Goal: Task Accomplishment & Management: Complete application form

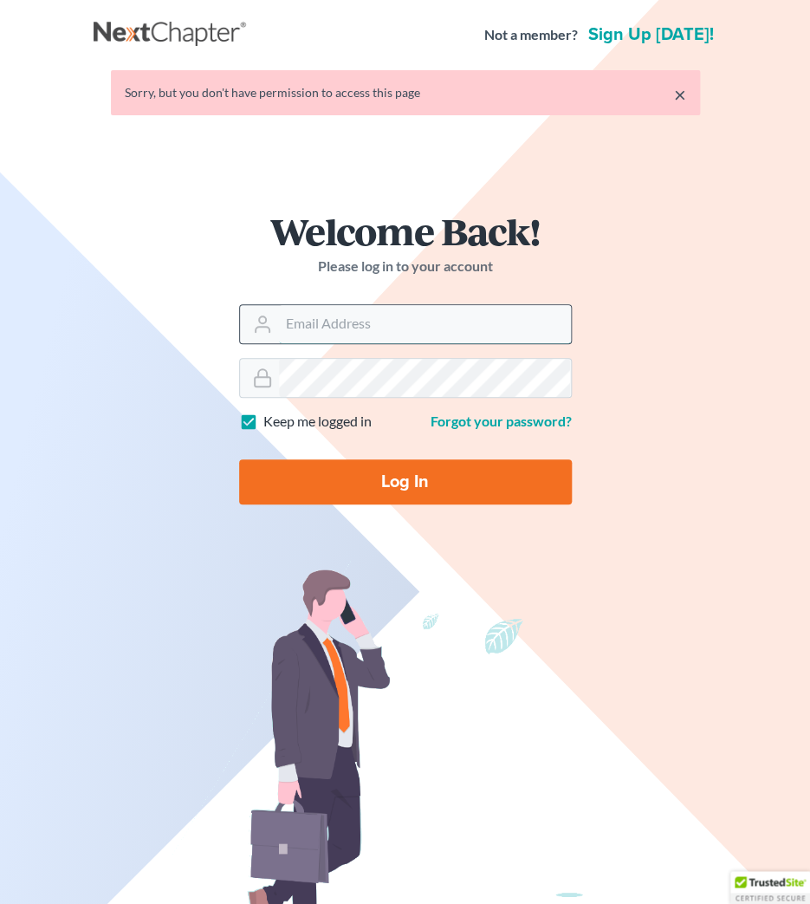
click at [361, 323] on input "Email Address" at bounding box center [425, 324] width 292 height 38
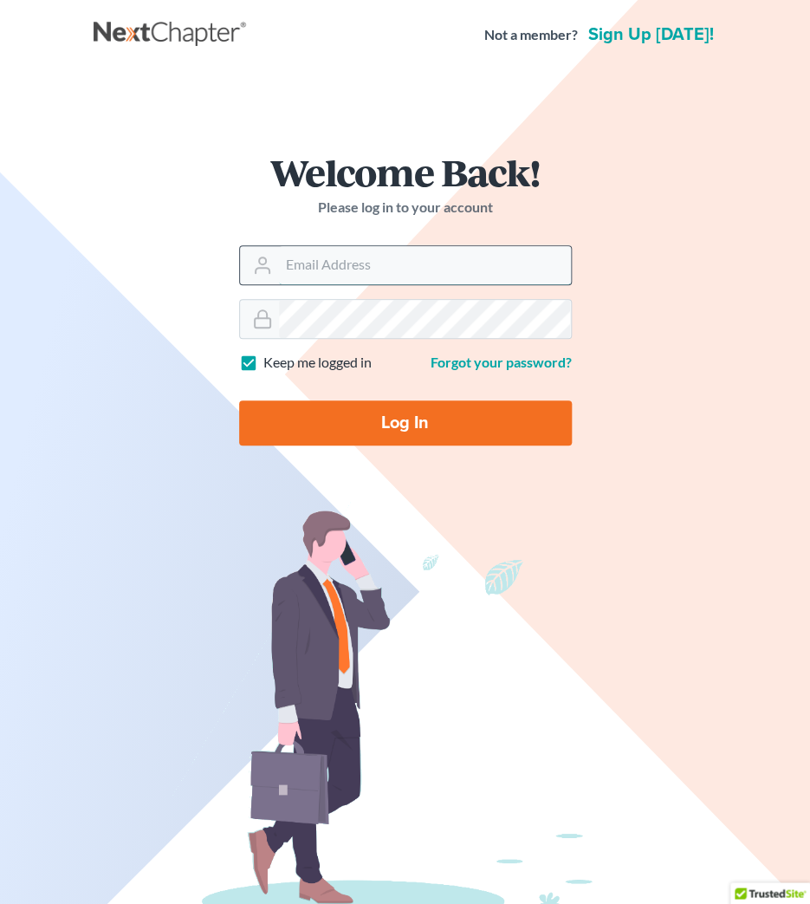
type input "jeffsw@4bankruptcy.com"
drag, startPoint x: 468, startPoint y: 277, endPoint x: 138, endPoint y: 273, distance: 330.1
click at [279, 273] on input "jeffsw@4bankruptcy.com" at bounding box center [425, 265] width 292 height 38
type input "[EMAIL_ADDRESS][DOMAIN_NAME]"
click at [370, 444] on input "Log In" at bounding box center [405, 422] width 333 height 45
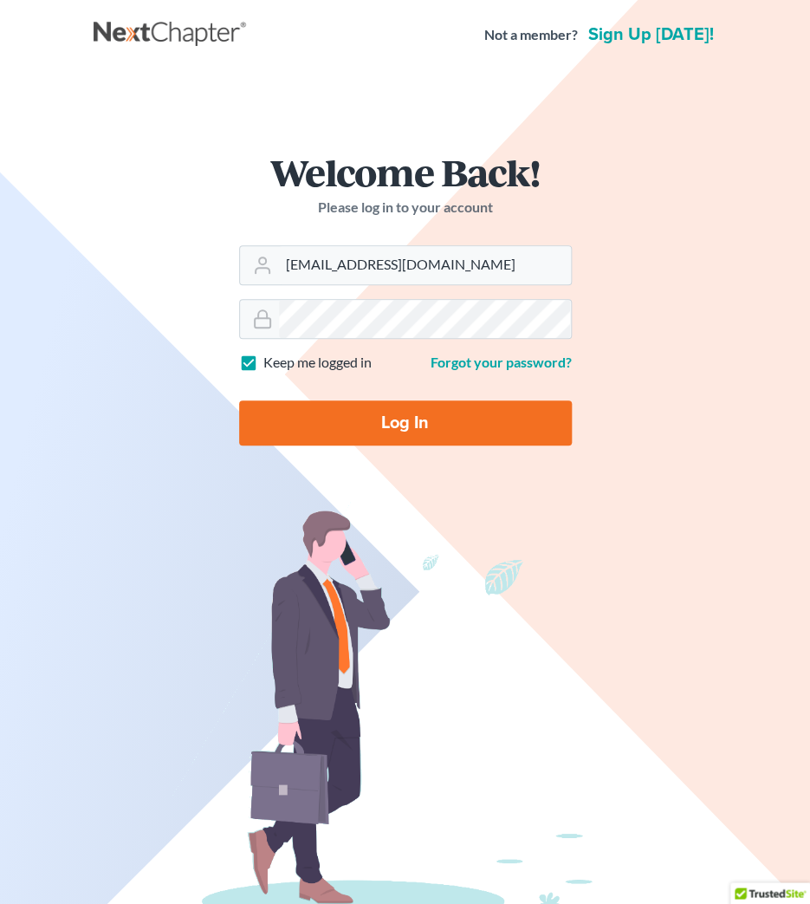
type input "Thinking..."
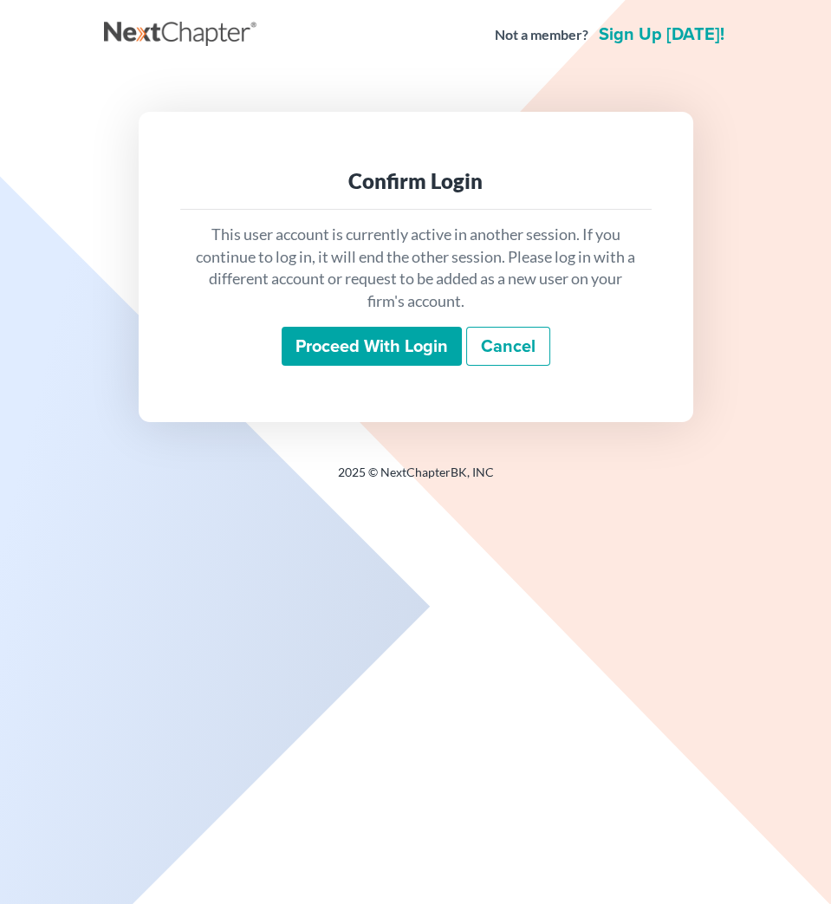
click at [340, 347] on input "Proceed with login" at bounding box center [372, 347] width 180 height 40
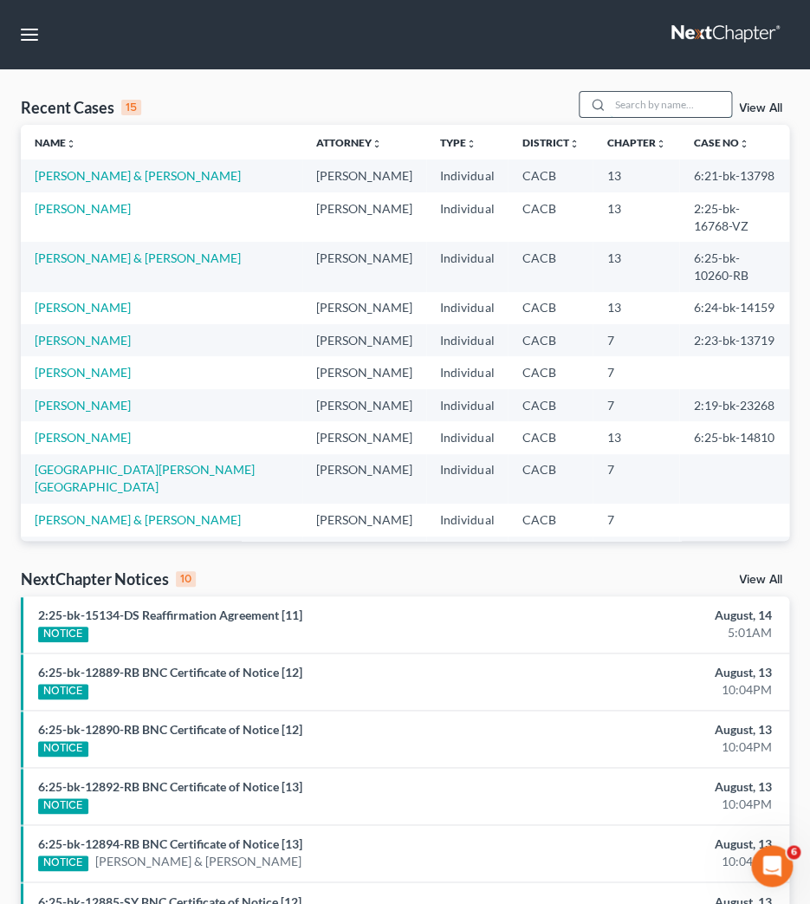
click at [657, 98] on input "search" at bounding box center [670, 104] width 121 height 25
type input "ponce"
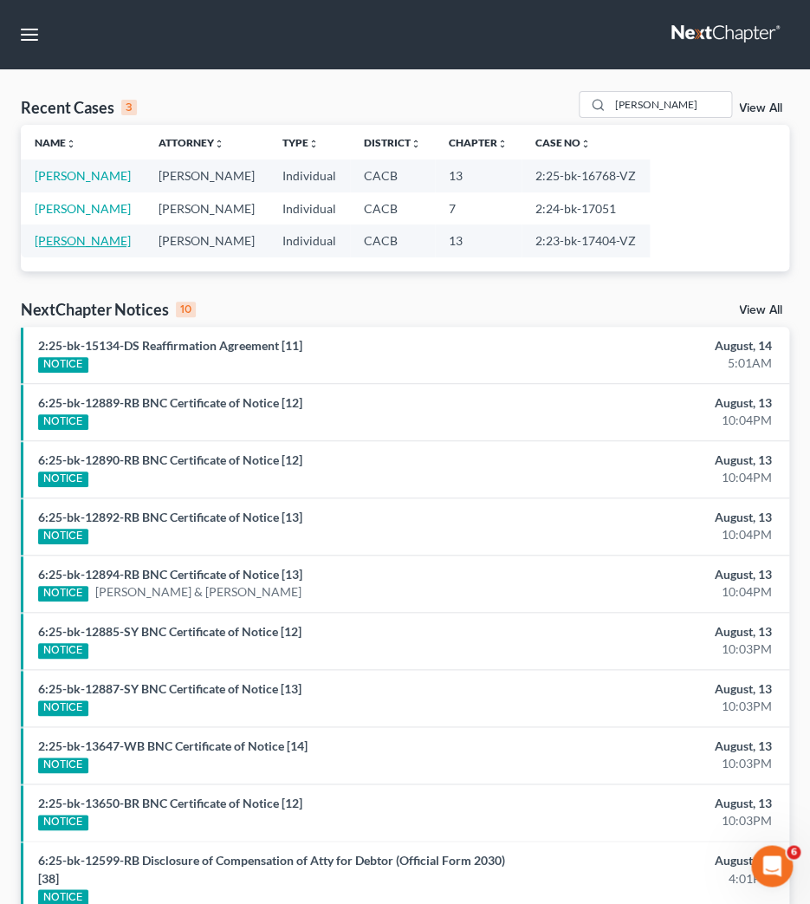
click at [67, 247] on link "[PERSON_NAME]" at bounding box center [83, 240] width 96 height 15
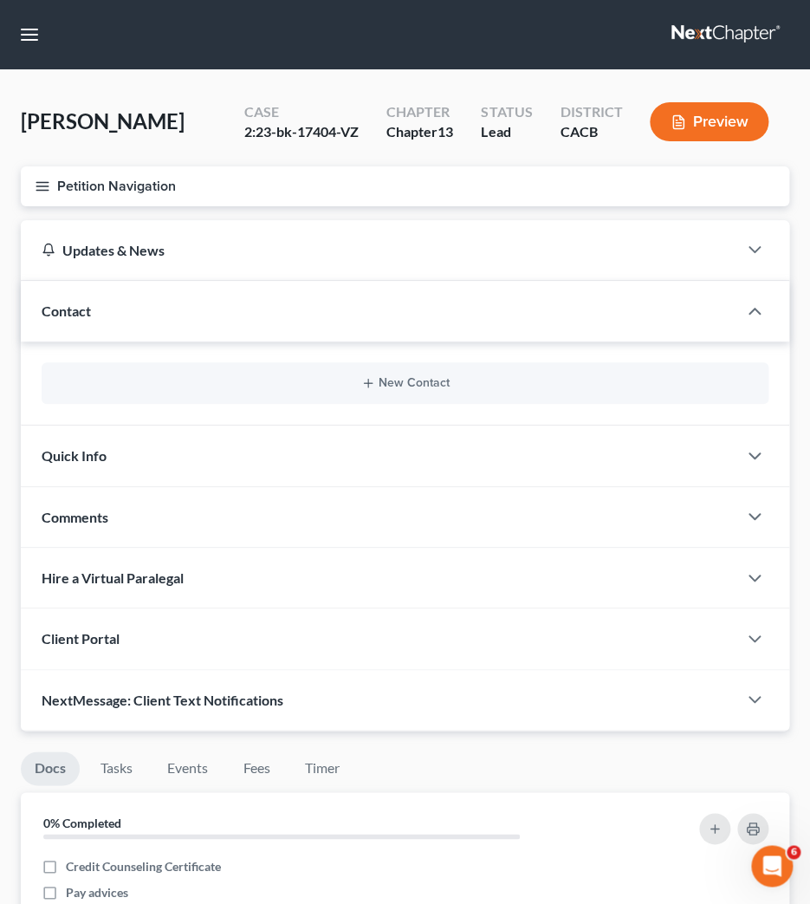
click at [54, 189] on button "Petition Navigation" at bounding box center [405, 186] width 768 height 40
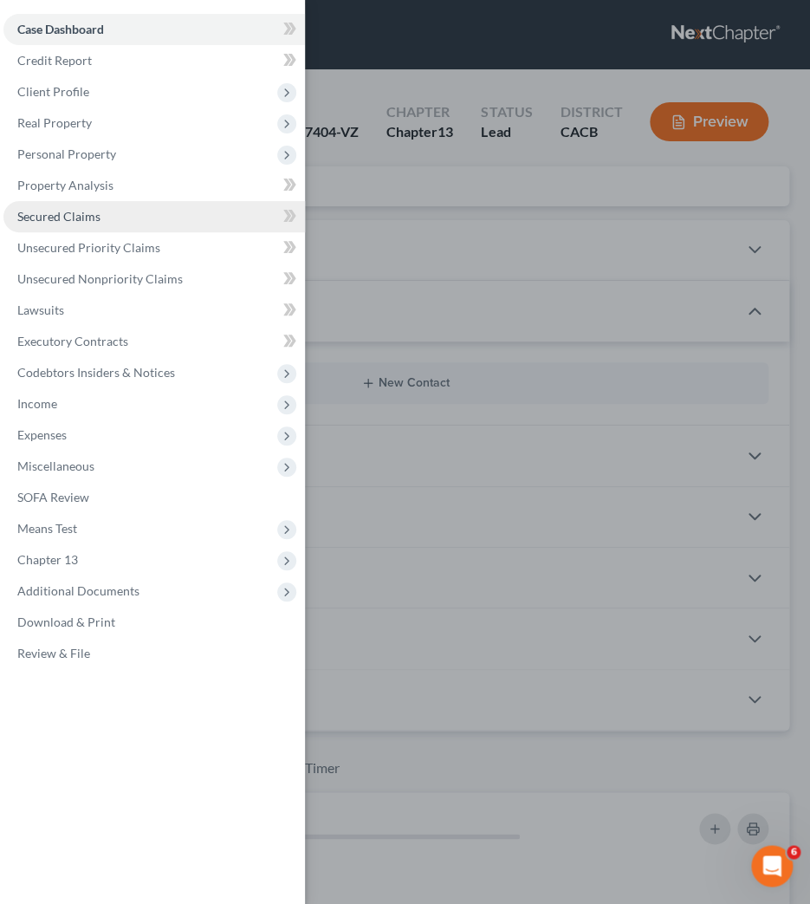
click at [60, 205] on link "Secured Claims" at bounding box center [153, 216] width 301 height 31
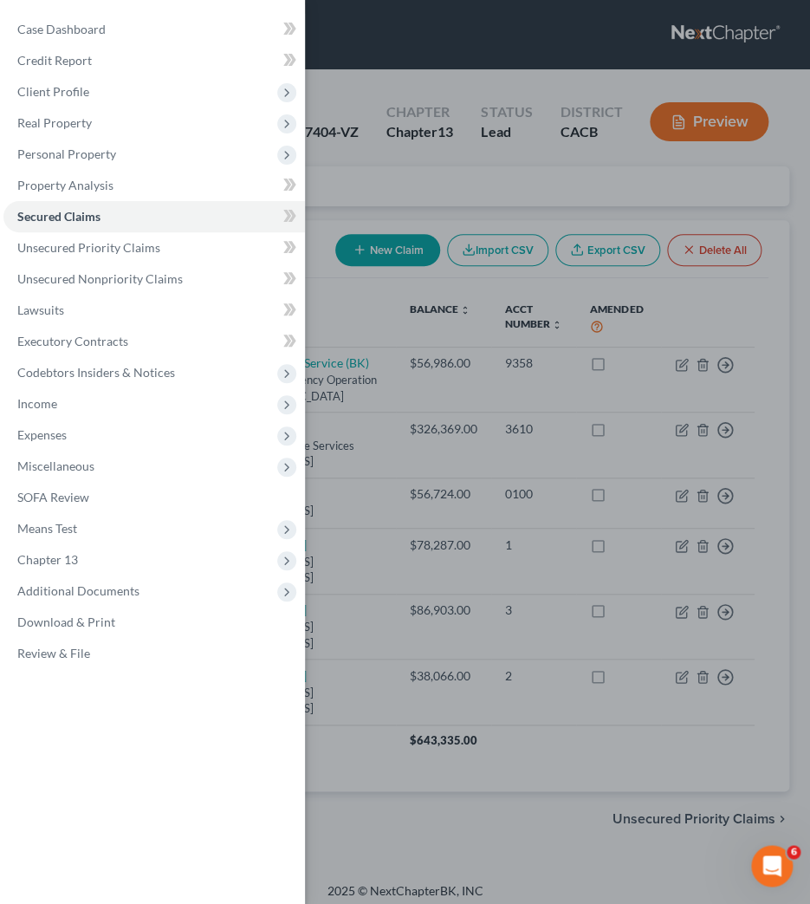
click at [361, 309] on div "Case Dashboard Payments Invoices Payments Payments Credit Report Client Profile" at bounding box center [405, 452] width 810 height 904
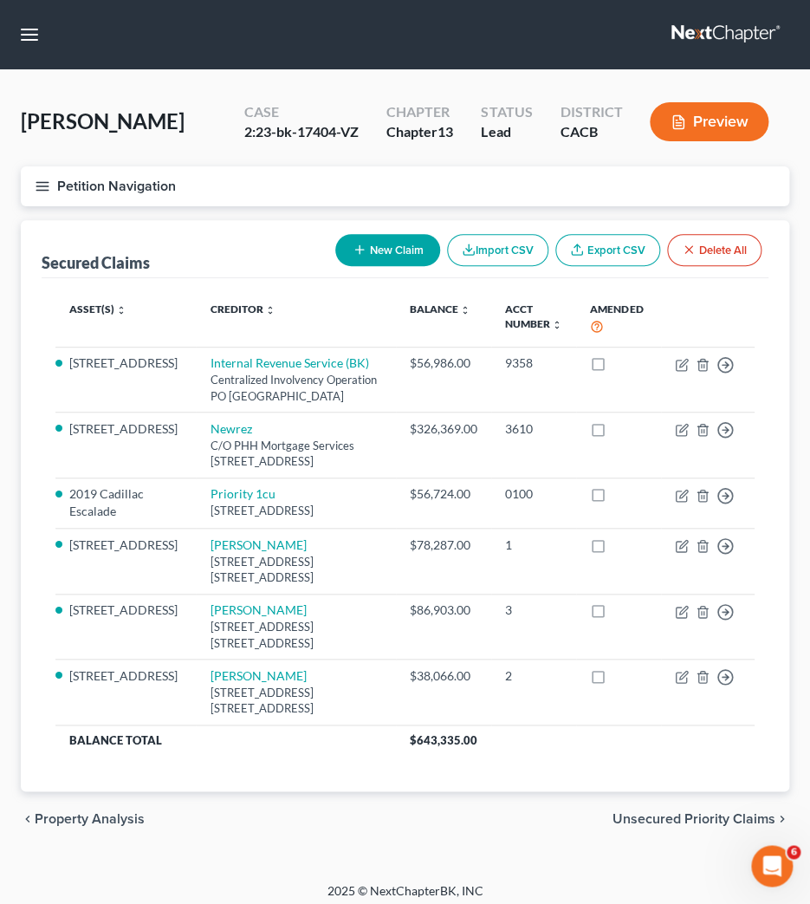
click at [43, 195] on button "Petition Navigation" at bounding box center [405, 186] width 768 height 40
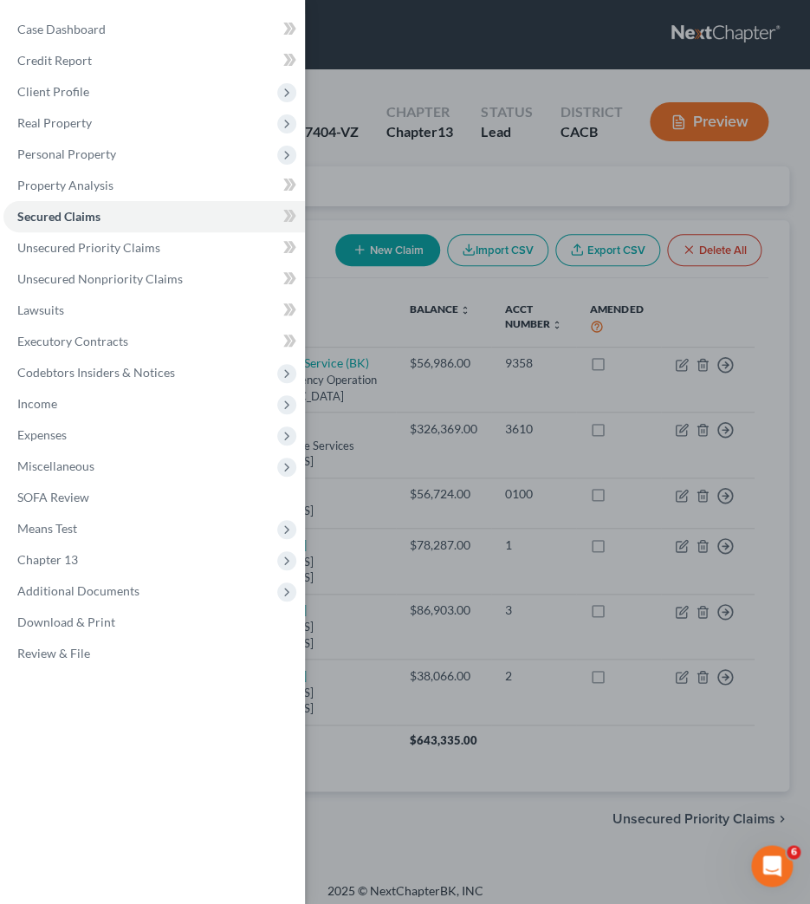
click at [439, 204] on div "Case Dashboard Payments Invoices Payments Payments Credit Report Client Profile" at bounding box center [405, 452] width 810 height 904
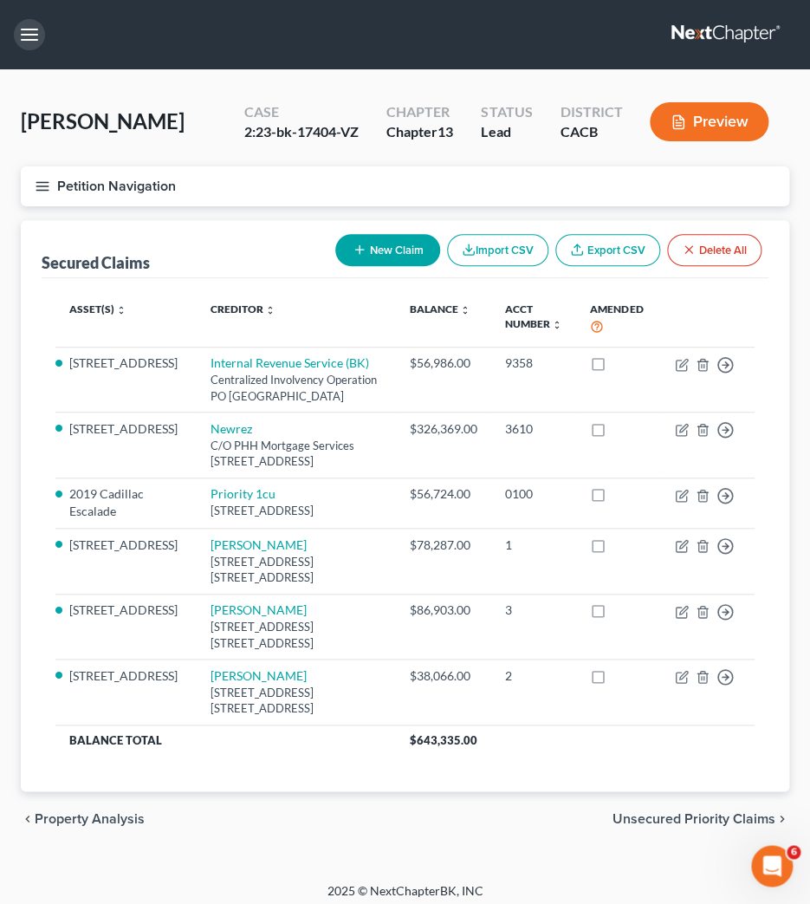
click at [29, 35] on button "button" at bounding box center [29, 34] width 31 height 31
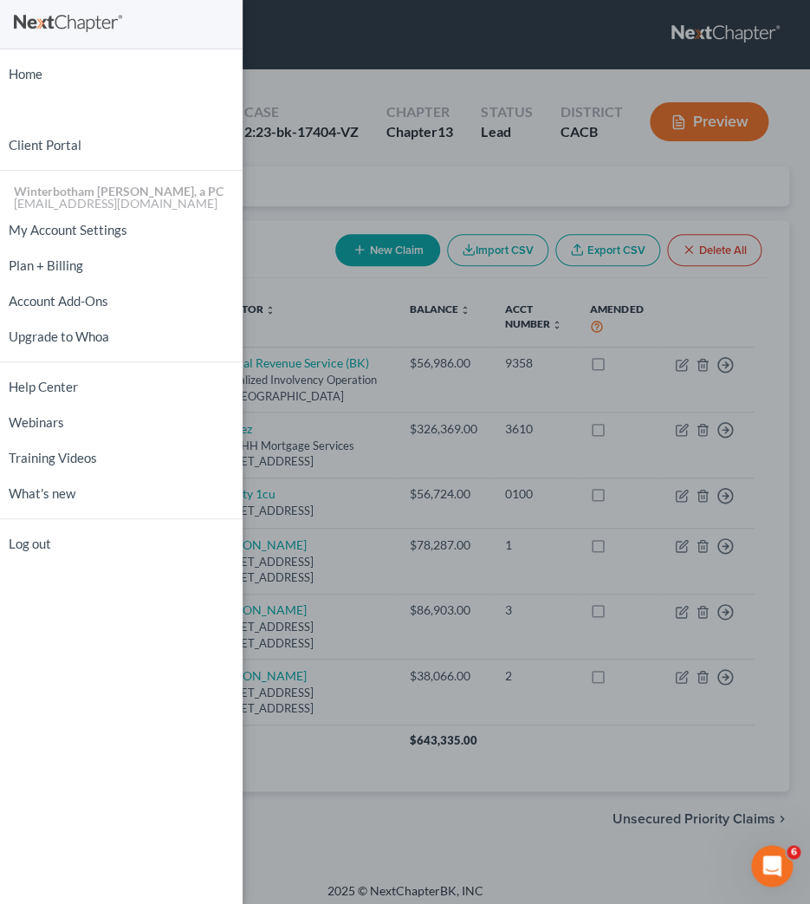
click at [308, 155] on div "Home New Case Client Portal Winterbotham Parham Teeple, a PC jessicas@4bankrupt…" at bounding box center [405, 452] width 810 height 904
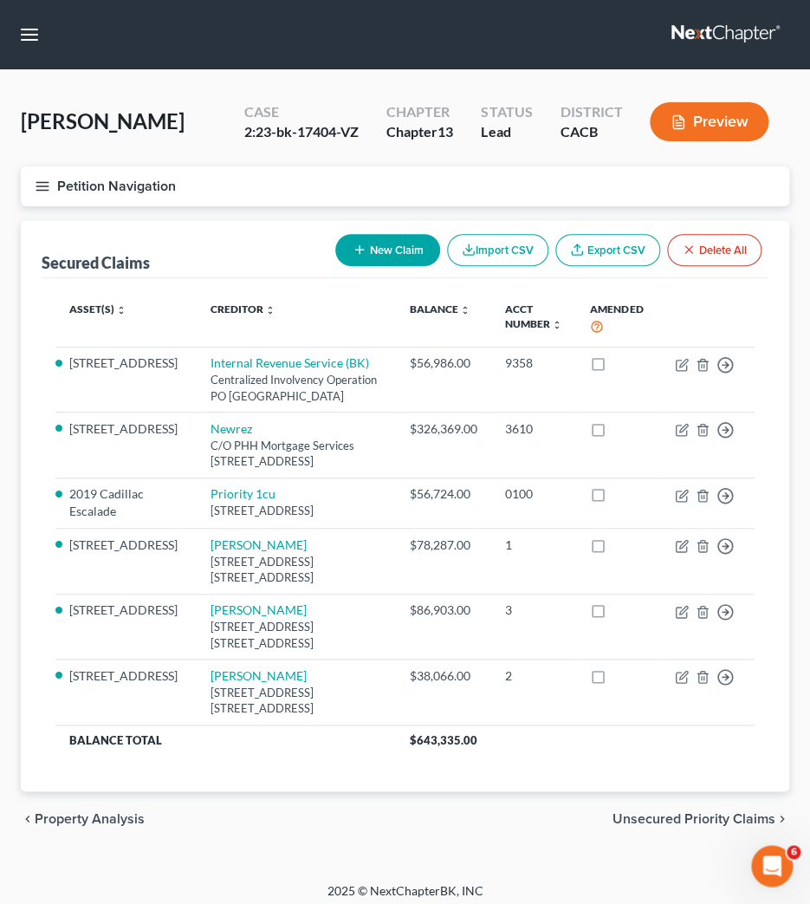
click at [25, 57] on nav "Home New Case Client Portal Winterbotham Parham Teeple, a PC jessicas@4bankrupt…" at bounding box center [405, 34] width 810 height 69
click at [707, 37] on link at bounding box center [726, 34] width 111 height 31
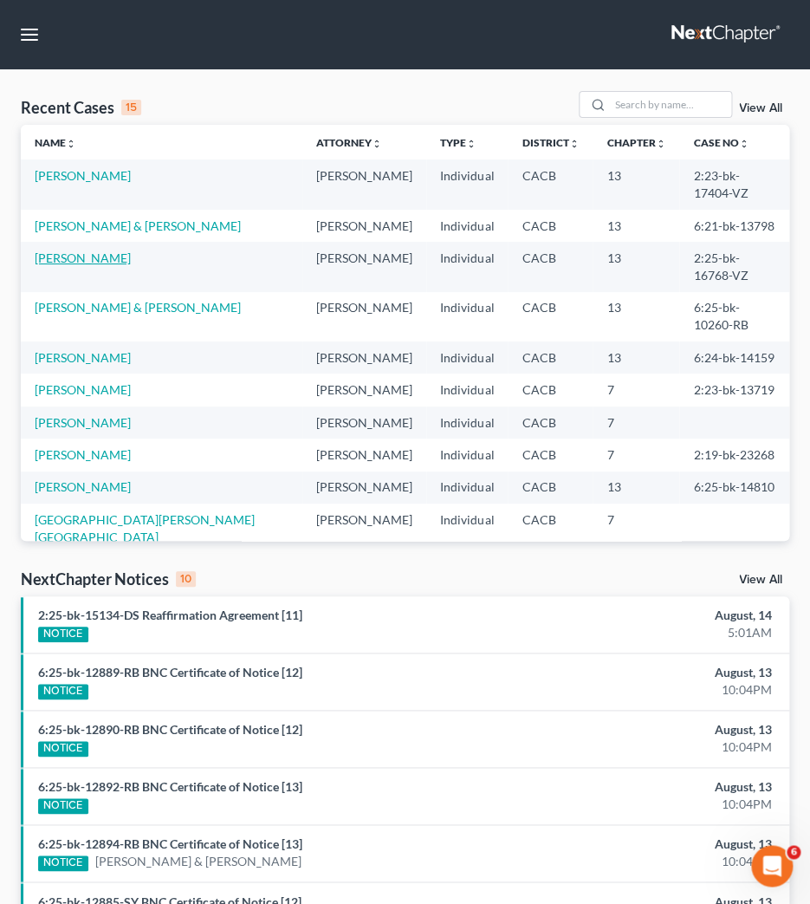
click at [65, 250] on link "[PERSON_NAME]" at bounding box center [83, 257] width 96 height 15
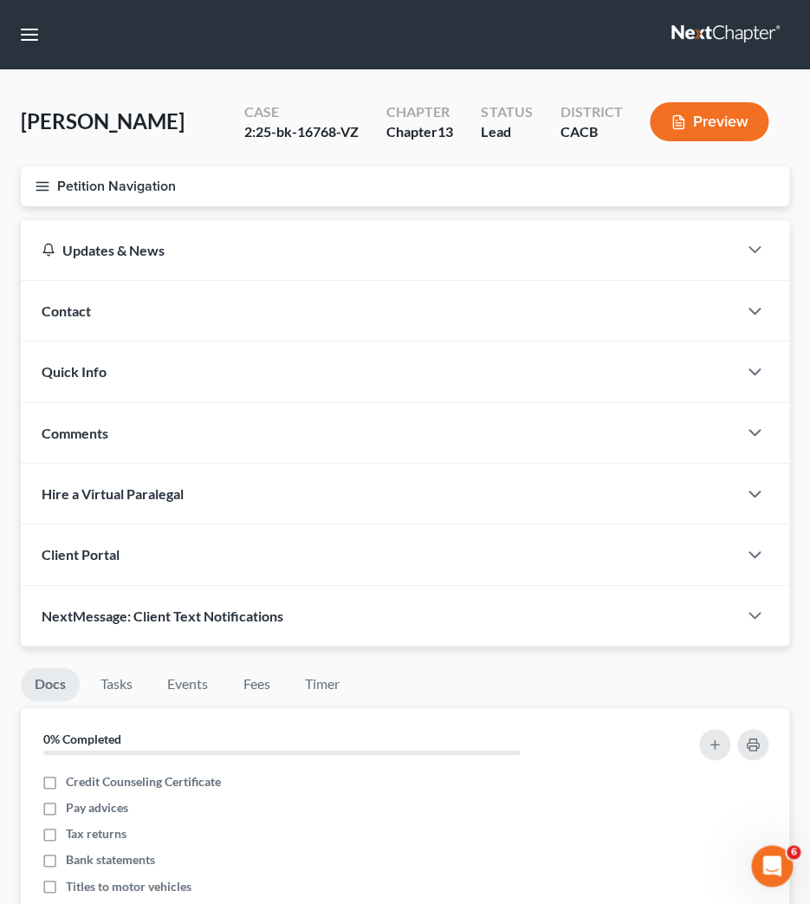
click at [37, 190] on icon "button" at bounding box center [43, 186] width 16 height 16
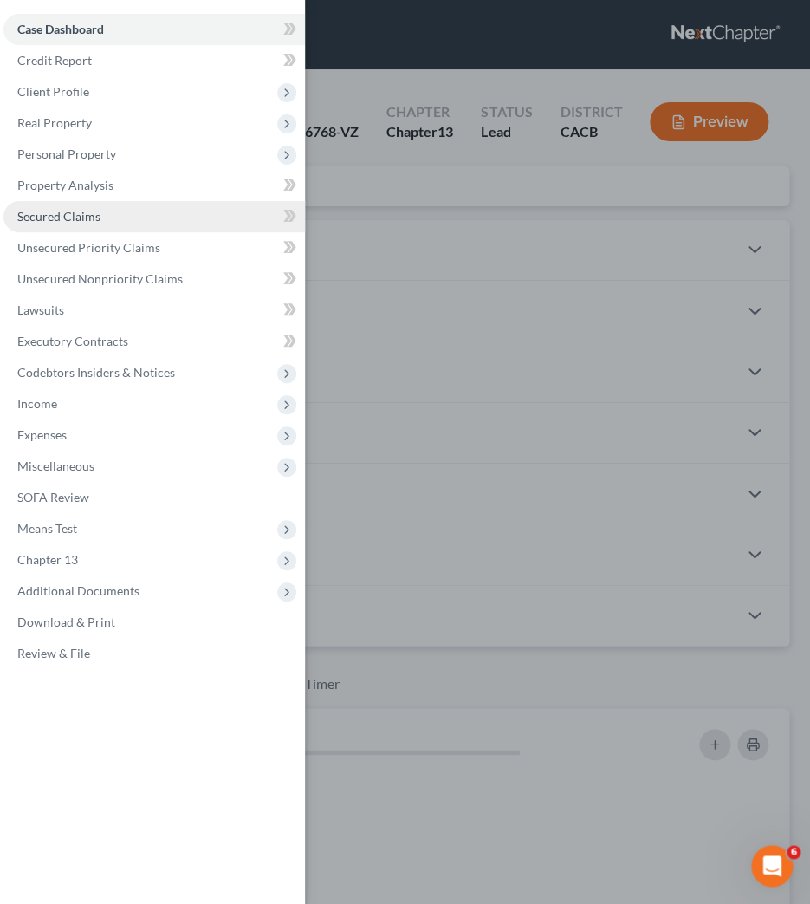
click at [37, 221] on span "Secured Claims" at bounding box center [58, 216] width 83 height 15
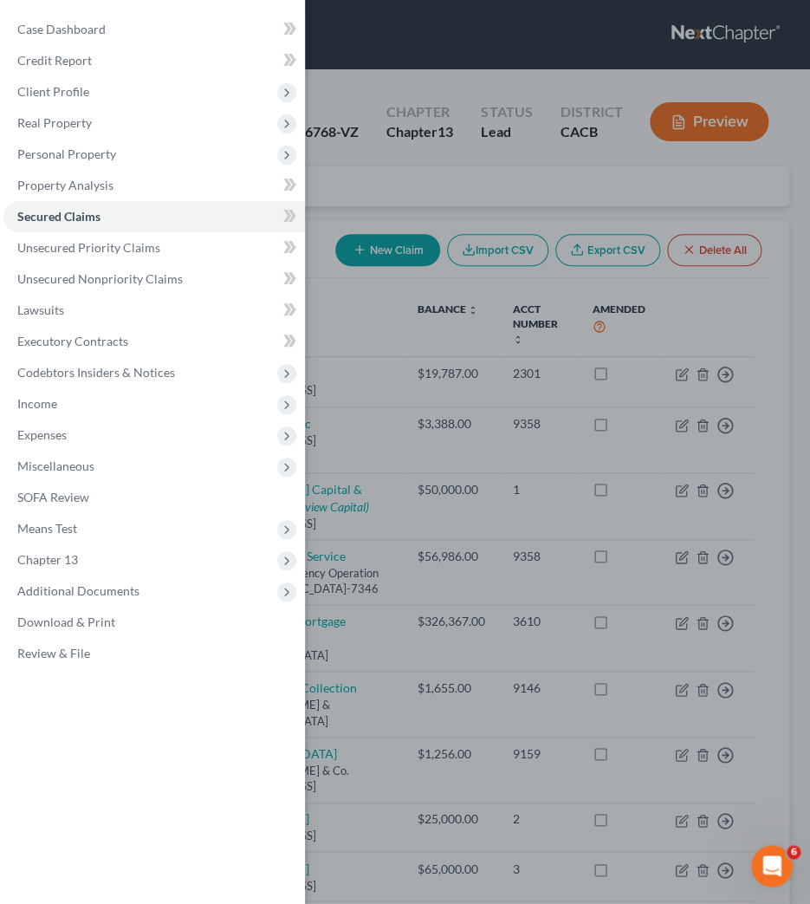
click at [312, 205] on div "Case Dashboard Payments Invoices Payments Payments Credit Report Client Profile" at bounding box center [405, 452] width 810 height 904
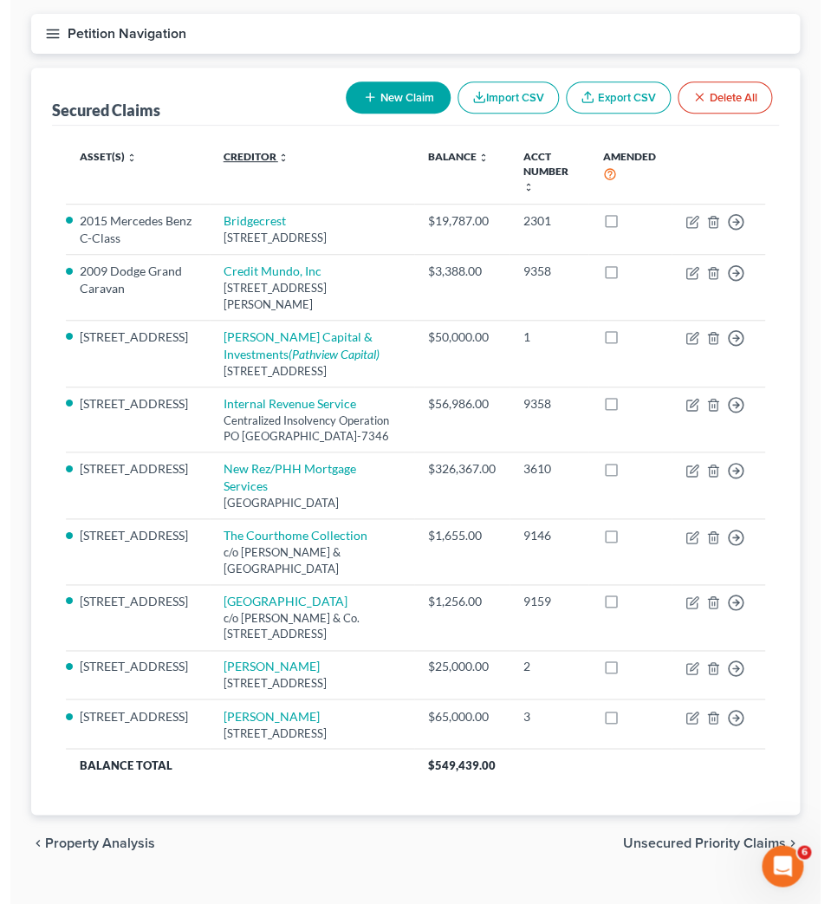
scroll to position [178, 0]
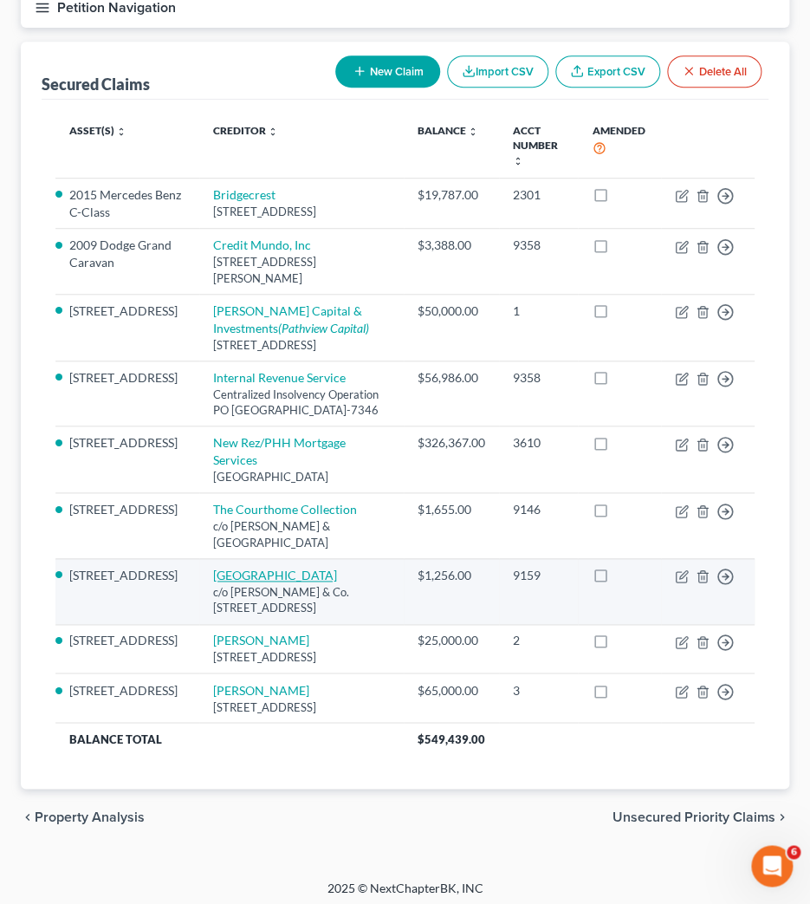
click at [246, 582] on link "[GEOGRAPHIC_DATA]" at bounding box center [275, 574] width 124 height 15
select select "4"
select select "5"
select select "0"
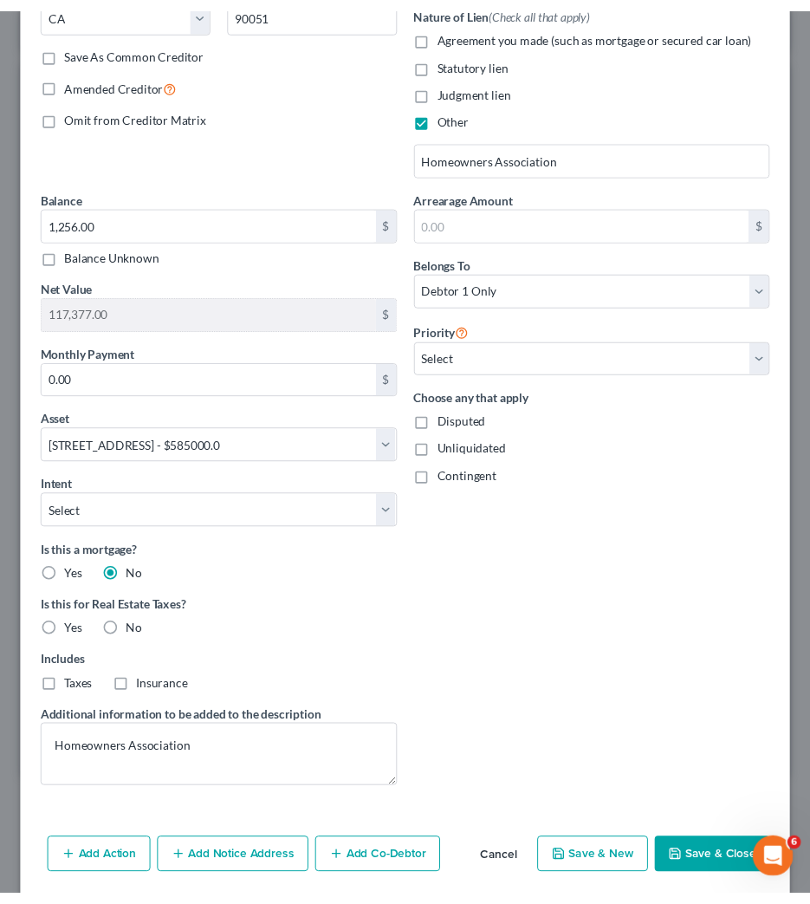
scroll to position [357, 0]
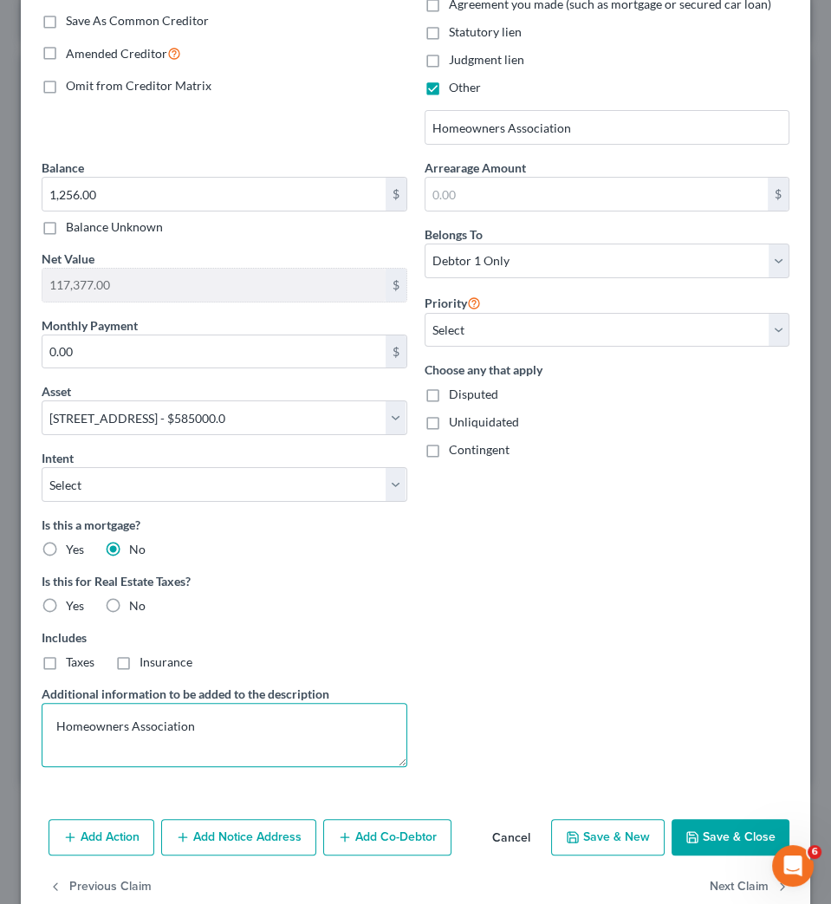
click at [58, 734] on textarea "Homeowners Association" at bounding box center [225, 735] width 366 height 64
click at [226, 733] on textarea "Back Homeowners Association" at bounding box center [225, 735] width 366 height 64
type textarea "Back Homeowners Association Dues"
click at [739, 833] on button "Save & Close" at bounding box center [730, 837] width 118 height 36
select select
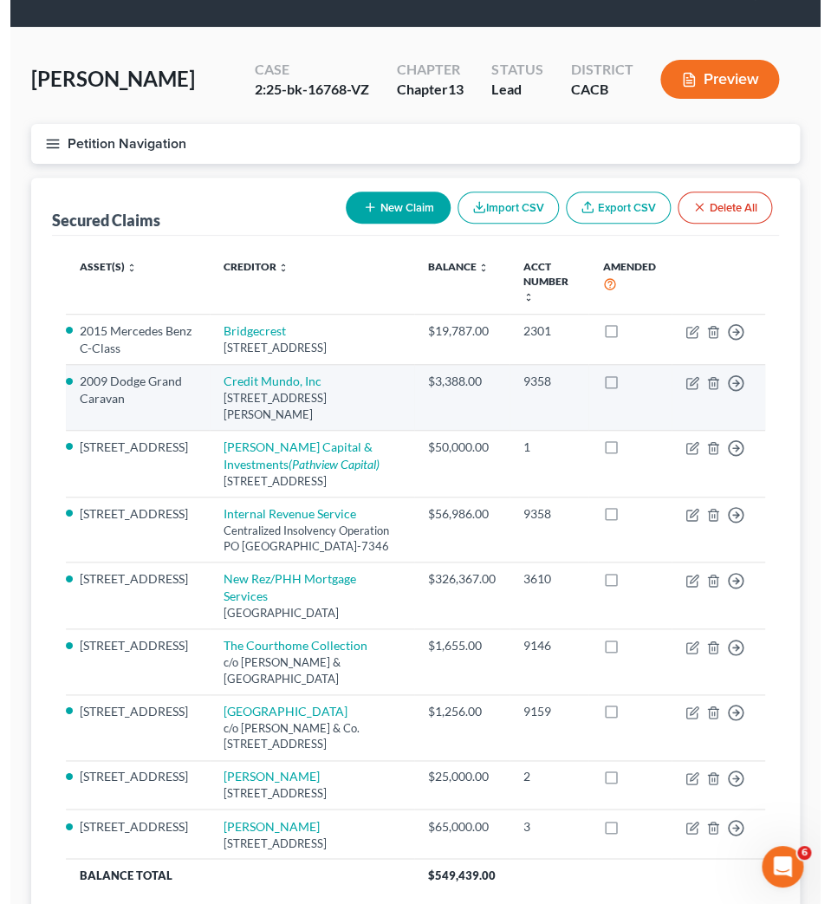
scroll to position [0, 0]
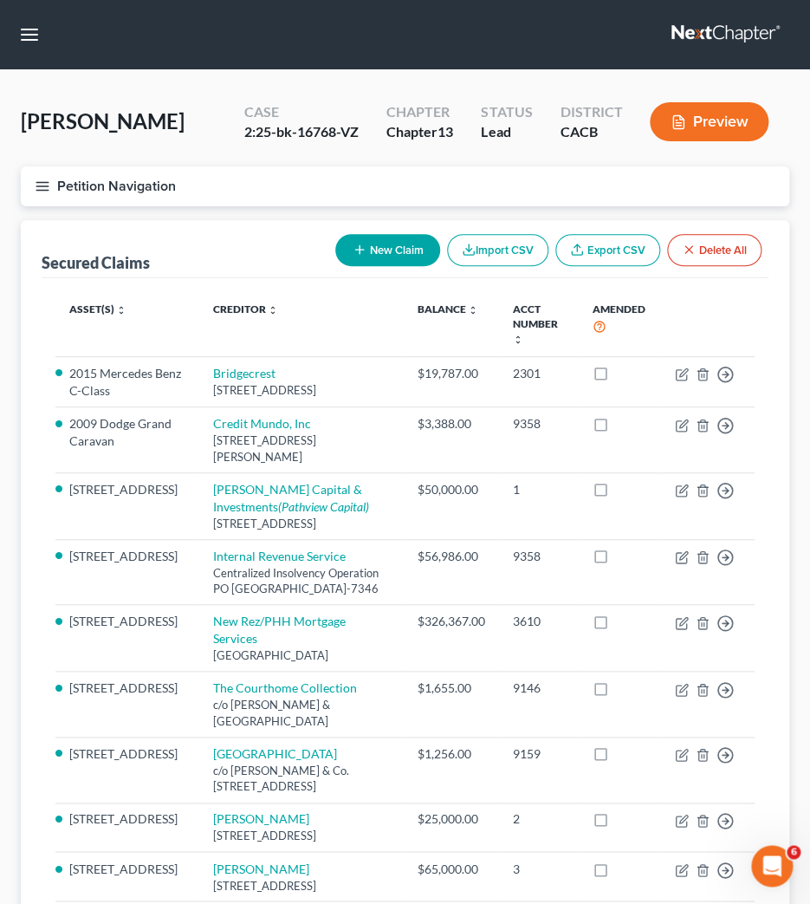
click at [36, 178] on icon "button" at bounding box center [43, 186] width 16 height 16
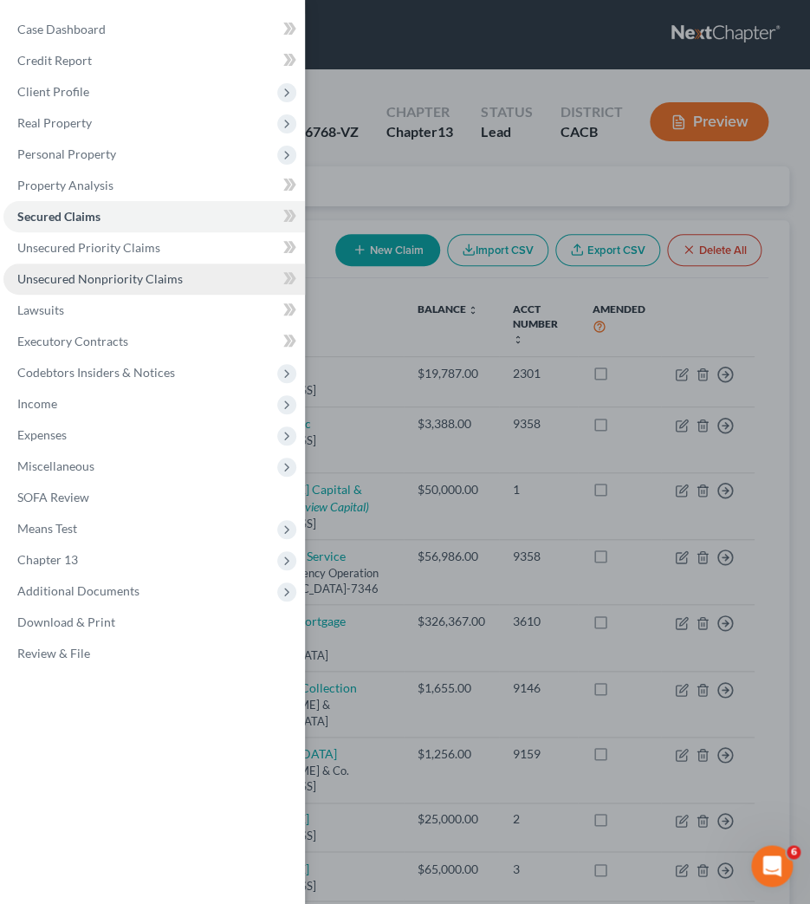
click at [42, 266] on link "Unsecured Nonpriority Claims" at bounding box center [153, 278] width 301 height 31
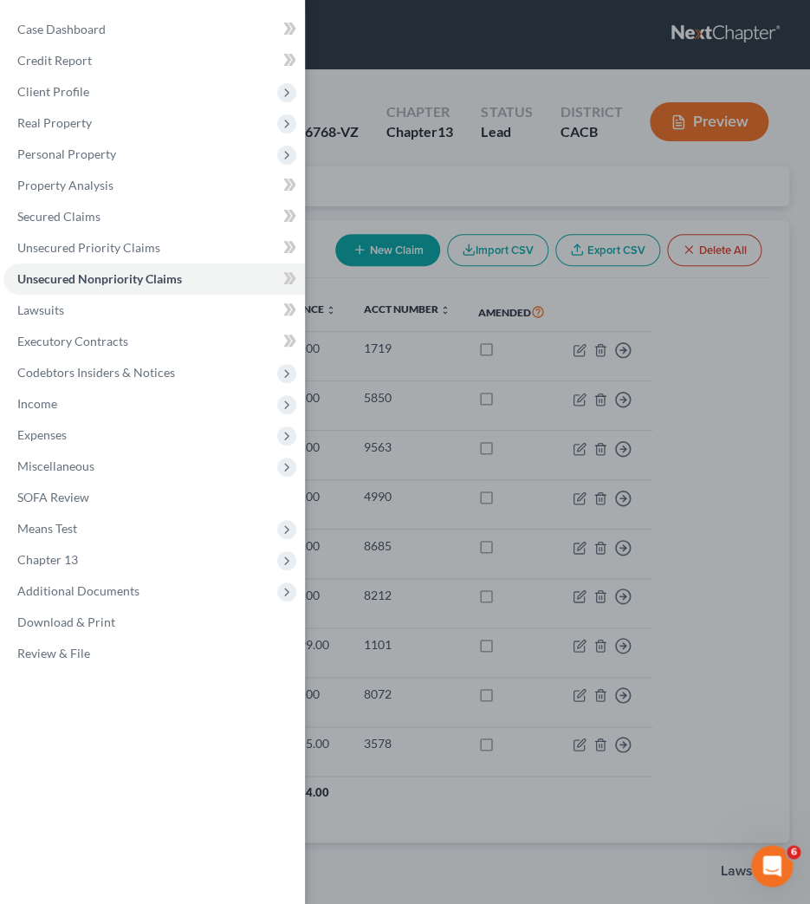
click at [425, 194] on div "Case Dashboard Payments Invoices Payments Payments Credit Report Client Profile" at bounding box center [405, 452] width 810 height 904
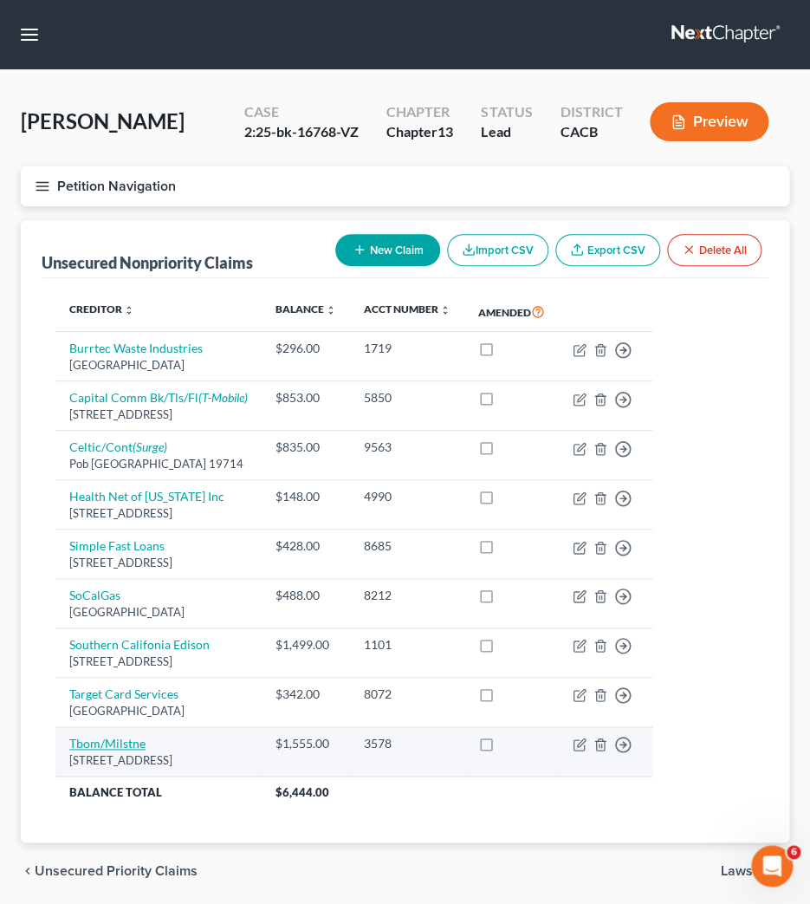
click at [106, 750] on link "Tbom/Milstne" at bounding box center [107, 743] width 76 height 15
select select "38"
select select "2"
select select "0"
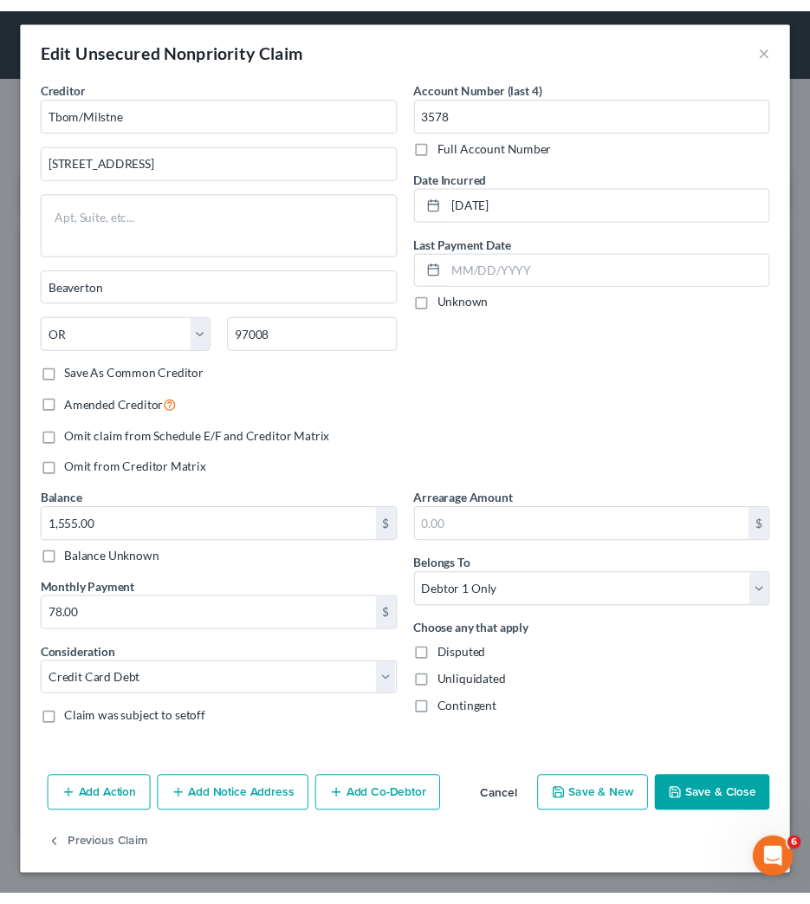
scroll to position [12, 0]
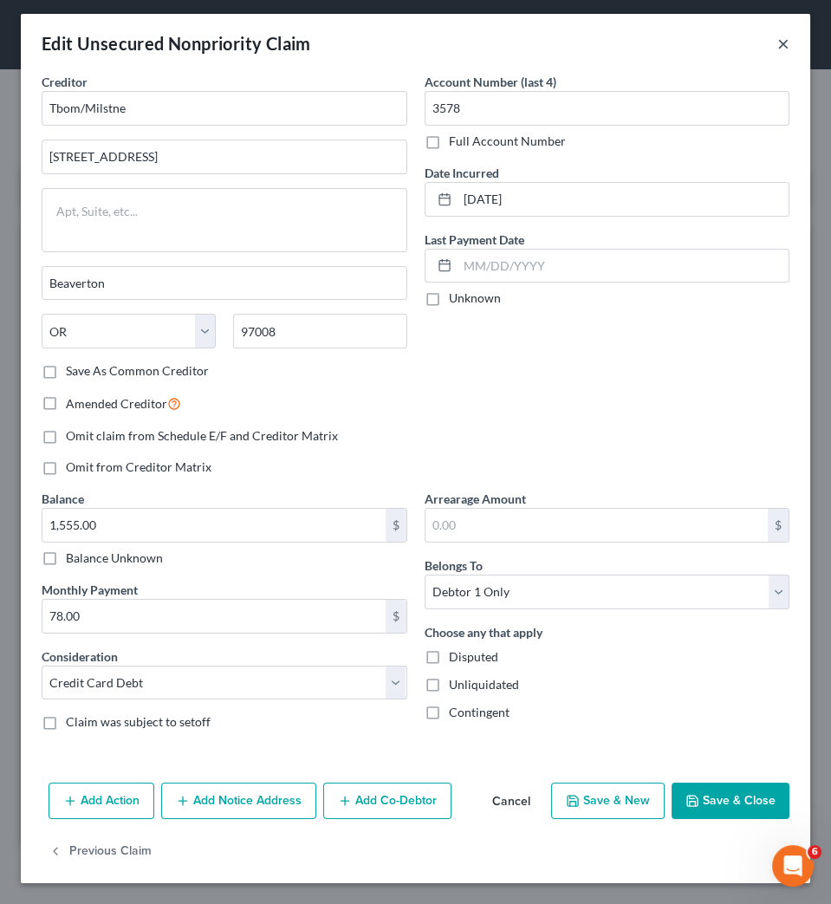
click at [777, 35] on button "×" at bounding box center [783, 43] width 12 height 21
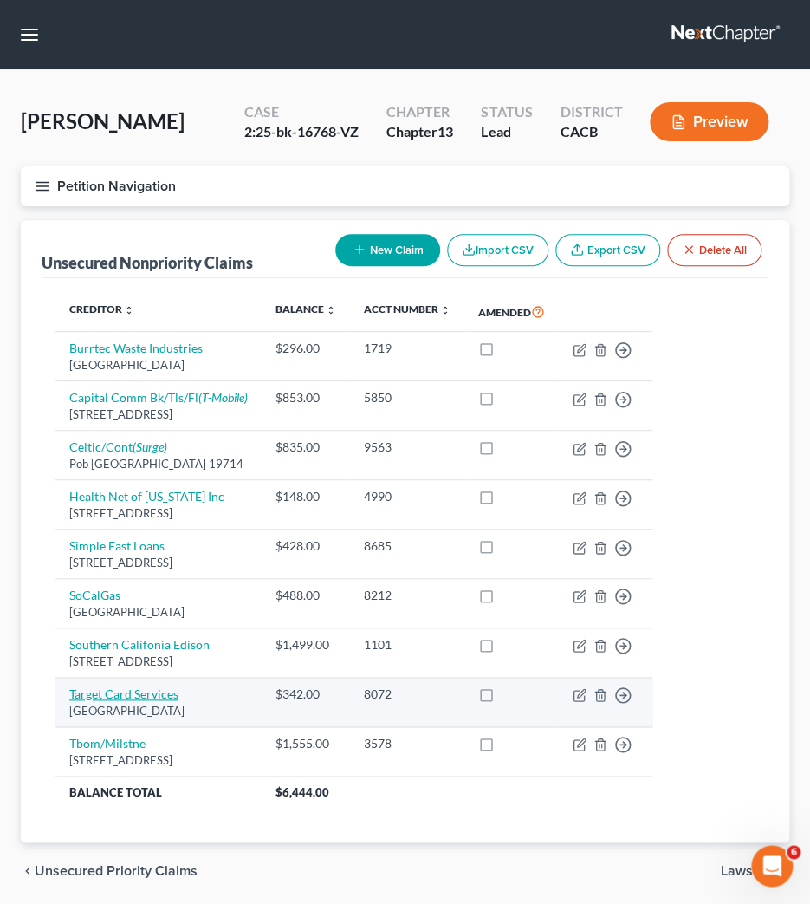
click at [100, 701] on link "Target Card Services" at bounding box center [123, 693] width 109 height 15
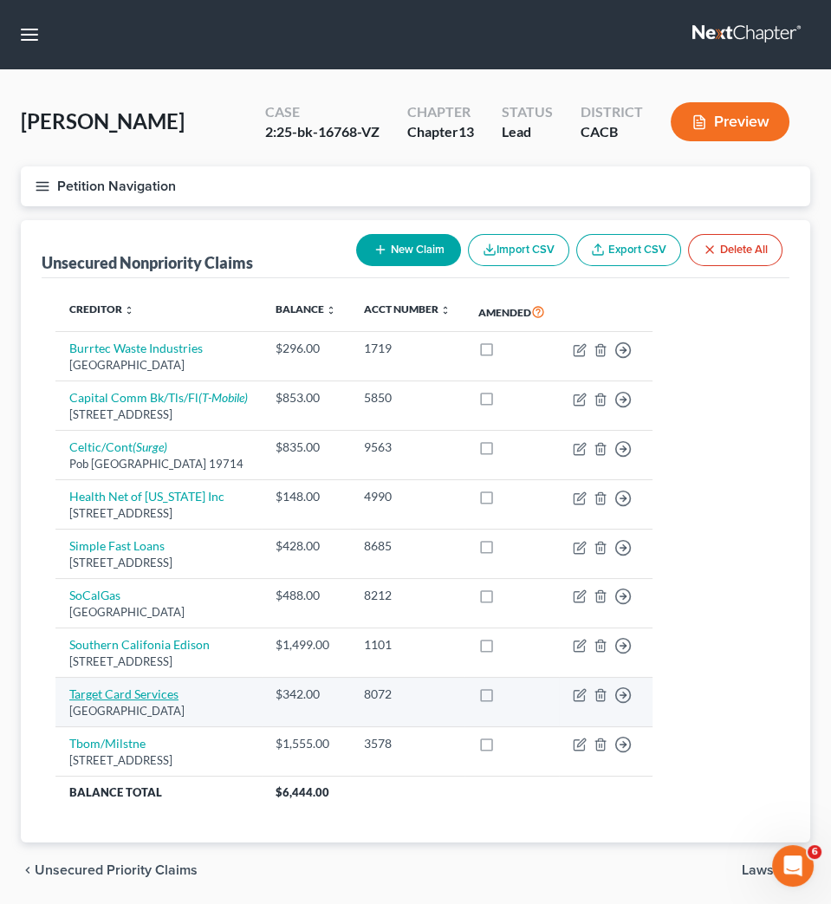
select select "9"
select select "2"
select select "0"
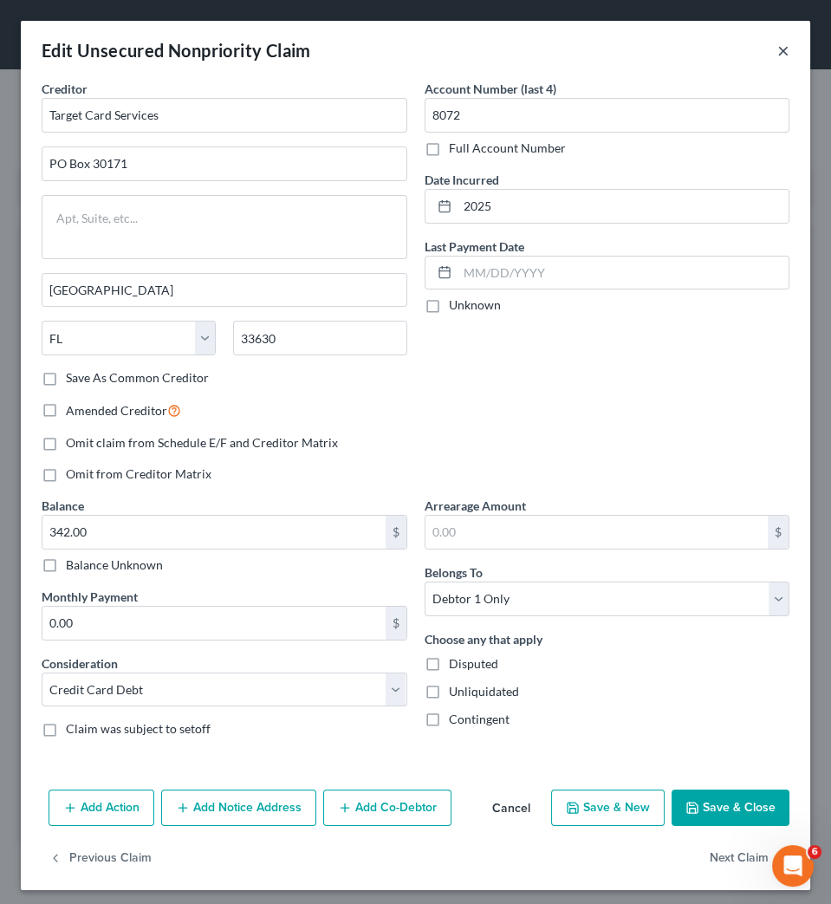
click at [777, 45] on button "×" at bounding box center [783, 50] width 12 height 21
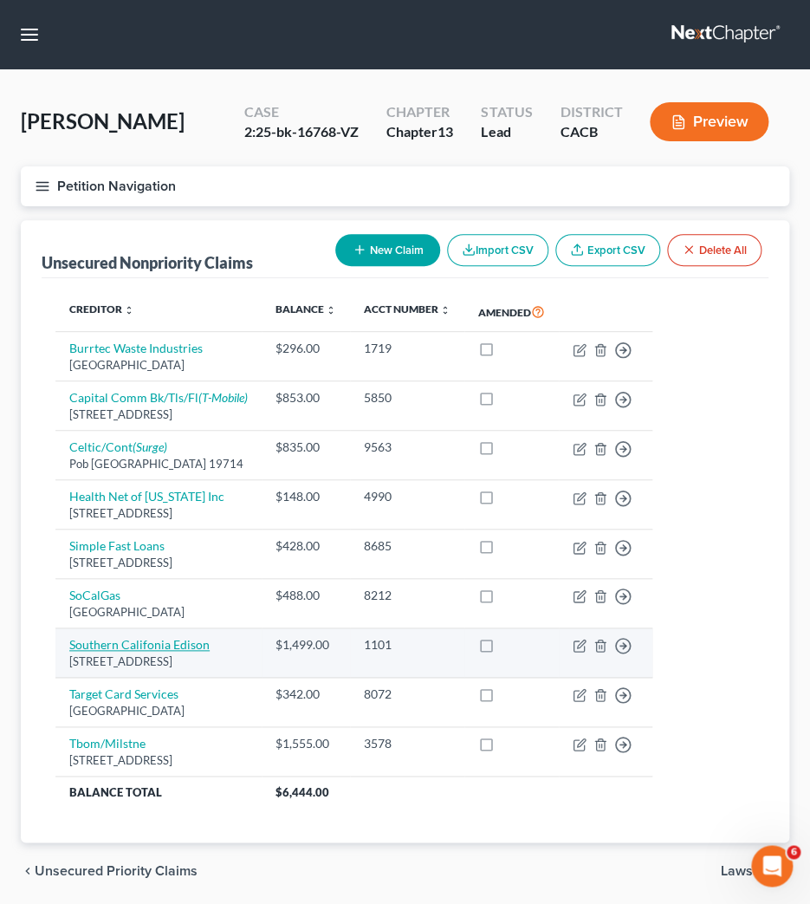
click at [117, 641] on link "Southern Califonia Edison" at bounding box center [139, 644] width 140 height 15
select select "4"
select select "20"
select select "0"
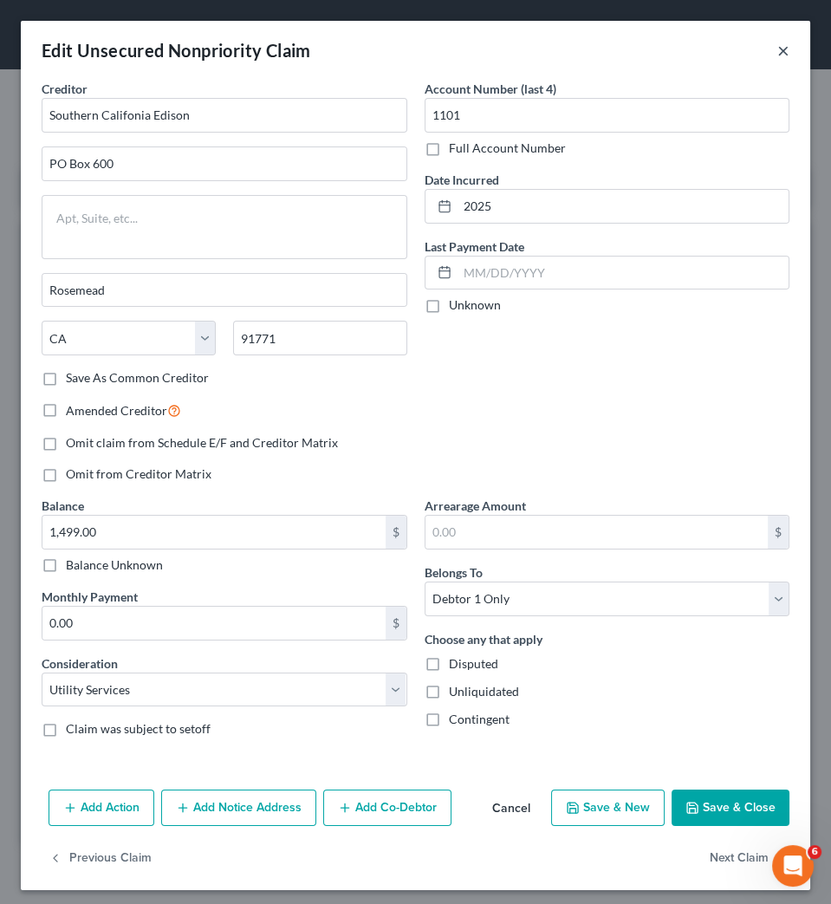
click at [777, 49] on button "×" at bounding box center [783, 50] width 12 height 21
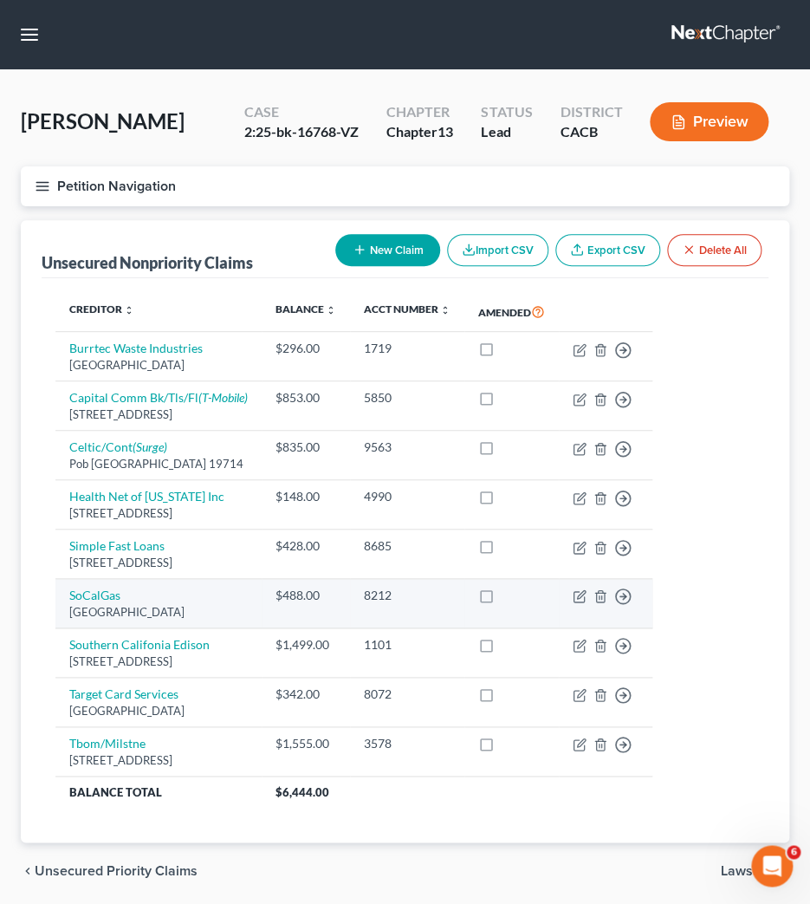
click at [82, 606] on td "SoCalGas PO Box C, Monterey Park, CA 91756" at bounding box center [158, 603] width 206 height 49
click at [84, 600] on link "SoCalGas" at bounding box center [94, 594] width 51 height 15
select select "4"
select select "20"
select select "0"
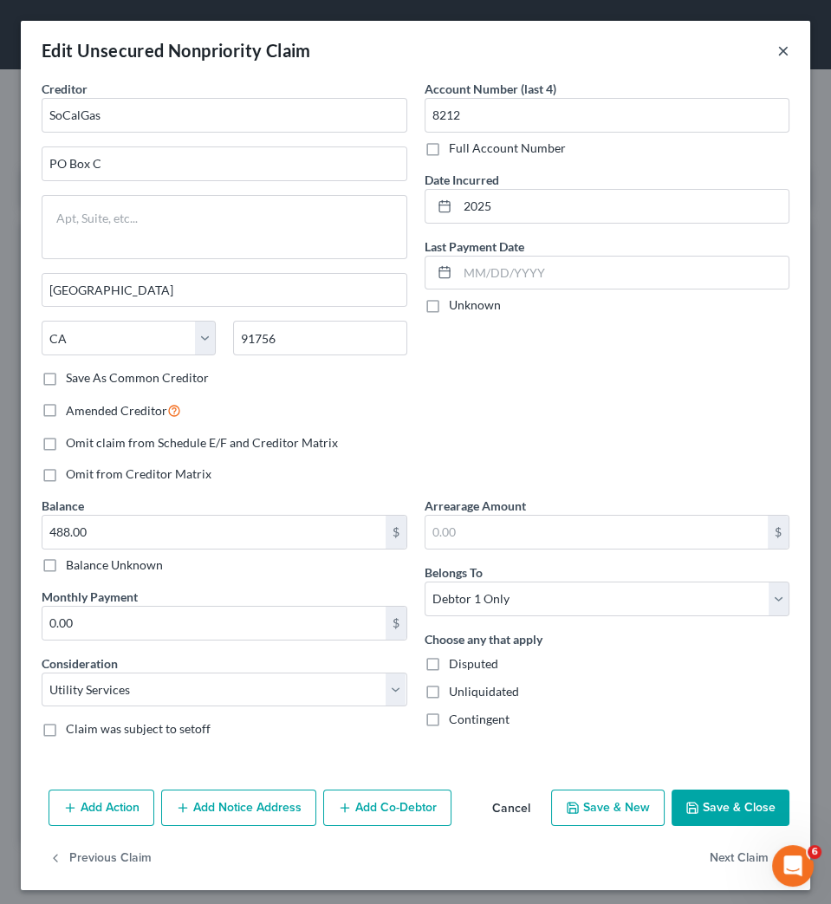
click at [777, 51] on button "×" at bounding box center [783, 50] width 12 height 21
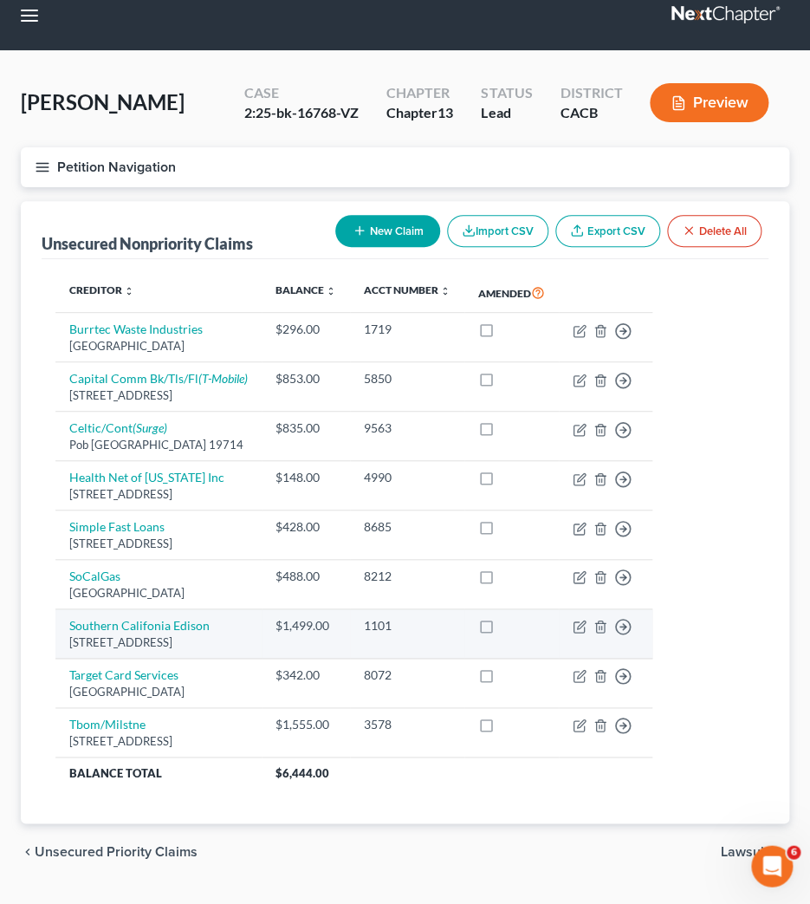
scroll to position [0, 0]
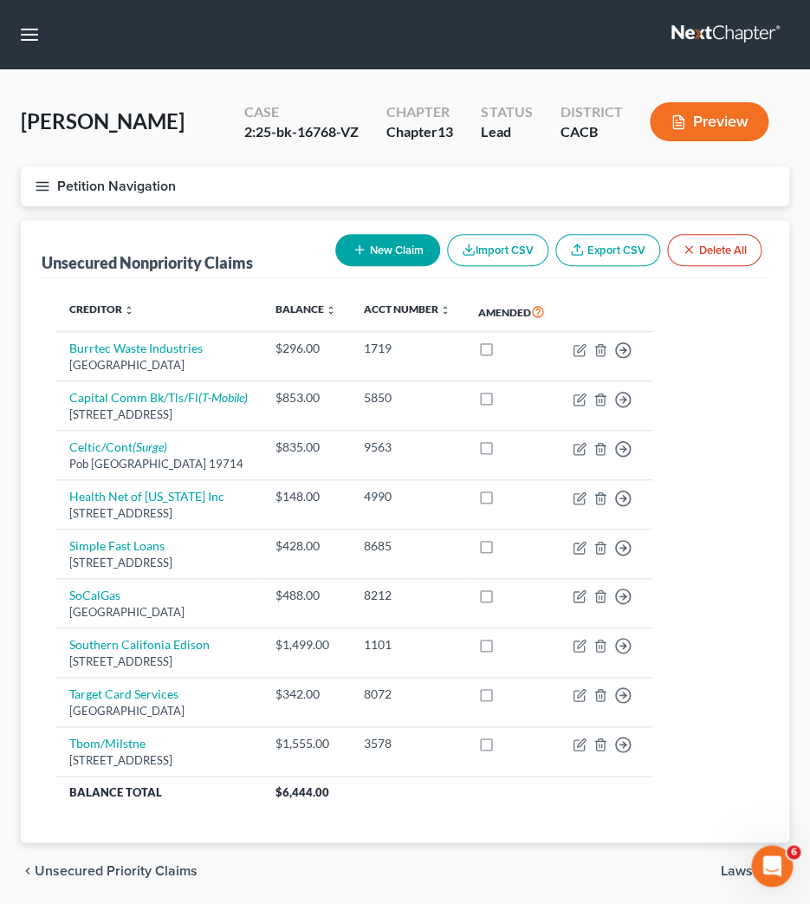
click at [46, 180] on icon "button" at bounding box center [43, 186] width 16 height 16
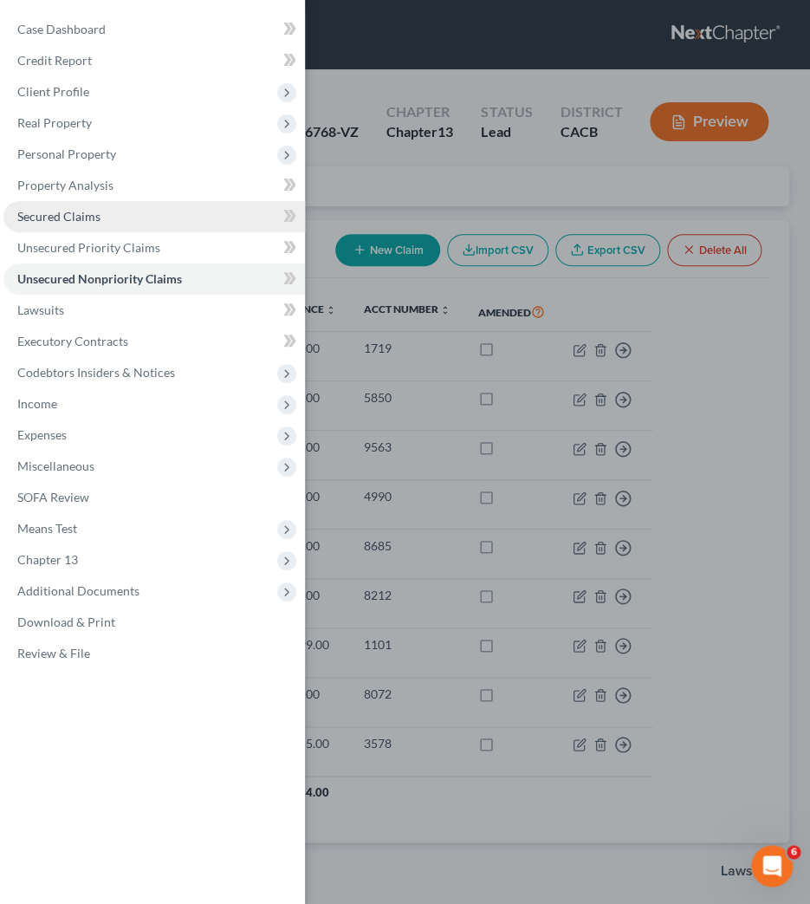
click at [47, 215] on span "Secured Claims" at bounding box center [58, 216] width 83 height 15
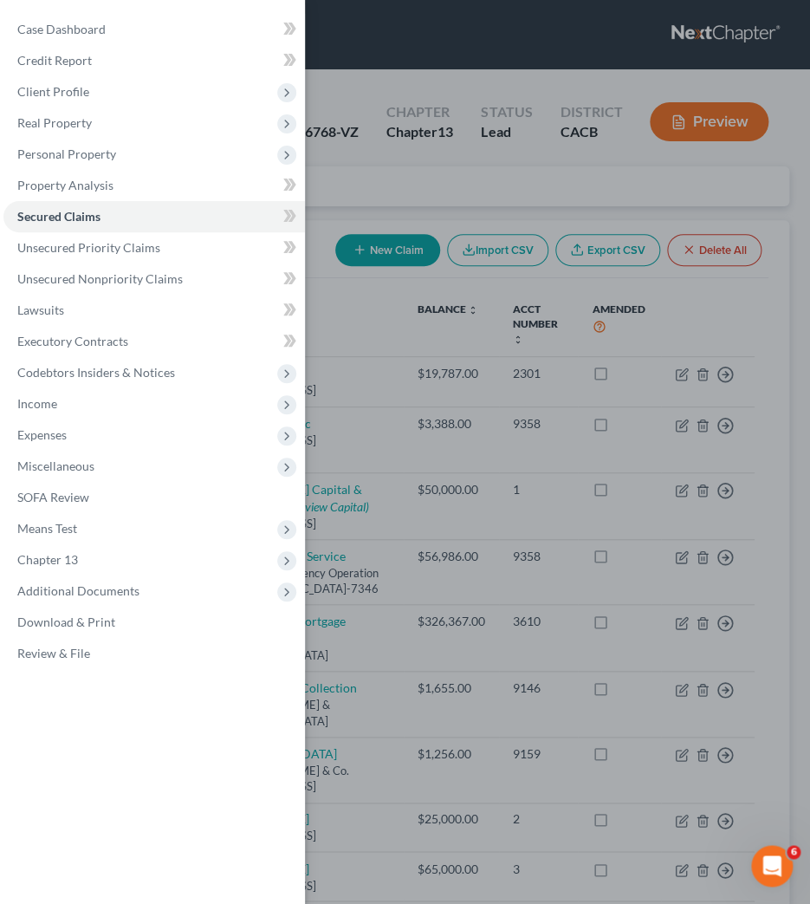
click at [327, 200] on div "Case Dashboard Payments Invoices Payments Payments Credit Report Client Profile" at bounding box center [405, 452] width 810 height 904
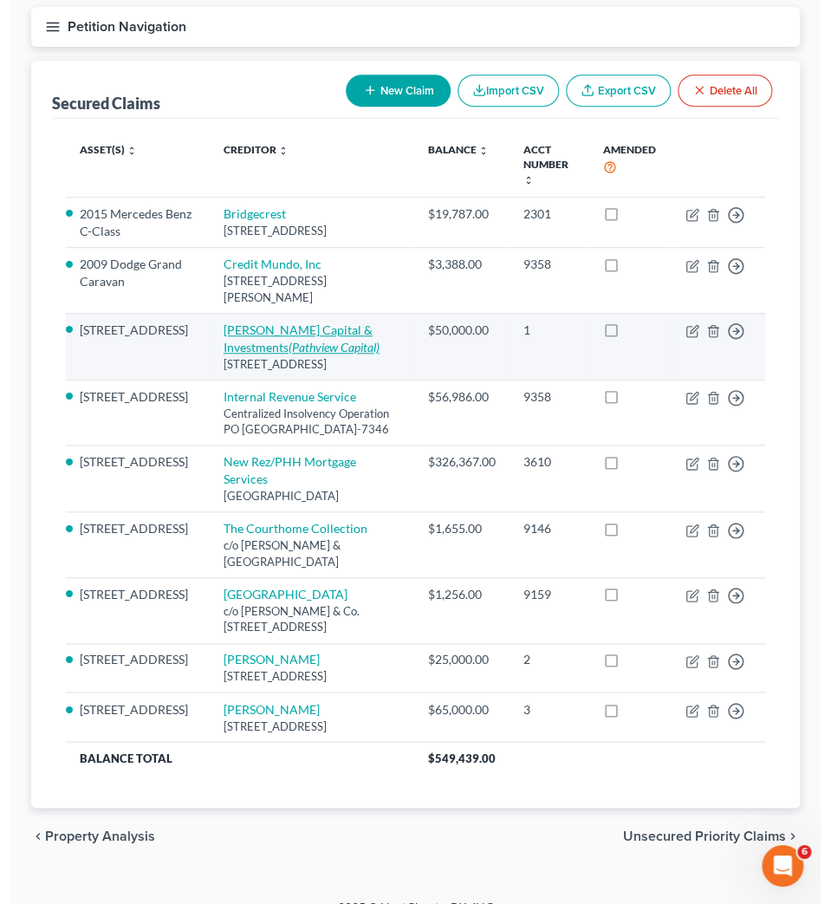
scroll to position [178, 0]
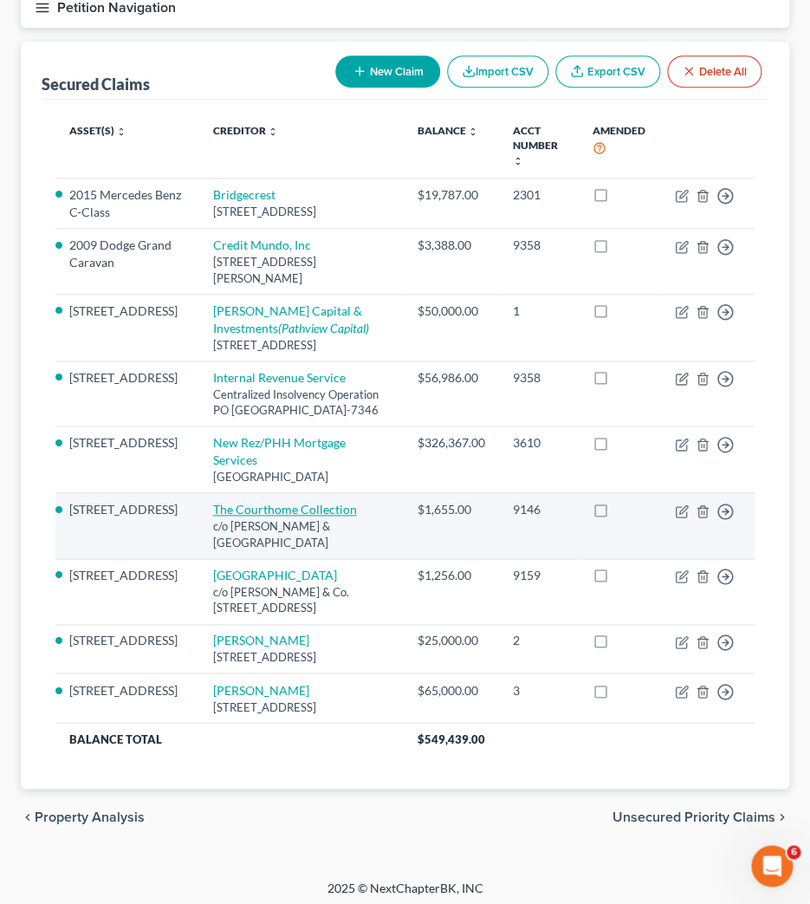
click at [213, 516] on link "The Courthome Collection" at bounding box center [285, 509] width 144 height 15
select select "4"
select select "5"
select select "4"
select select "0"
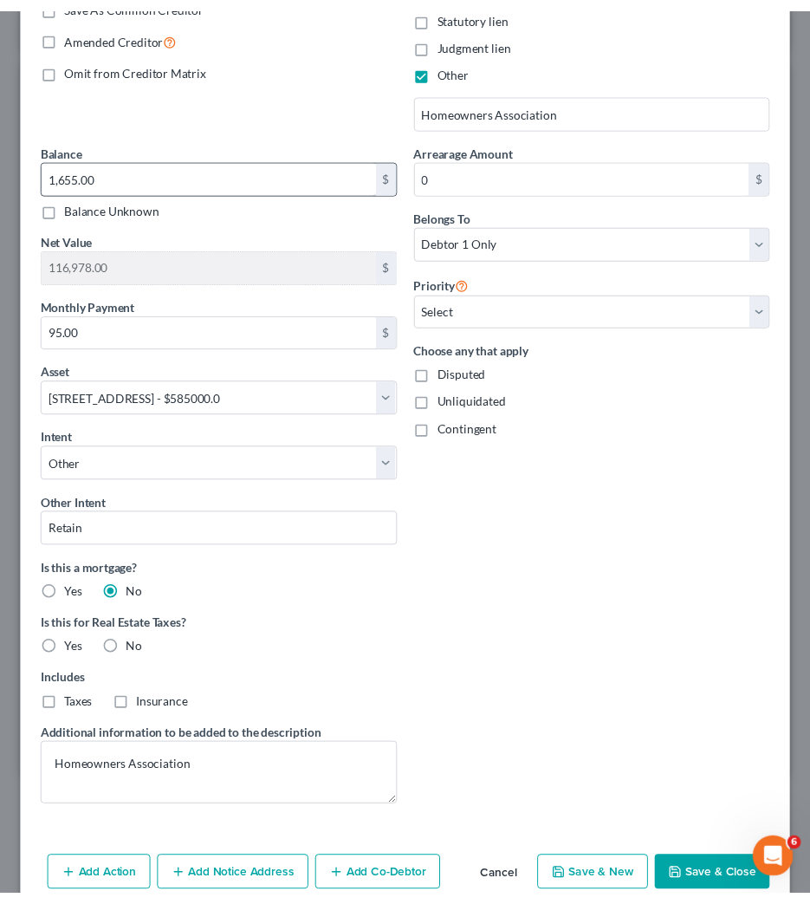
scroll to position [447, 0]
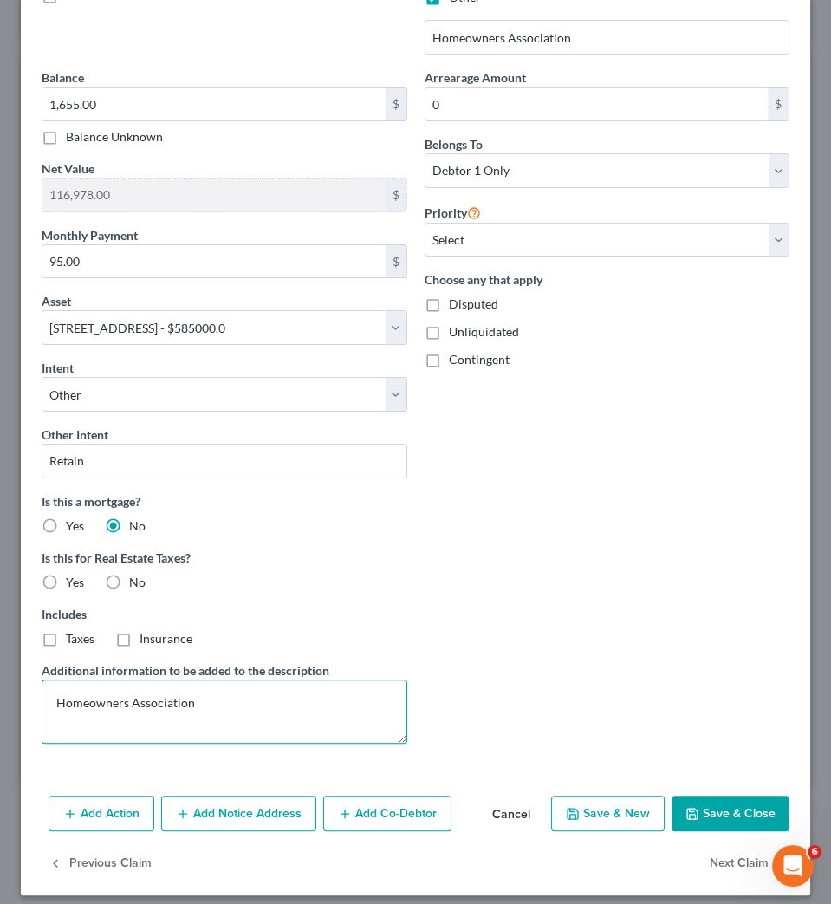
click at [54, 708] on textarea "Homeowners Association" at bounding box center [225, 711] width 366 height 64
click at [295, 717] on textarea "Back Homeowners Association" at bounding box center [225, 711] width 366 height 64
type textarea "Back Homeowners Association Dues"
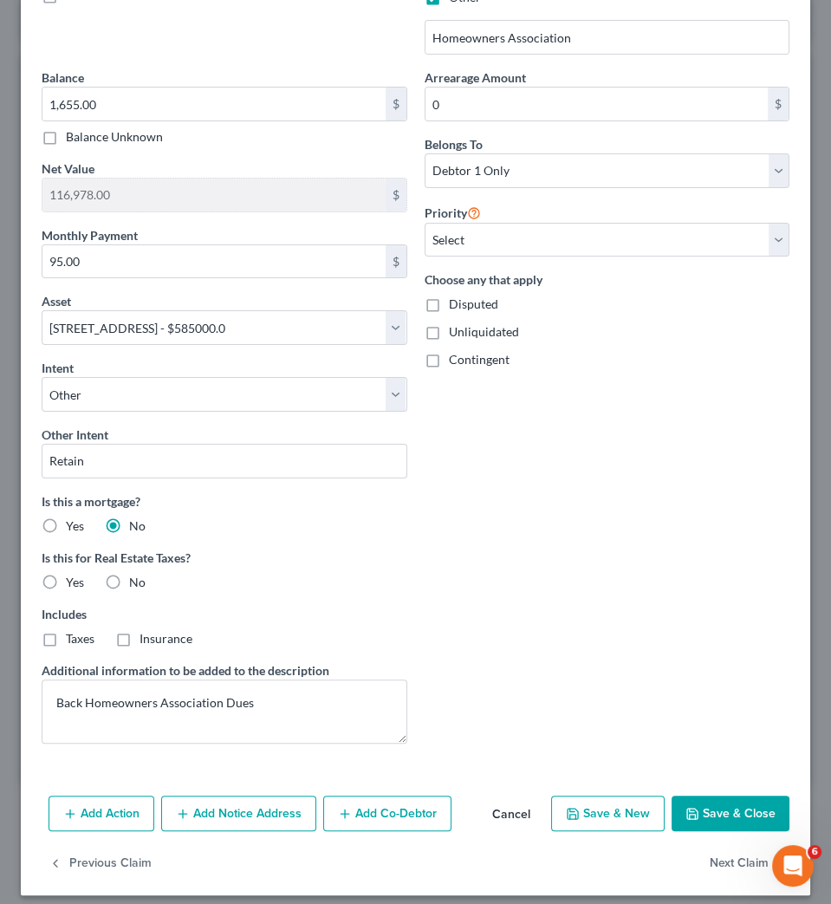
click at [710, 811] on button "Save & Close" at bounding box center [730, 813] width 118 height 36
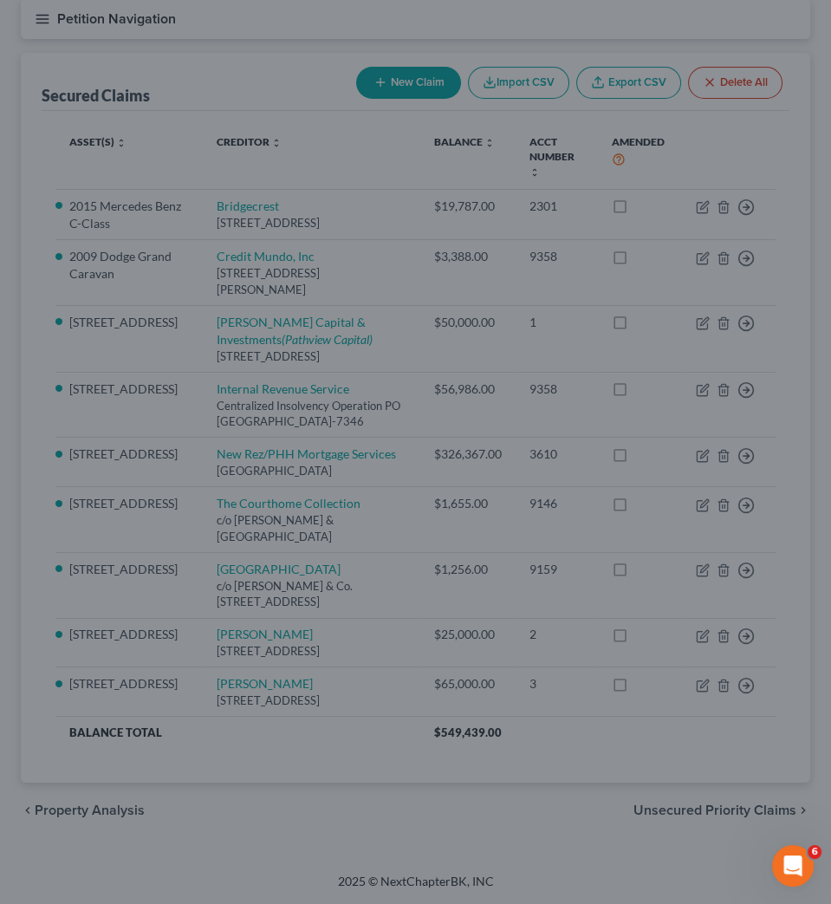
select select
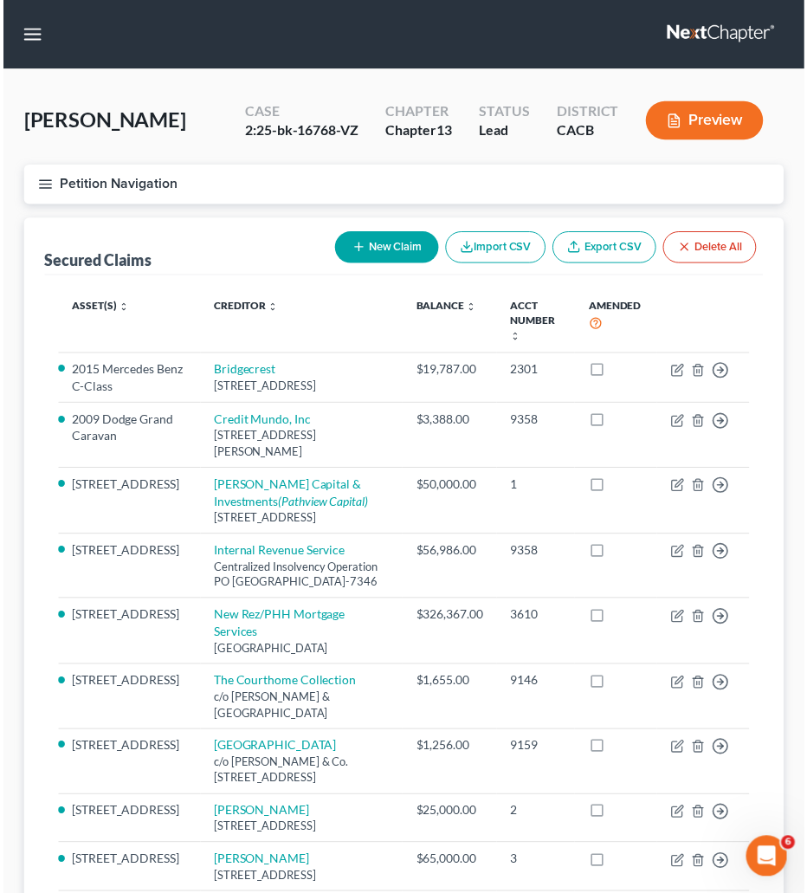
scroll to position [89, 0]
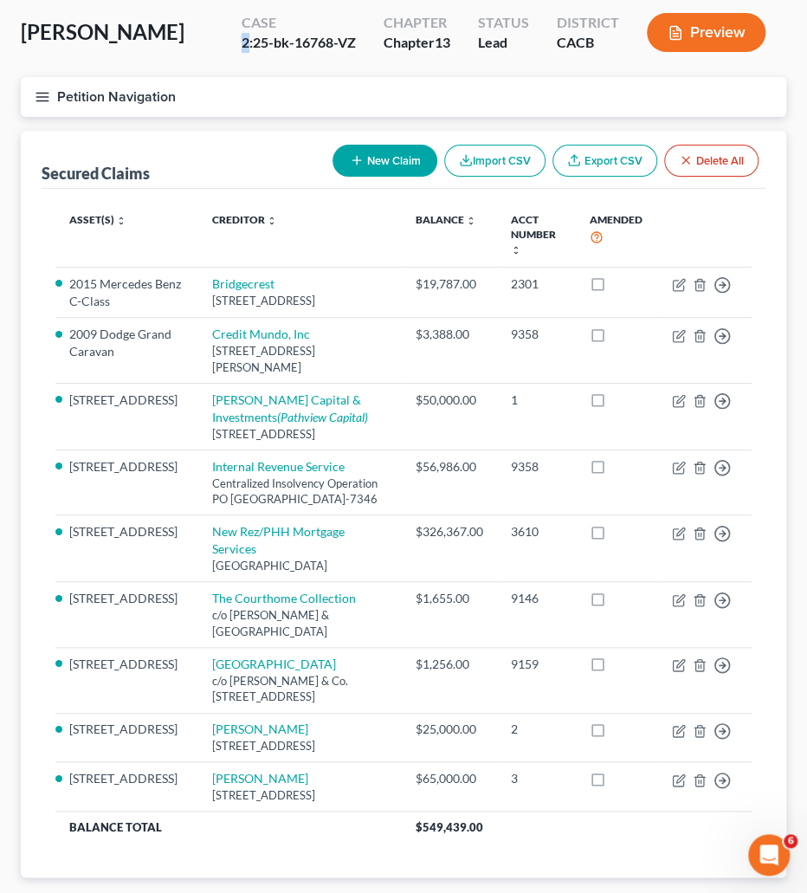
click at [244, 42] on div "2:25-bk-16768-VZ" at bounding box center [299, 43] width 114 height 20
click at [240, 45] on div "Case 2:25-bk-16768-VZ" at bounding box center [299, 34] width 142 height 51
drag, startPoint x: 243, startPoint y: 42, endPoint x: 354, endPoint y: 43, distance: 110.9
click at [354, 43] on div "2:25-bk-16768-VZ" at bounding box center [299, 43] width 114 height 20
copy div "2:25-bk-16768-VZ"
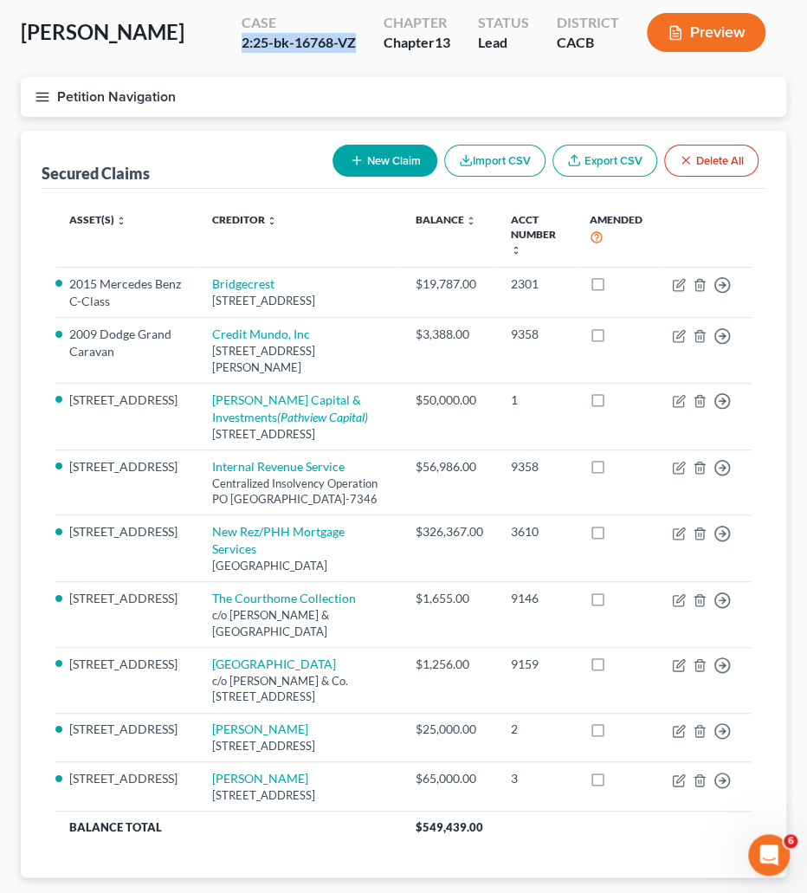
click at [31, 91] on button "Petition Navigation" at bounding box center [404, 97] width 766 height 40
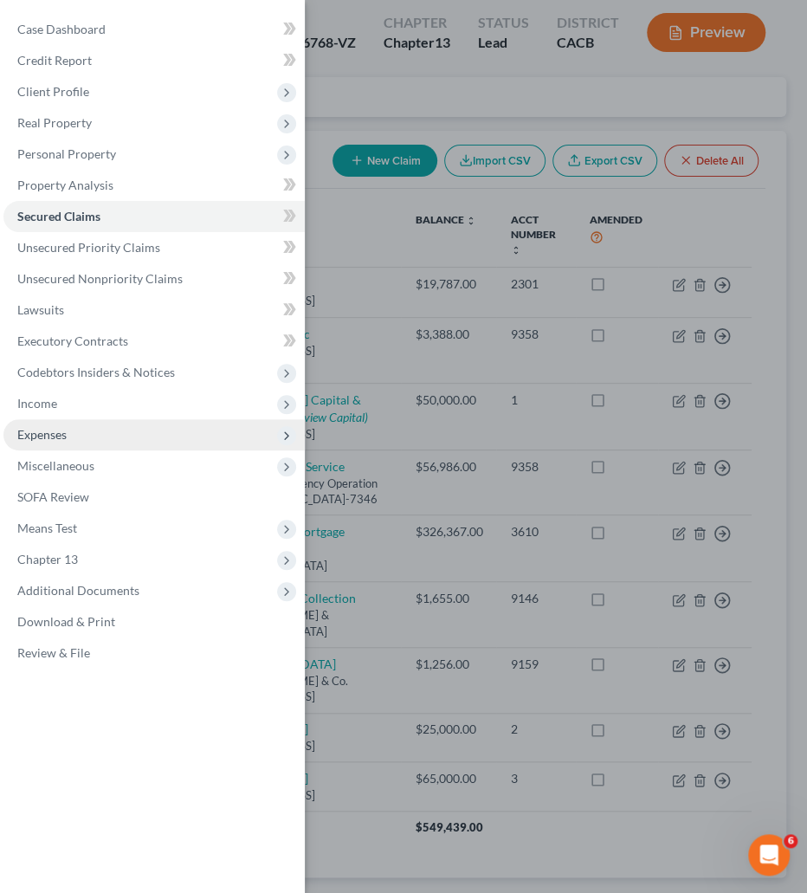
click at [66, 426] on span "Expenses" at bounding box center [153, 434] width 301 height 31
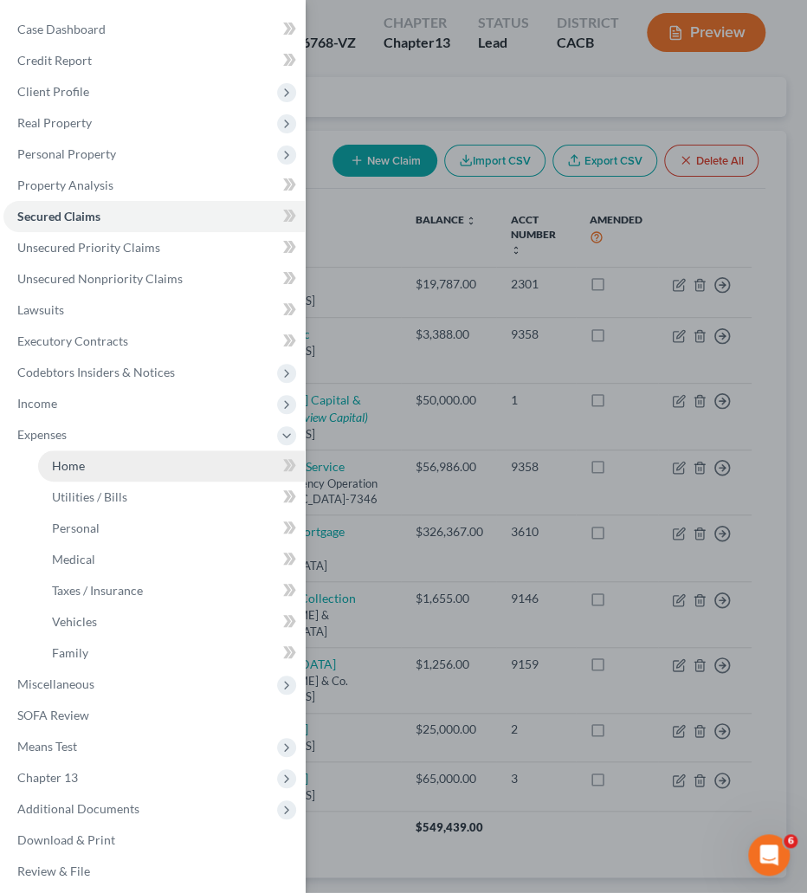
click at [69, 453] on link "Home" at bounding box center [171, 466] width 267 height 31
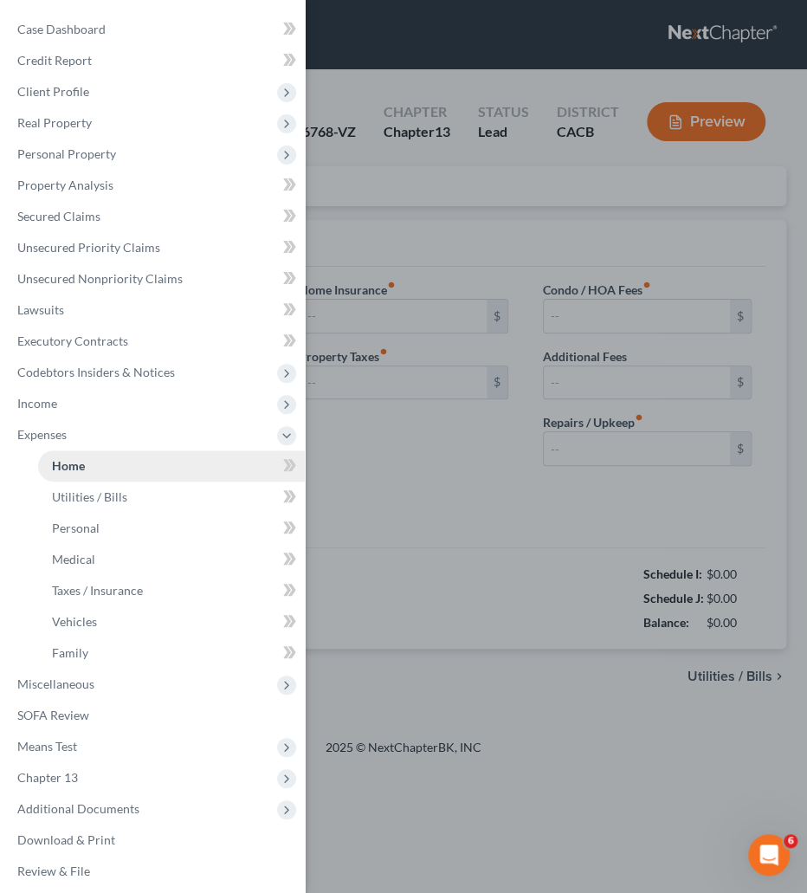
type input "2,103.00"
type input "0.00"
radio input "true"
type input "0.00"
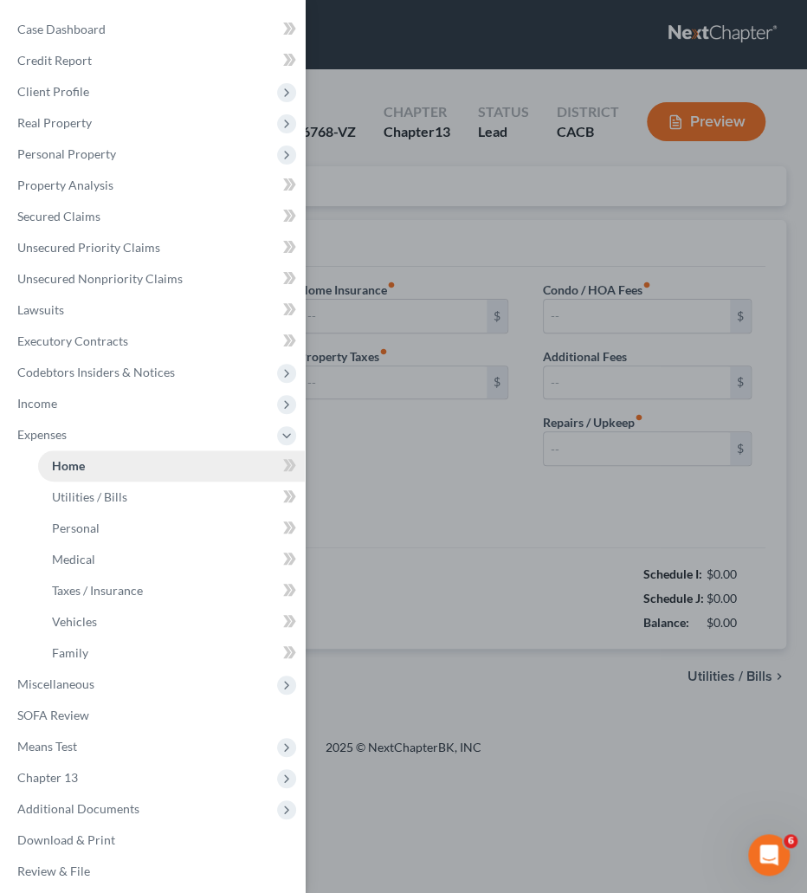
type input "0.00"
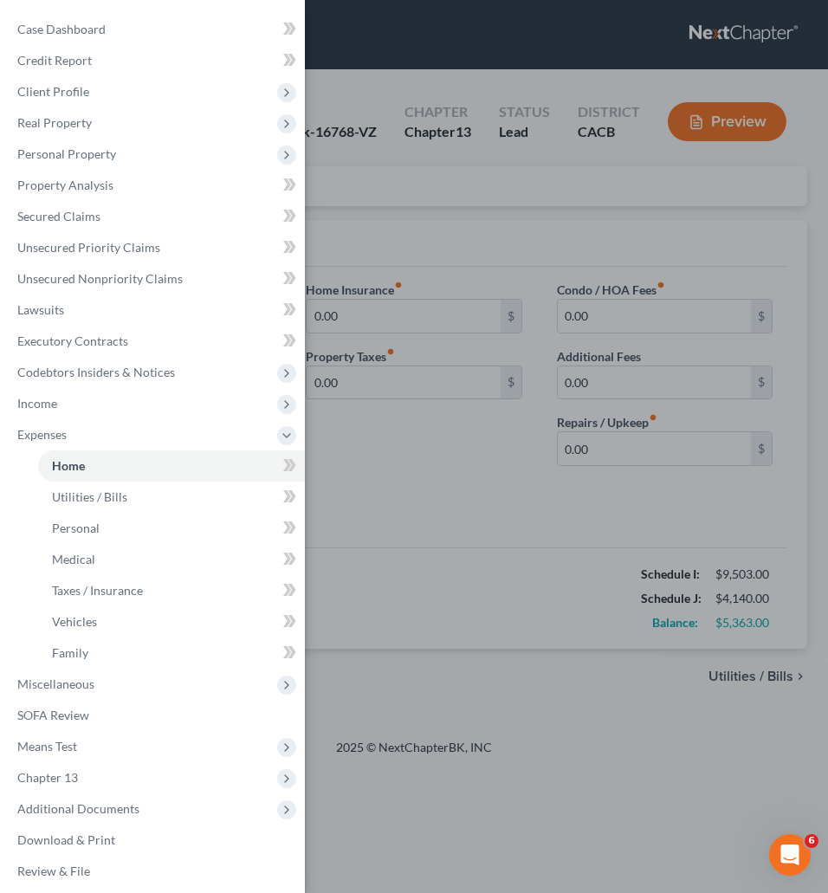
click at [370, 564] on div "Case Dashboard Payments Invoices Payments Payments Credit Report Client Profile" at bounding box center [414, 446] width 828 height 893
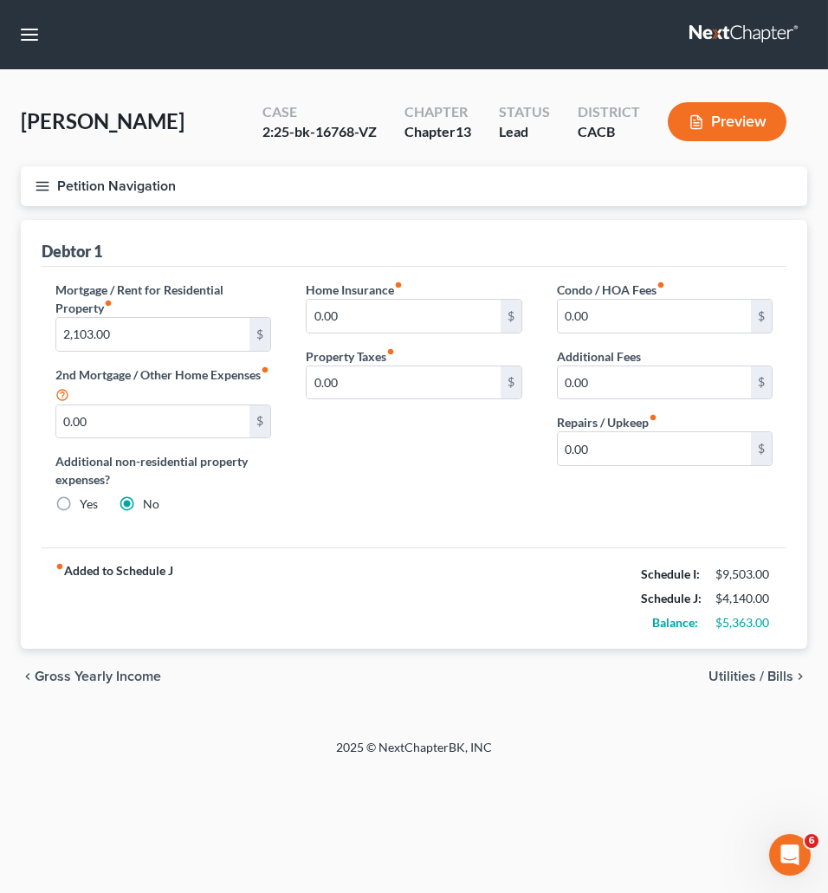
click at [756, 680] on span "Utilities / Bills" at bounding box center [751, 677] width 85 height 14
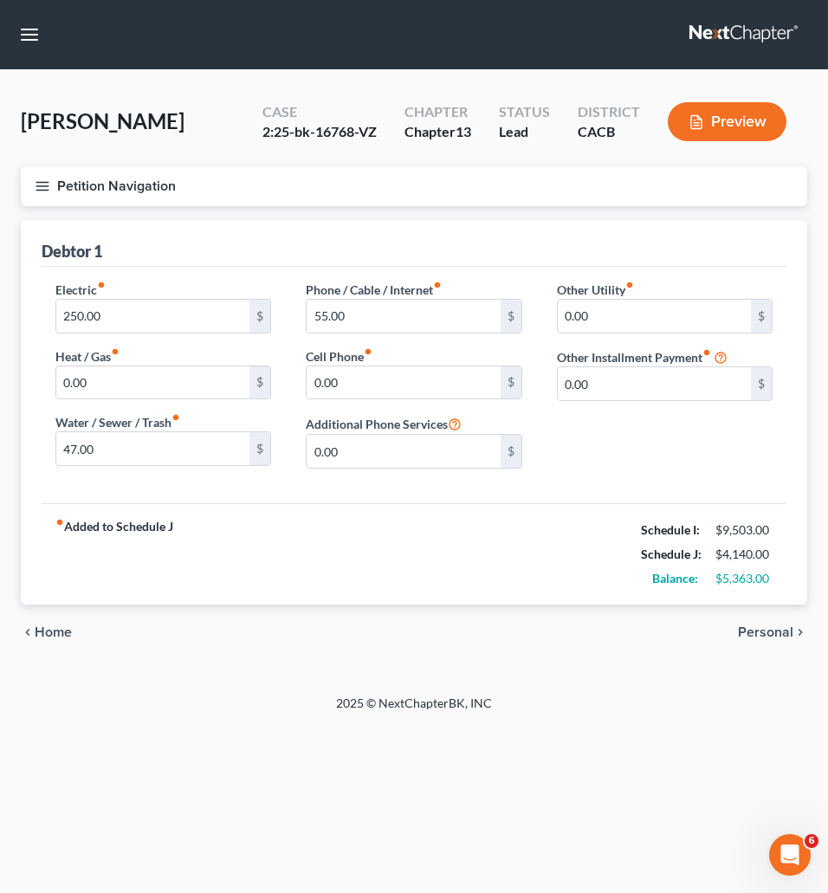
click at [780, 633] on span "Personal" at bounding box center [765, 633] width 55 height 14
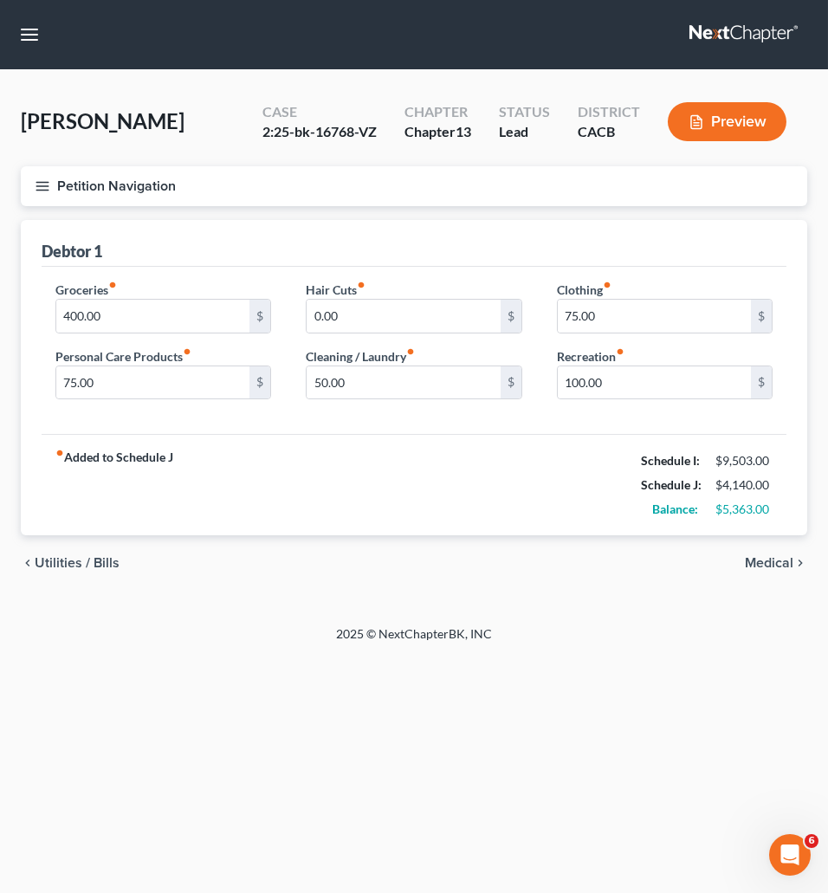
click at [776, 570] on span "Medical" at bounding box center [769, 563] width 49 height 14
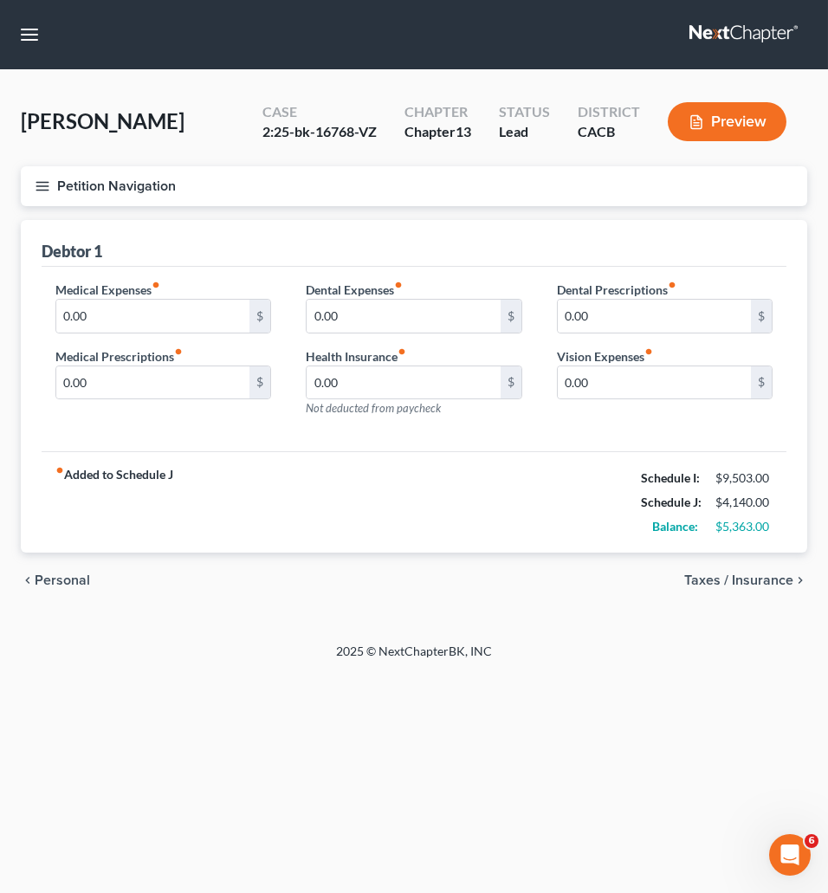
click at [785, 580] on span "Taxes / Insurance" at bounding box center [738, 581] width 109 height 14
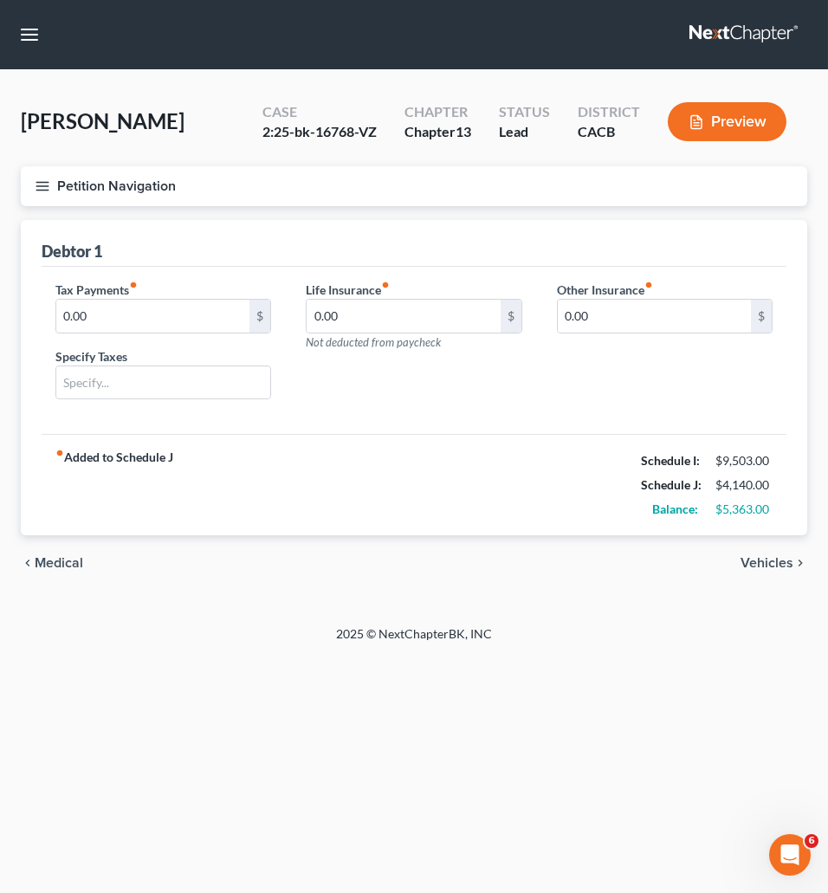
click at [780, 562] on span "Vehicles" at bounding box center [767, 563] width 53 height 14
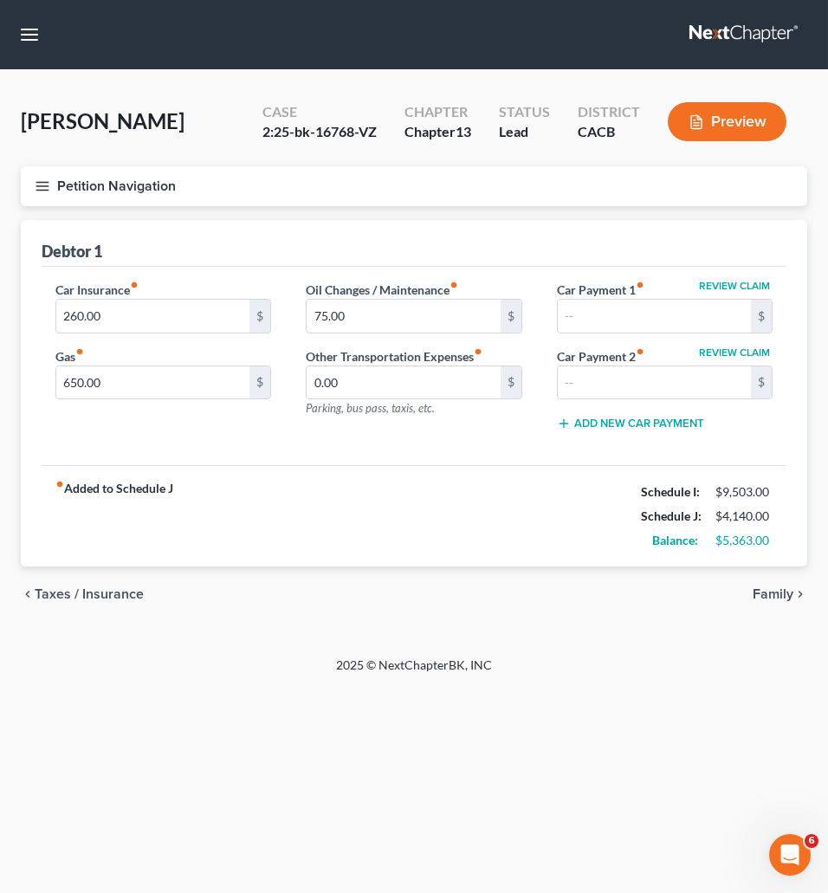
click at [788, 591] on span "Family" at bounding box center [773, 594] width 41 height 14
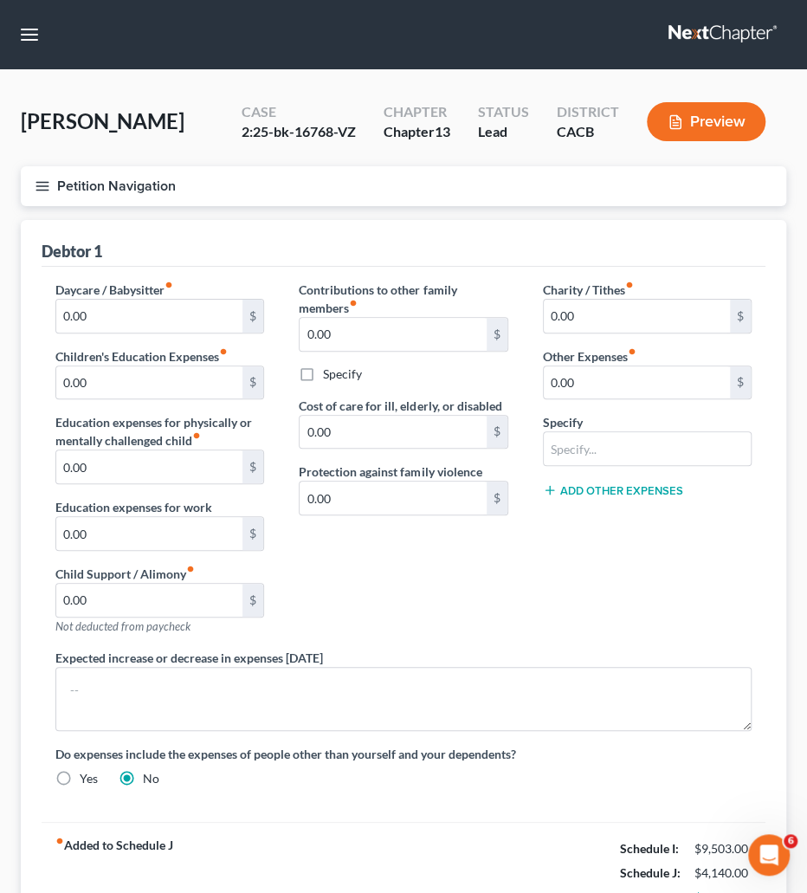
scroll to position [156, 0]
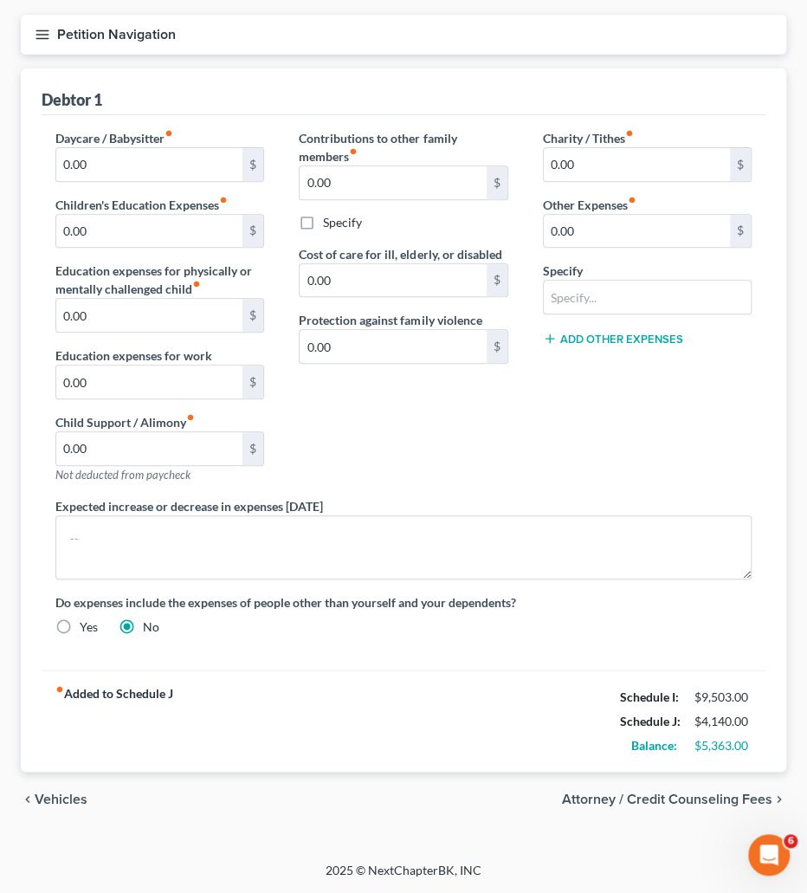
click at [37, 805] on span "Vehicles" at bounding box center [61, 800] width 53 height 14
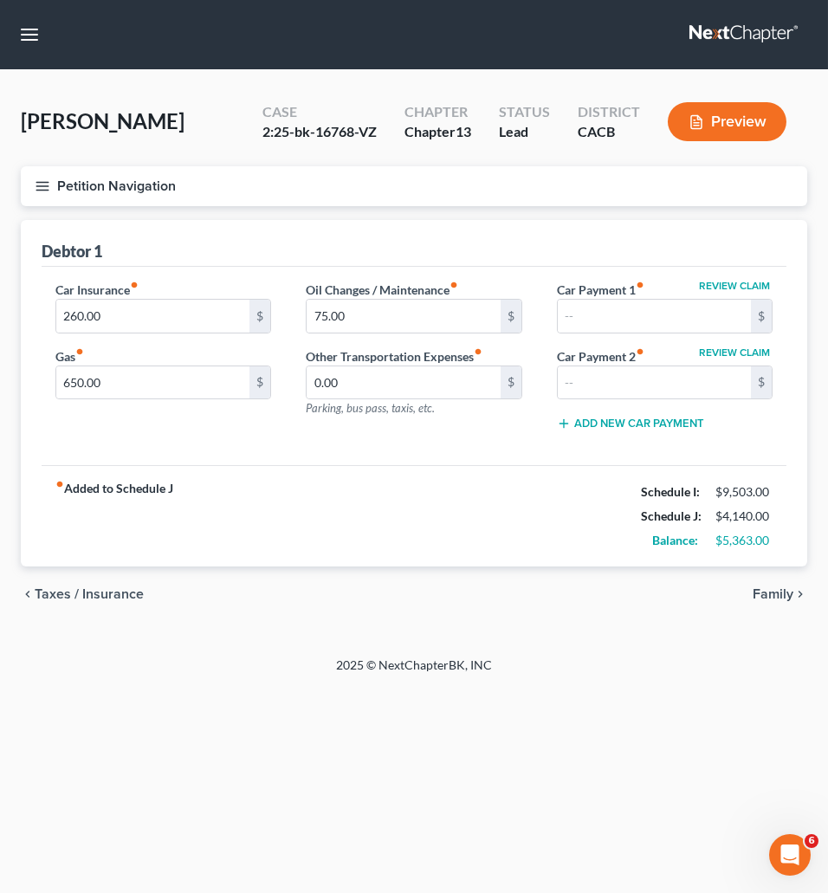
click at [56, 601] on span "Taxes / Insurance" at bounding box center [89, 594] width 109 height 14
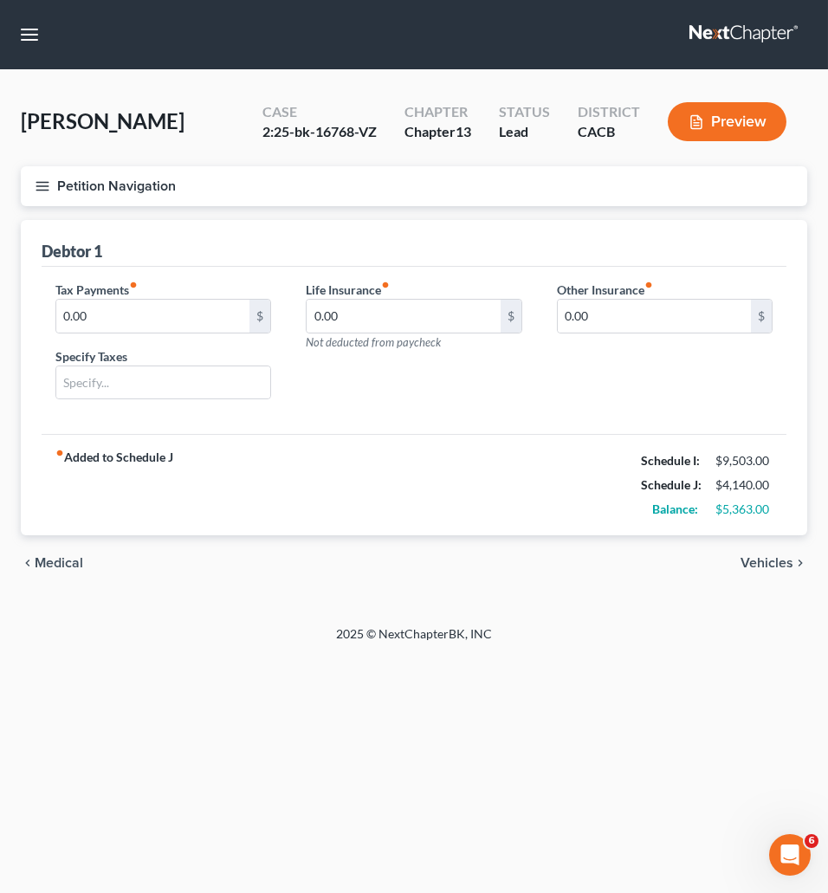
click at [49, 562] on span "Medical" at bounding box center [59, 563] width 49 height 14
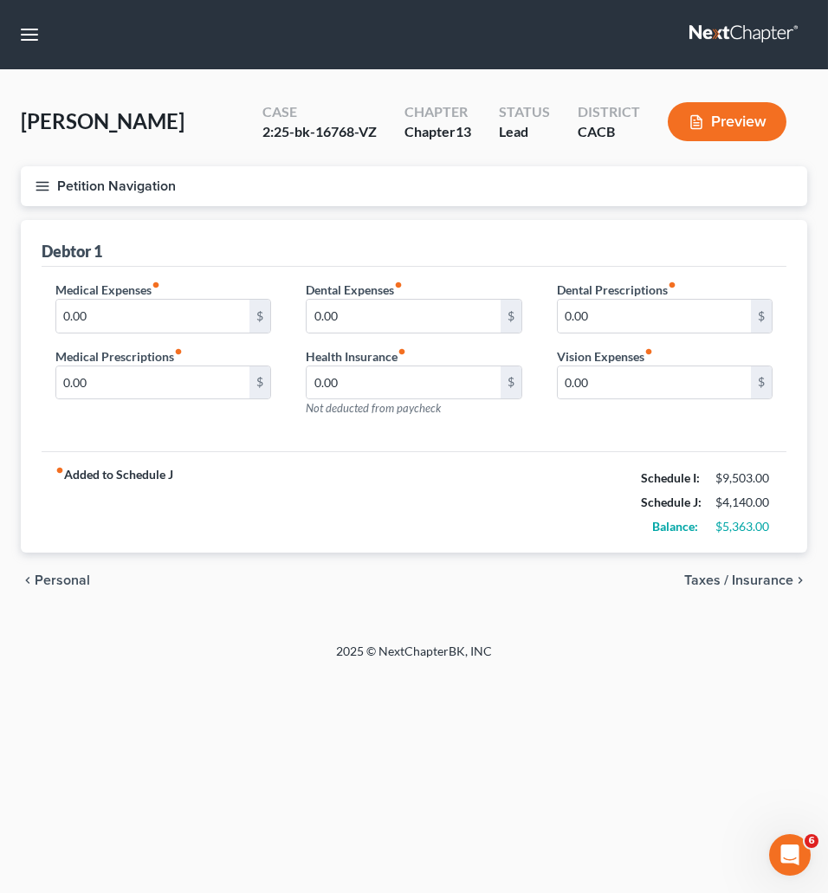
click at [49, 582] on span "Personal" at bounding box center [62, 581] width 55 height 14
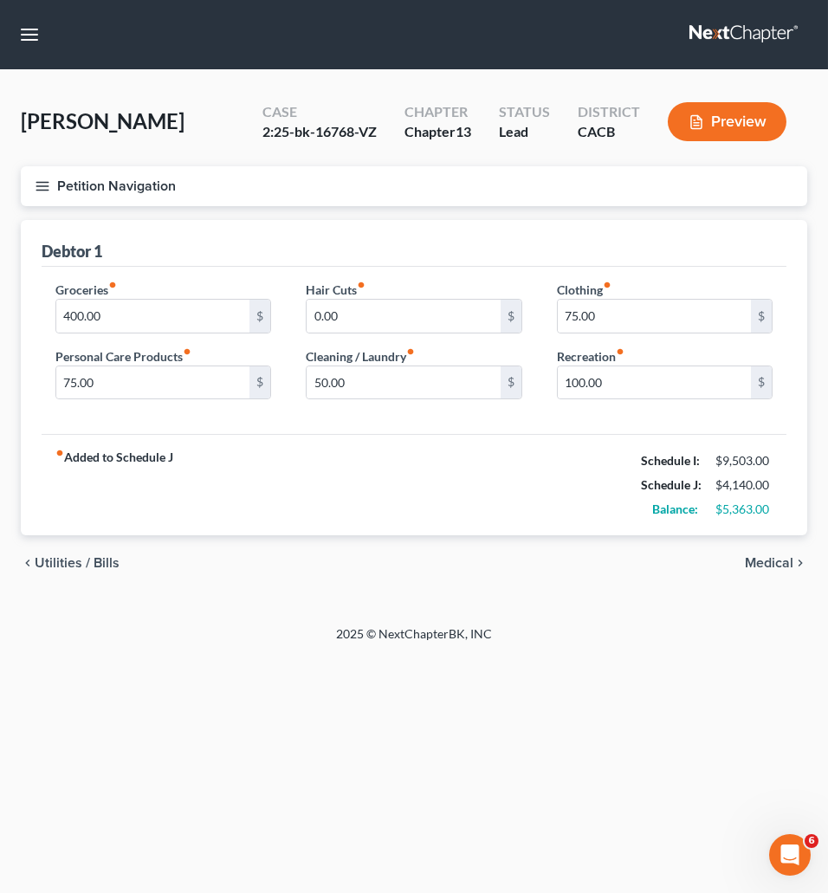
click at [49, 574] on div "chevron_left Utilities / Bills Medical chevron_right" at bounding box center [414, 562] width 787 height 55
click at [47, 567] on span "Utilities / Bills" at bounding box center [77, 563] width 85 height 14
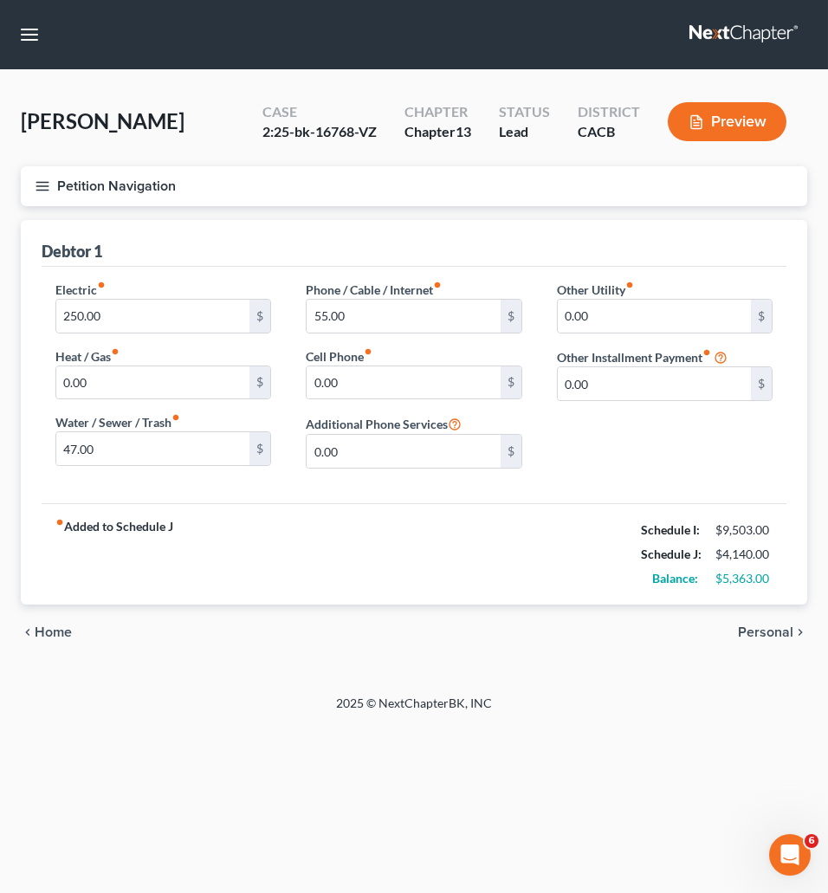
click at [34, 628] on icon "chevron_left" at bounding box center [28, 633] width 14 height 14
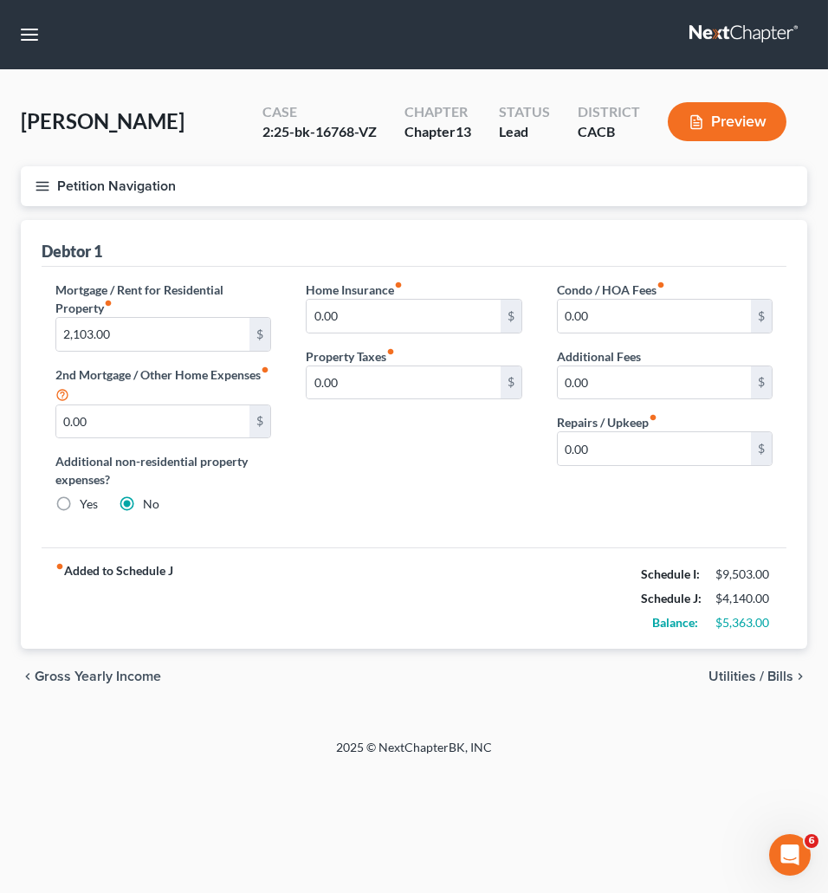
click at [47, 175] on button "Petition Navigation" at bounding box center [414, 186] width 787 height 40
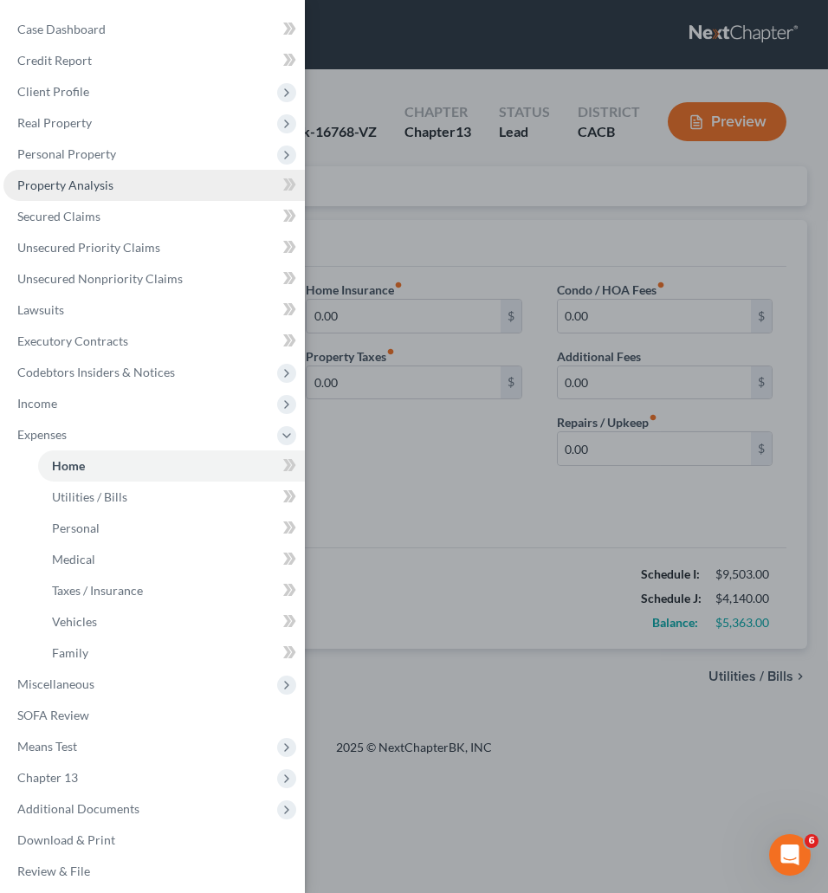
click at [75, 178] on span "Property Analysis" at bounding box center [65, 185] width 96 height 15
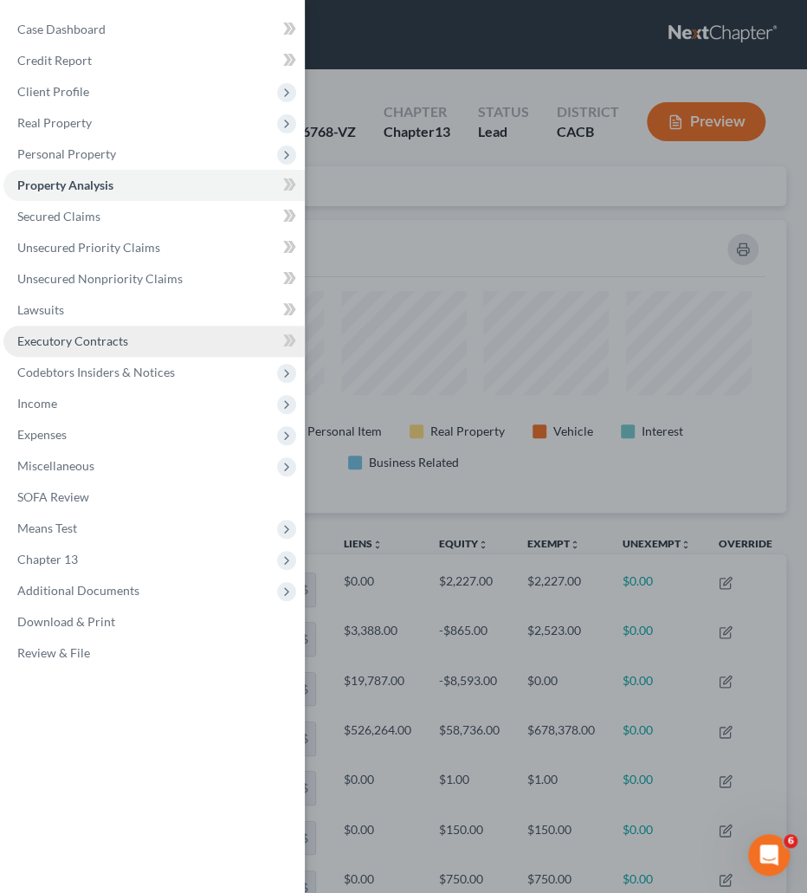
scroll to position [293, 766]
click at [438, 215] on div "Case Dashboard Payments Invoices Payments Payments Credit Report Client Profile" at bounding box center [403, 446] width 807 height 893
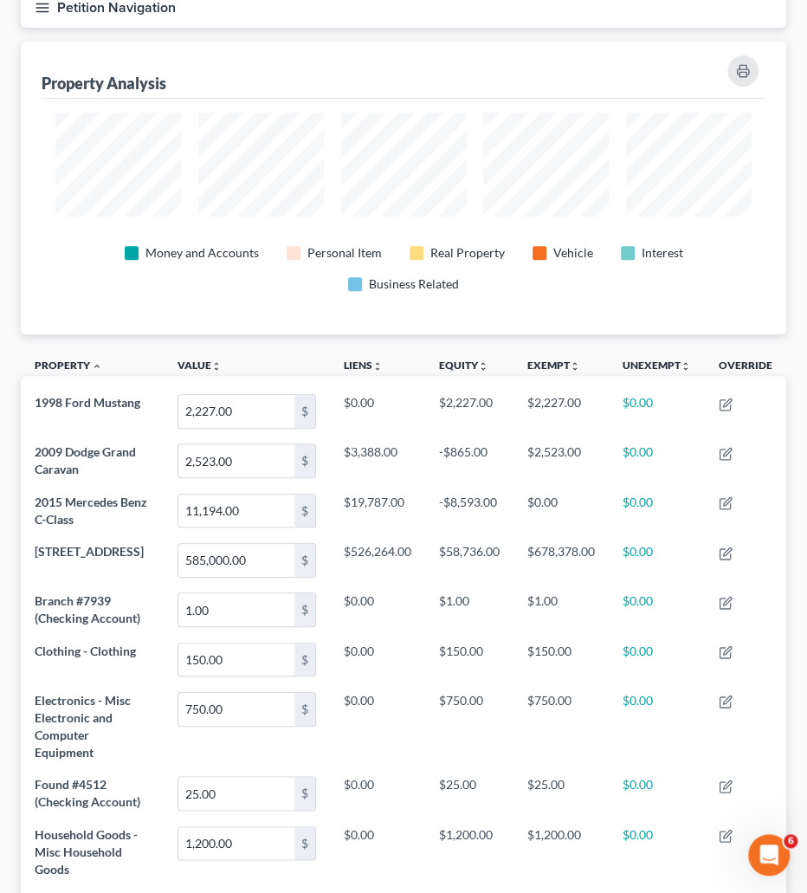
scroll to position [0, 0]
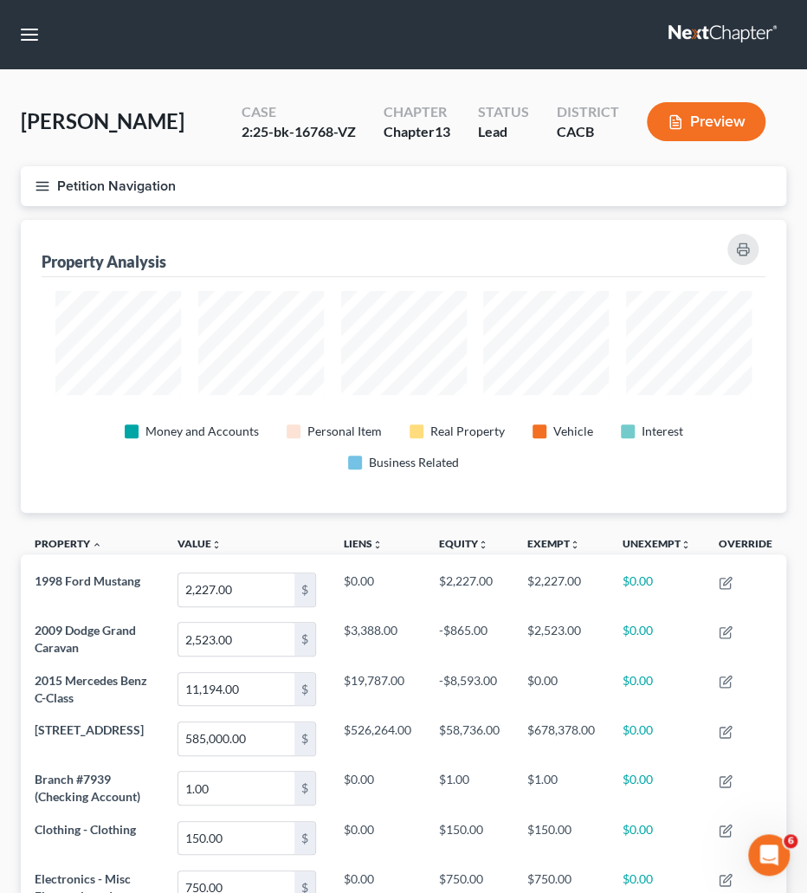
click at [45, 180] on icon "button" at bounding box center [43, 186] width 16 height 16
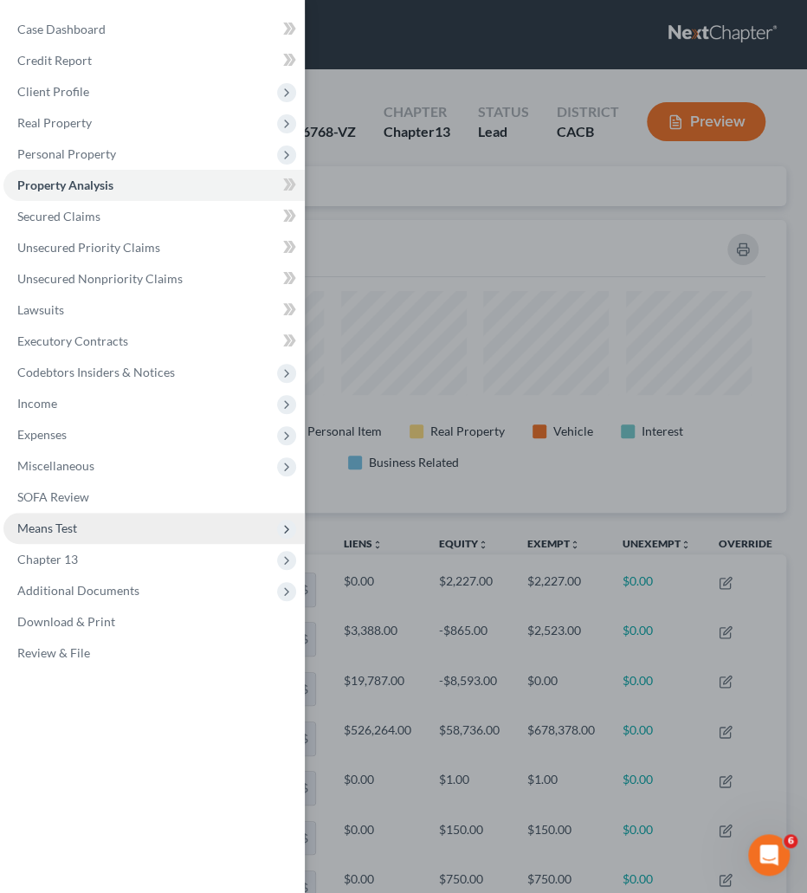
click at [68, 533] on span "Means Test" at bounding box center [47, 528] width 60 height 15
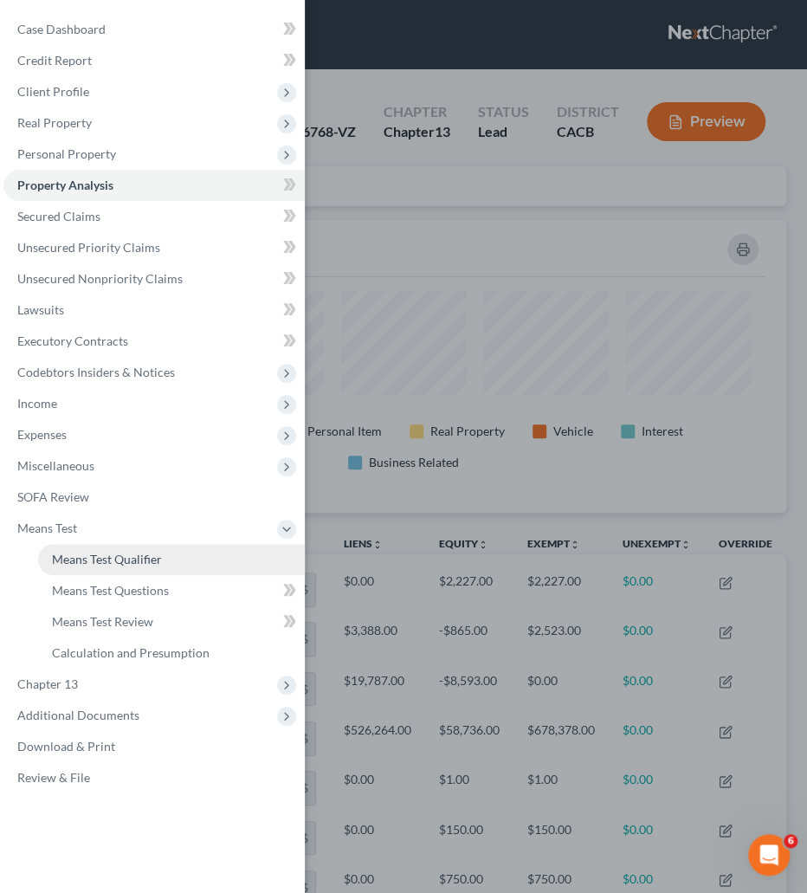
click at [163, 567] on link "Means Test Qualifier" at bounding box center [171, 559] width 267 height 31
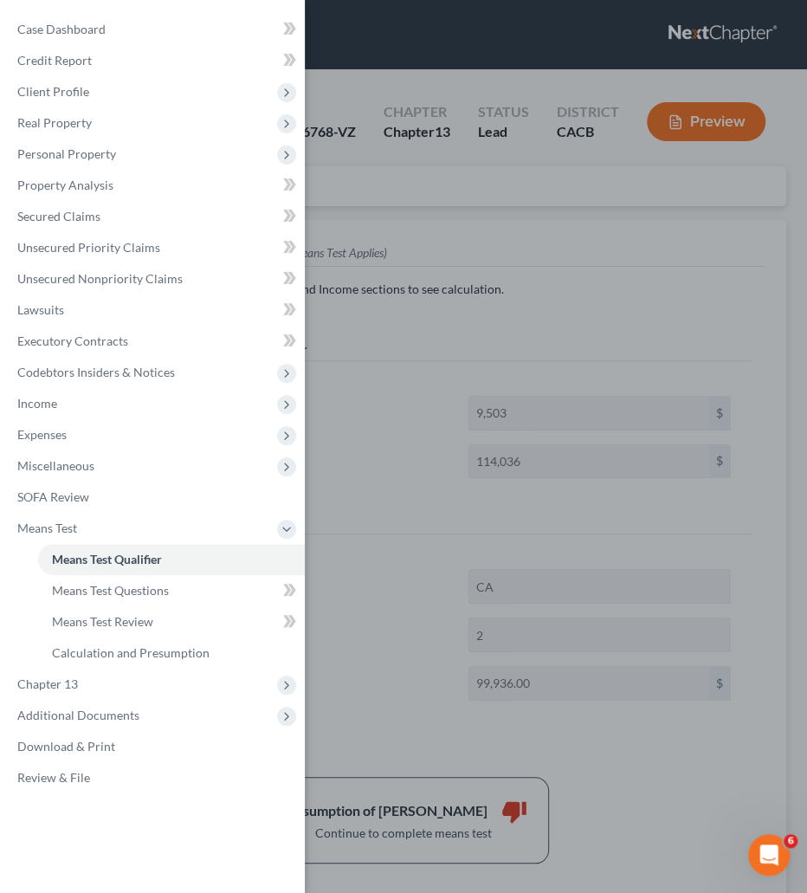
click at [361, 315] on div "Case Dashboard Payments Invoices Payments Payments Credit Report Client Profile" at bounding box center [403, 446] width 807 height 893
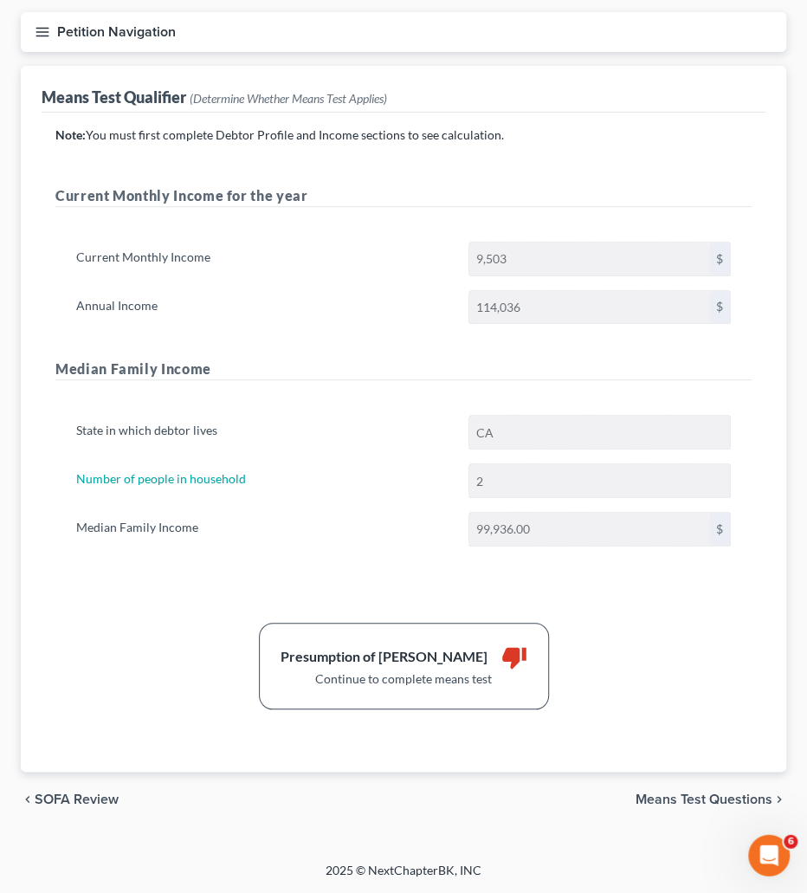
scroll to position [159, 0]
click at [733, 801] on span "Means Test Questions" at bounding box center [704, 800] width 137 height 14
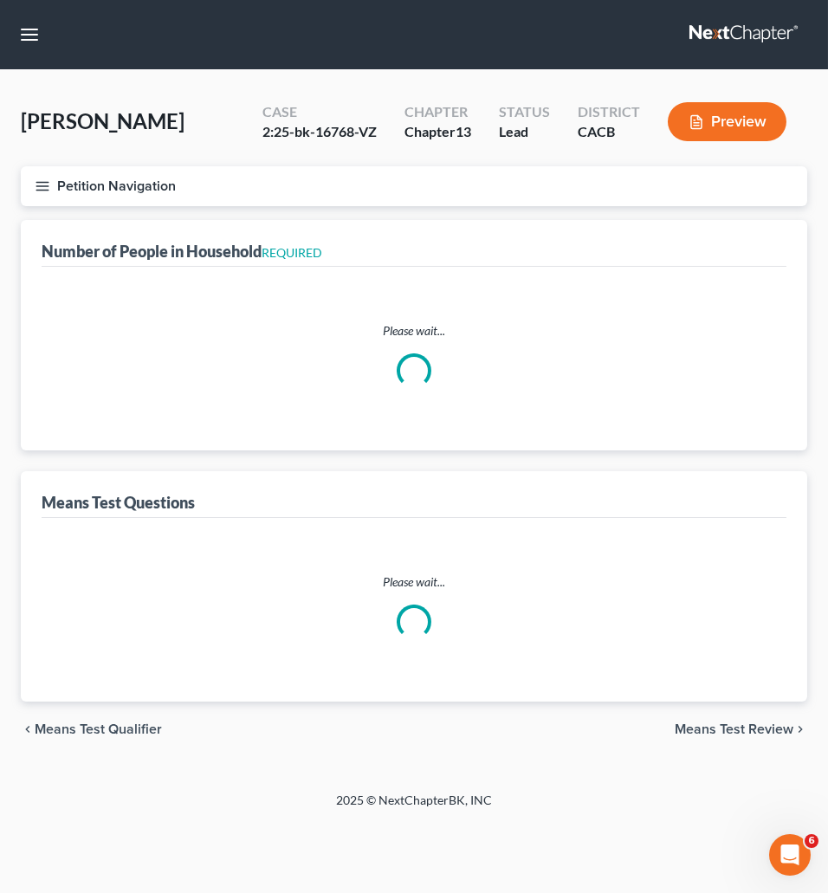
select select "1"
select select "60"
select select "0"
select select "60"
select select "1"
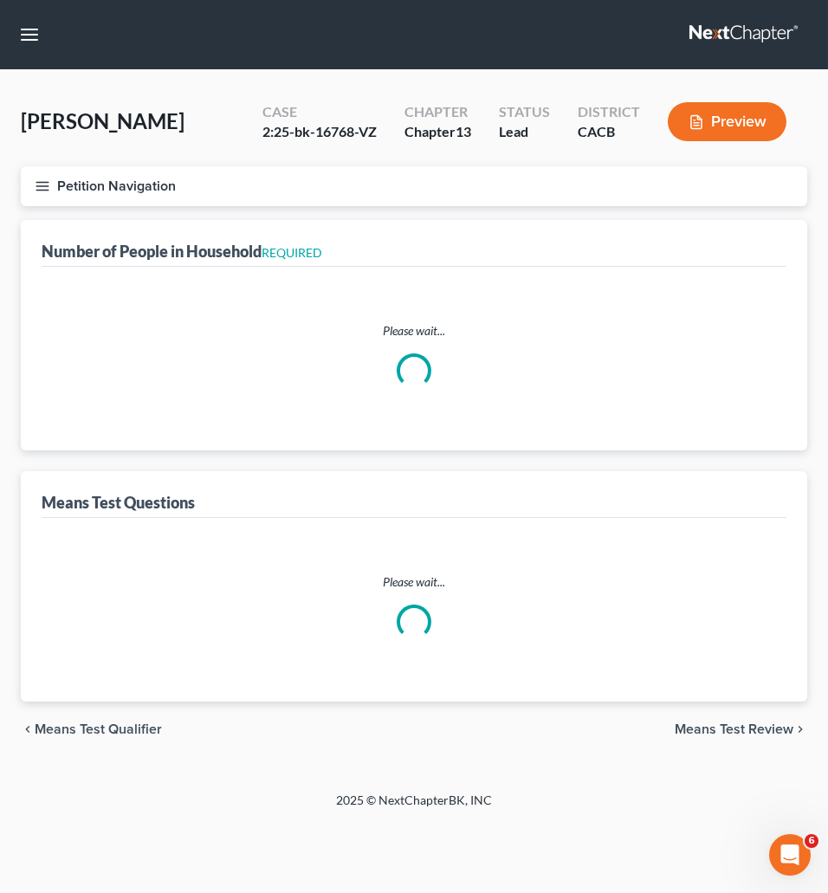
select select "60"
select select "0"
select select "60"
select select "0"
select select "60"
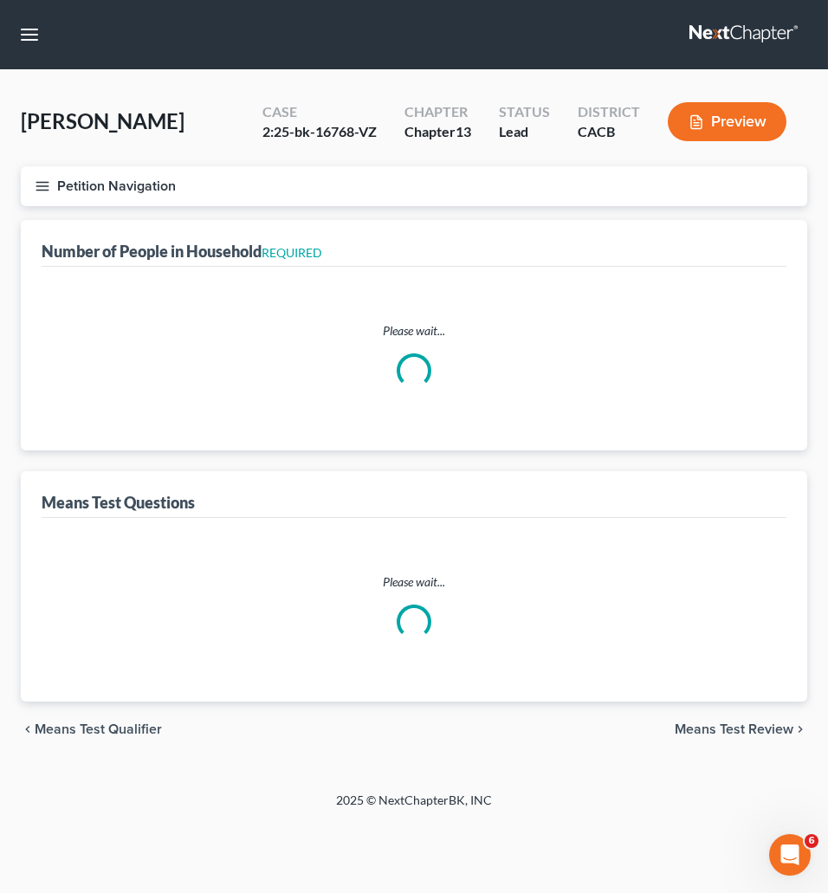
select select "0"
select select "60"
select select "0"
select select "60"
select select "0"
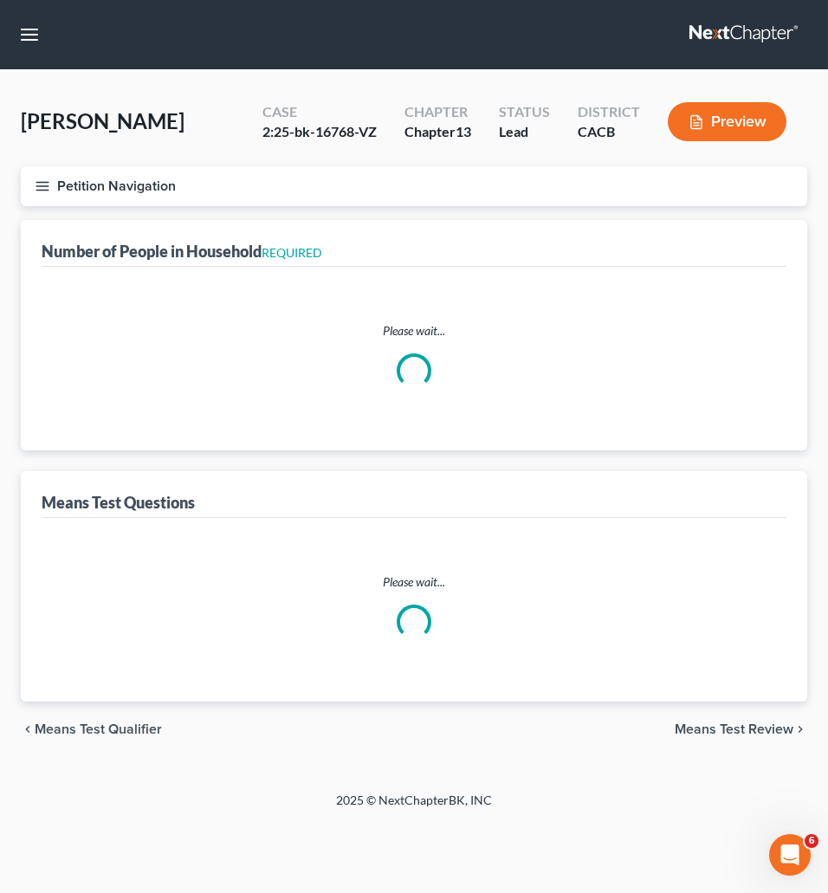
select select "60"
select select "0"
select select "60"
select select "3"
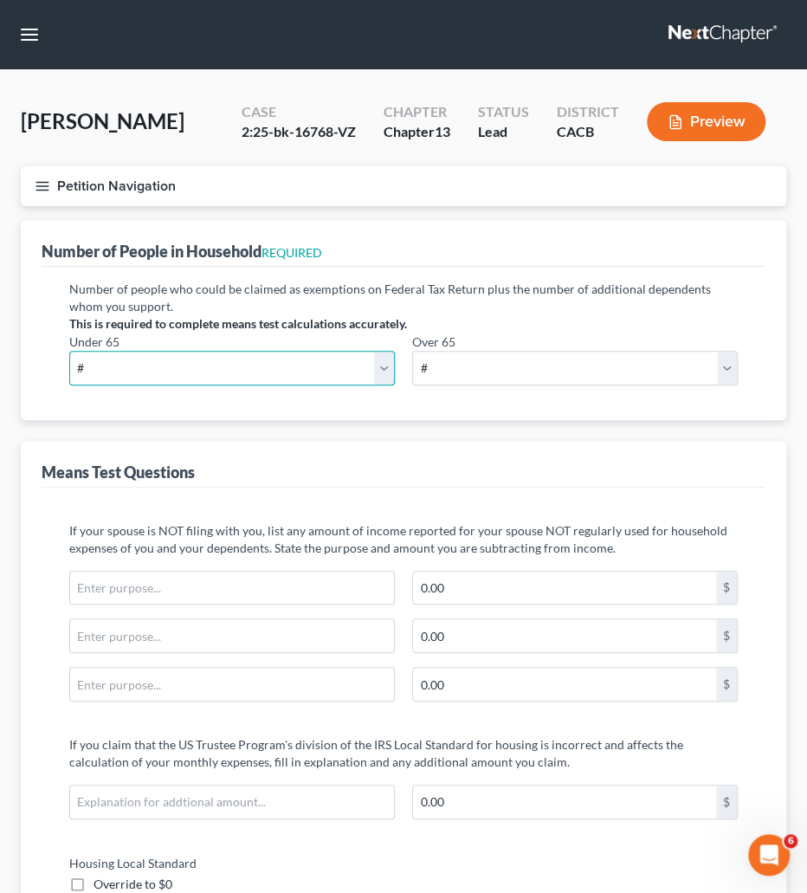
click at [69, 351] on select "# 0 1 2 3 4 5 6 7 8 9 10" at bounding box center [232, 368] width 326 height 35
select select "2"
click option "2" at bounding box center [0, 0] width 0 height 0
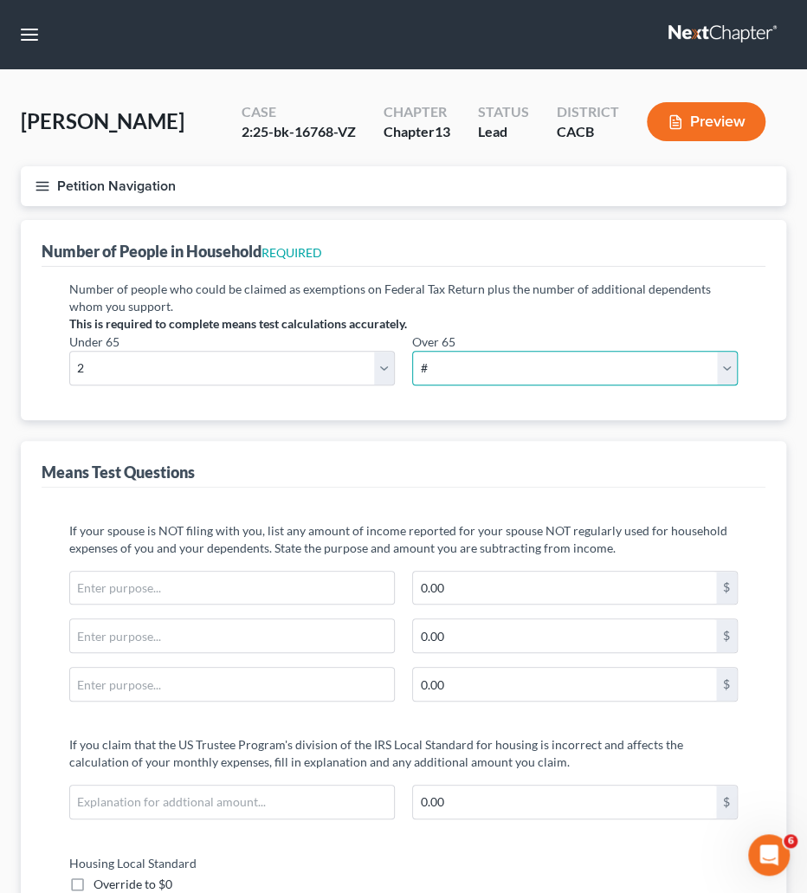
click at [412, 351] on select "# 0 1 2 3 4 5 6 7 8 9 10" at bounding box center [575, 368] width 326 height 35
select select "0"
click option "0" at bounding box center [0, 0] width 0 height 0
click at [439, 478] on div "Means Test Questions" at bounding box center [404, 464] width 724 height 47
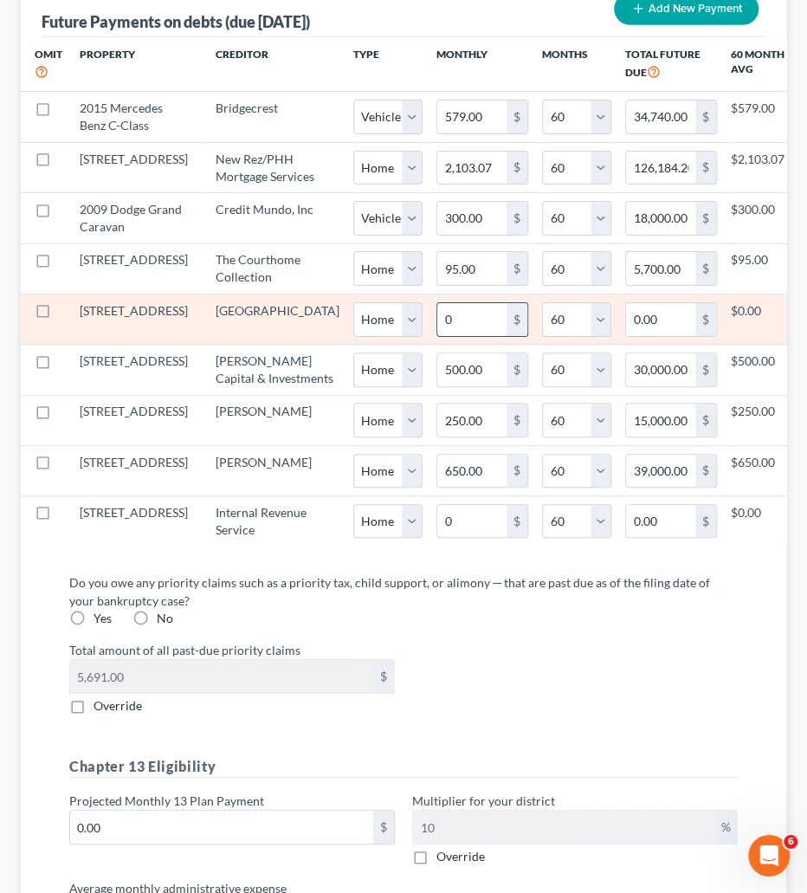
scroll to position [2056, 0]
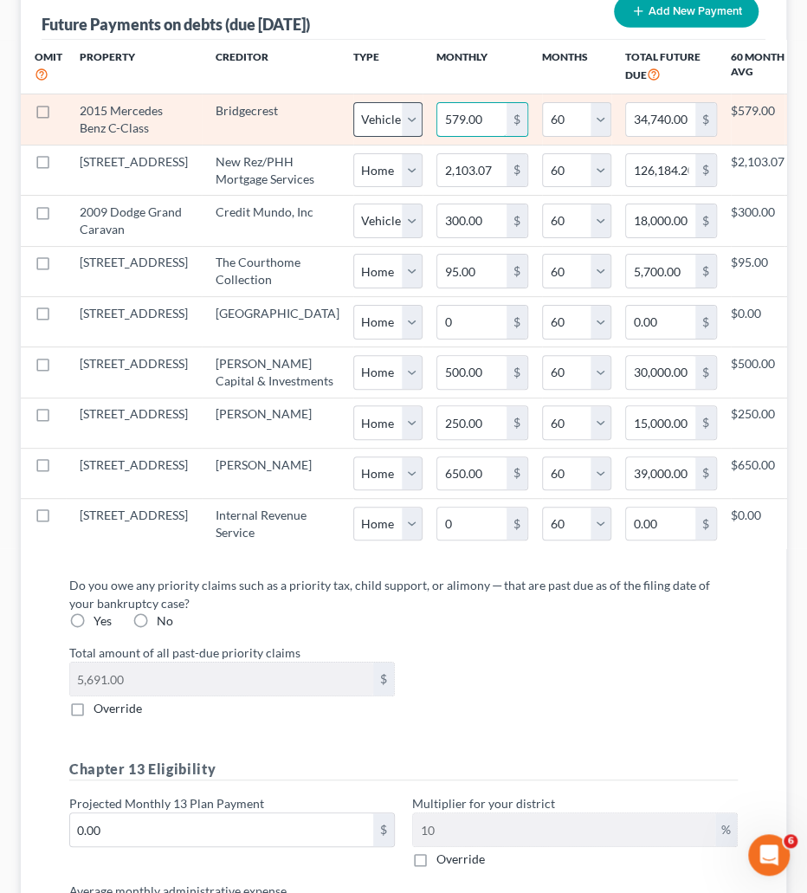
drag, startPoint x: 390, startPoint y: 131, endPoint x: 243, endPoint y: 132, distance: 147.3
click at [243, 132] on tr "2015 Mercedes Benz C-Class Bridgecrest Select Home Vehicle Other 579.00 $ 0 1 2…" at bounding box center [530, 119] width 1018 height 50
click at [438, 128] on input "579.00" at bounding box center [472, 119] width 69 height 33
drag, startPoint x: 379, startPoint y: 131, endPoint x: 312, endPoint y: 128, distance: 66.8
click at [438, 128] on input "579.00" at bounding box center [472, 119] width 69 height 33
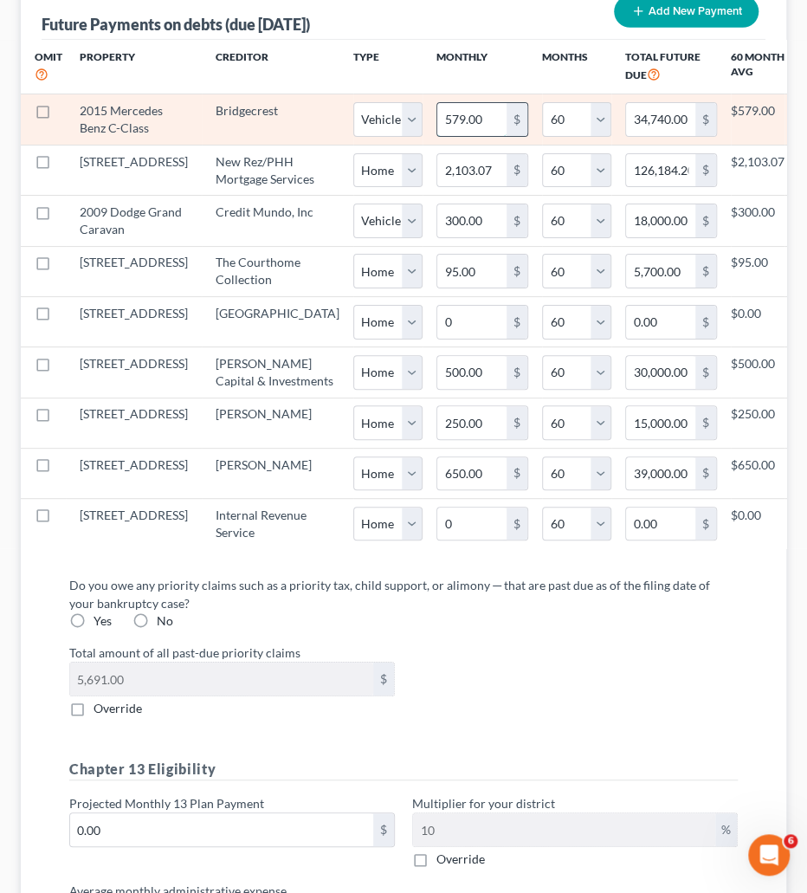
type input "2"
type input "120.00"
type input "22"
type input "1,320.00"
type input "227"
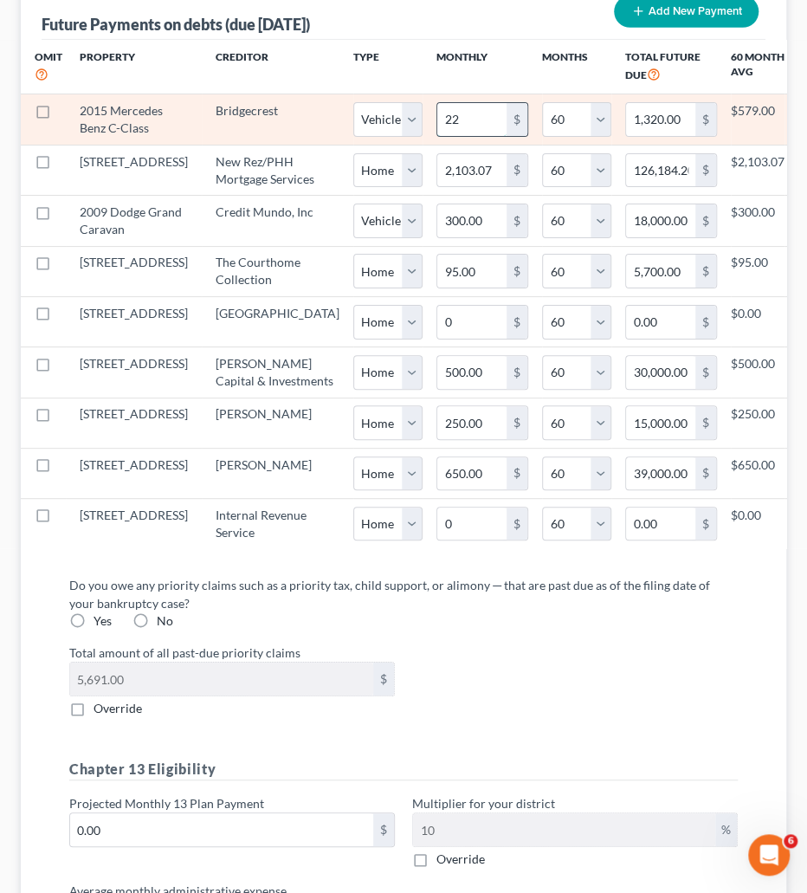
type input "13,620.00"
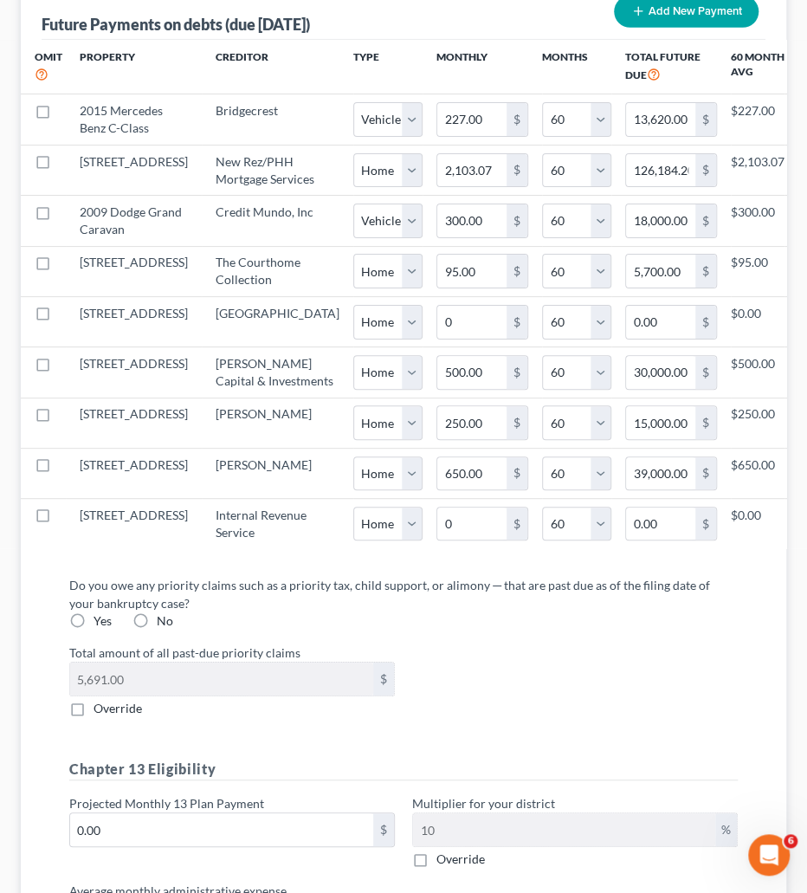
select select "1"
select select "60"
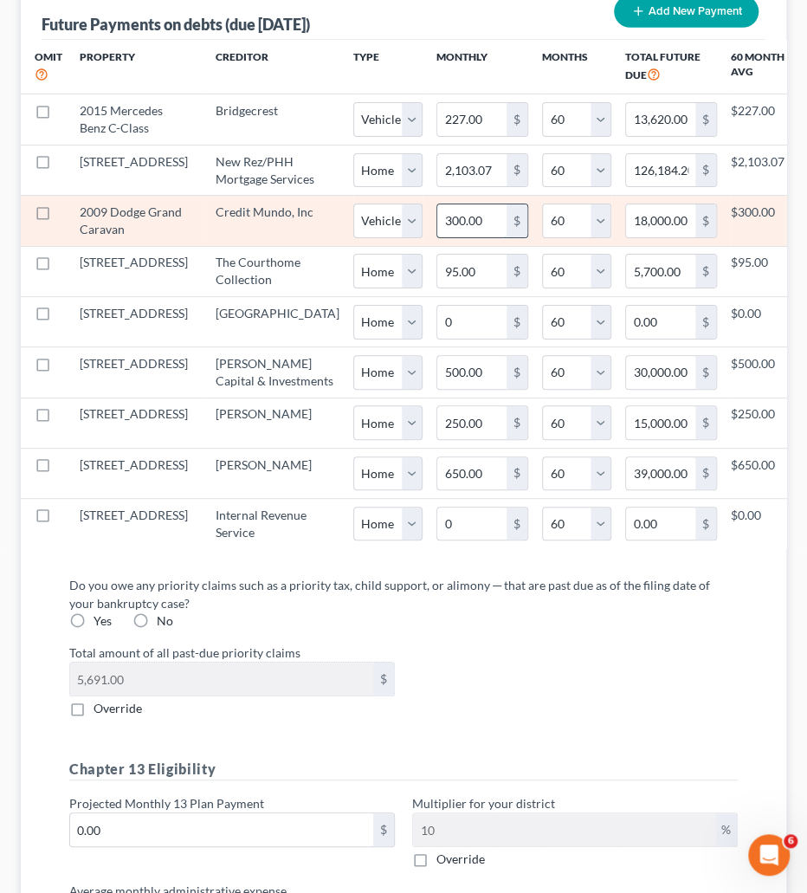
drag, startPoint x: 349, startPoint y: 308, endPoint x: 398, endPoint y: 298, distance: 49.4
click at [438, 237] on input "300.00" at bounding box center [472, 220] width 69 height 33
type input "6"
type input "360.00"
type input "69"
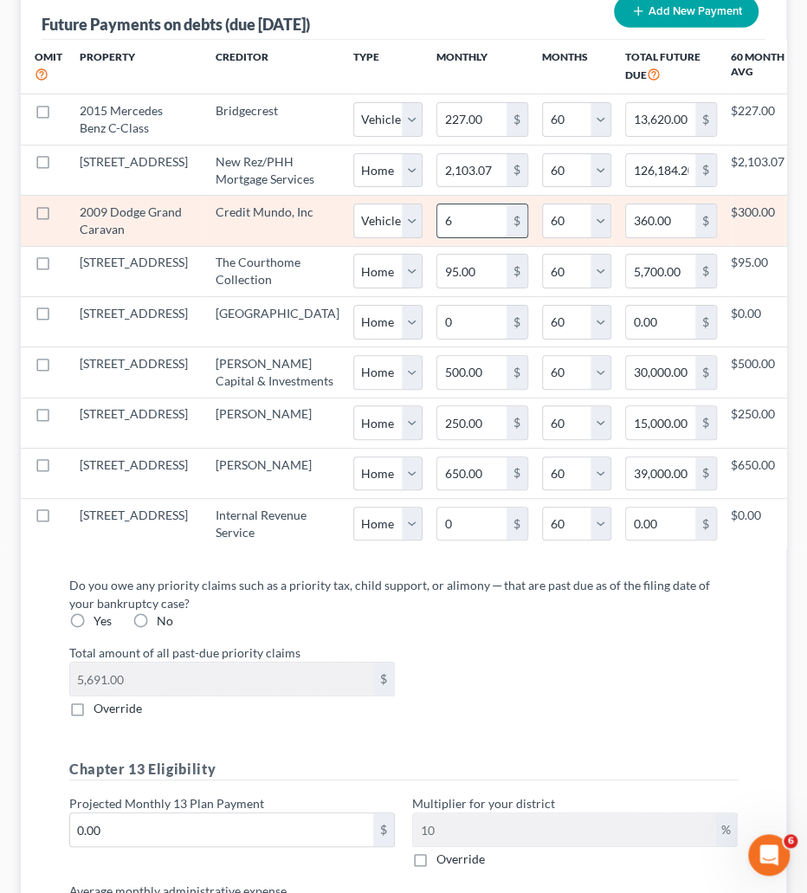
type input "4,140.00"
select select "1"
select select "60"
select select "1"
select select "60"
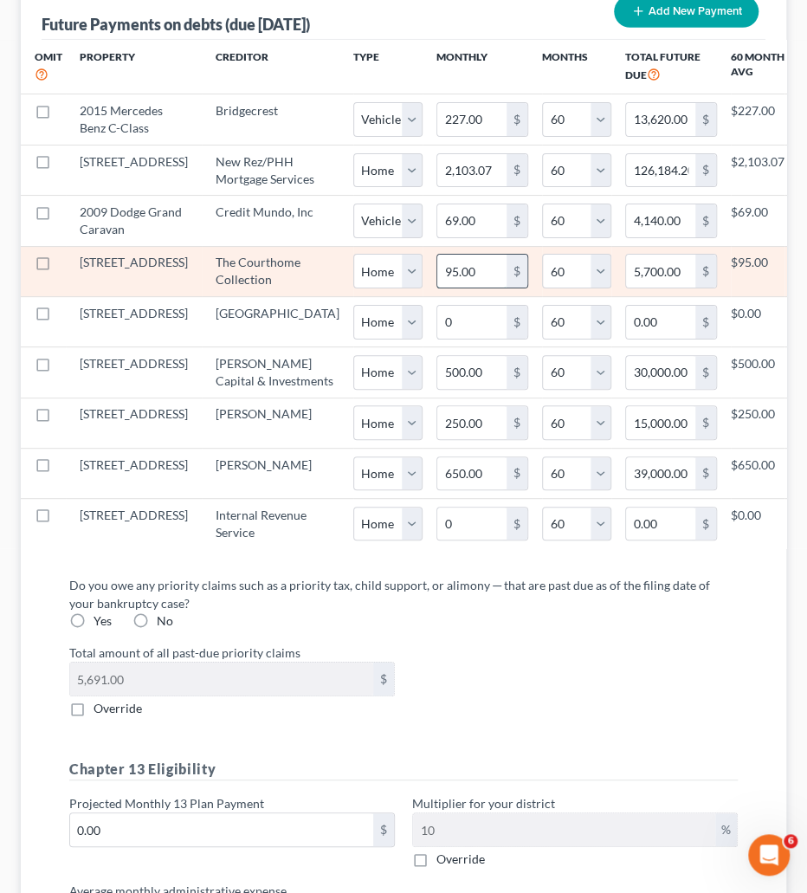
click at [438, 288] on input "95.00" at bounding box center [472, 271] width 69 height 33
type input "0"
type input "0.00"
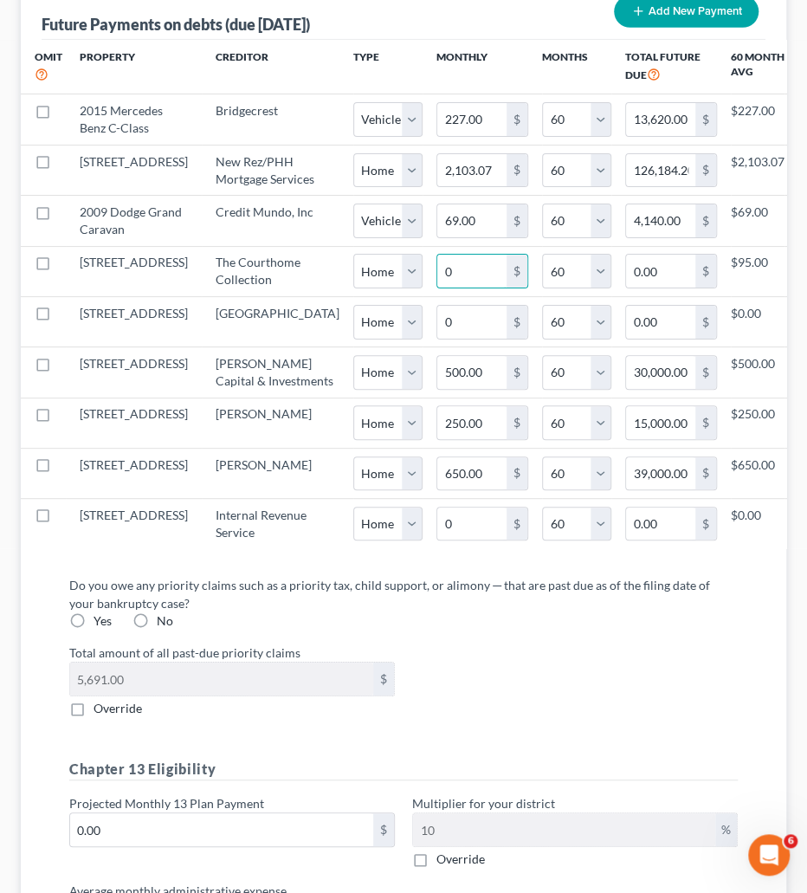
select select "0"
select select "60"
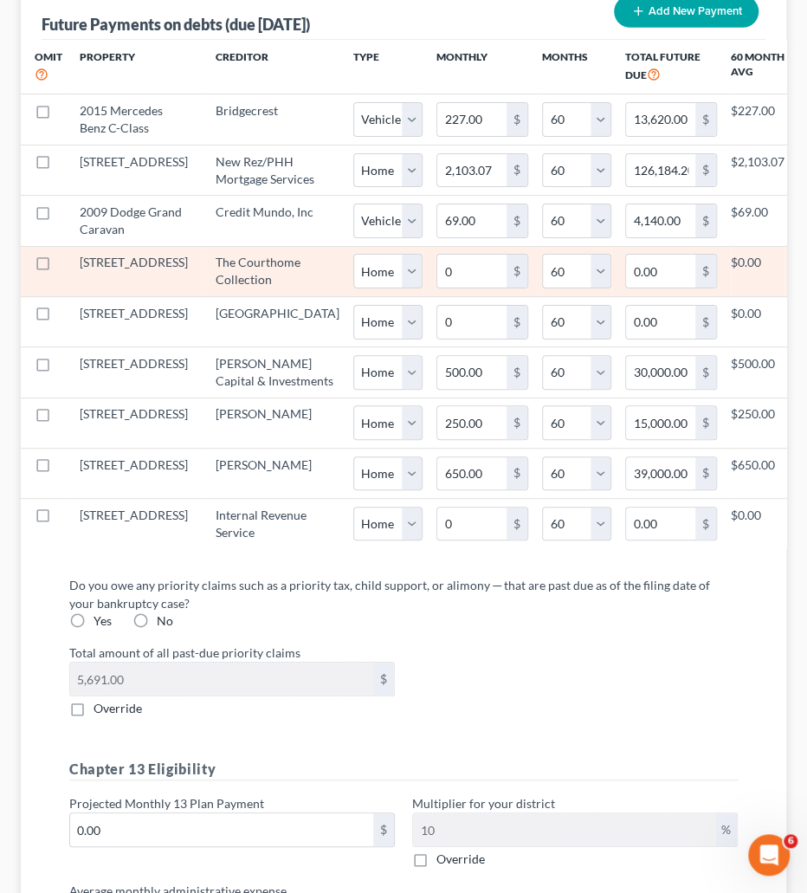
type input "1,655"
select select "0"
select select "60"
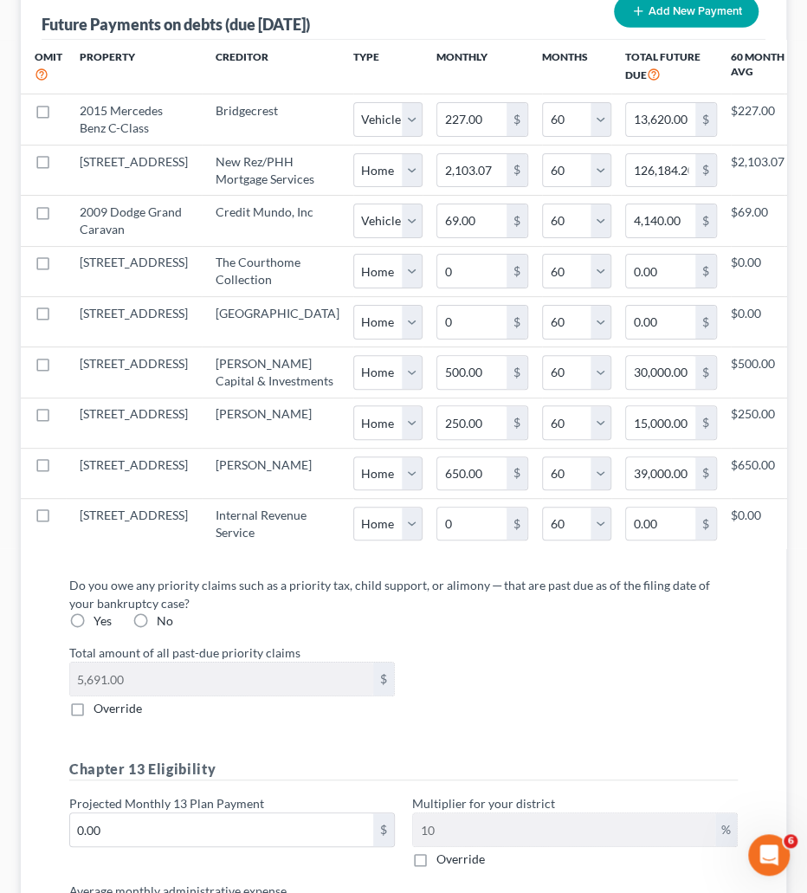
select select "0"
select select "60"
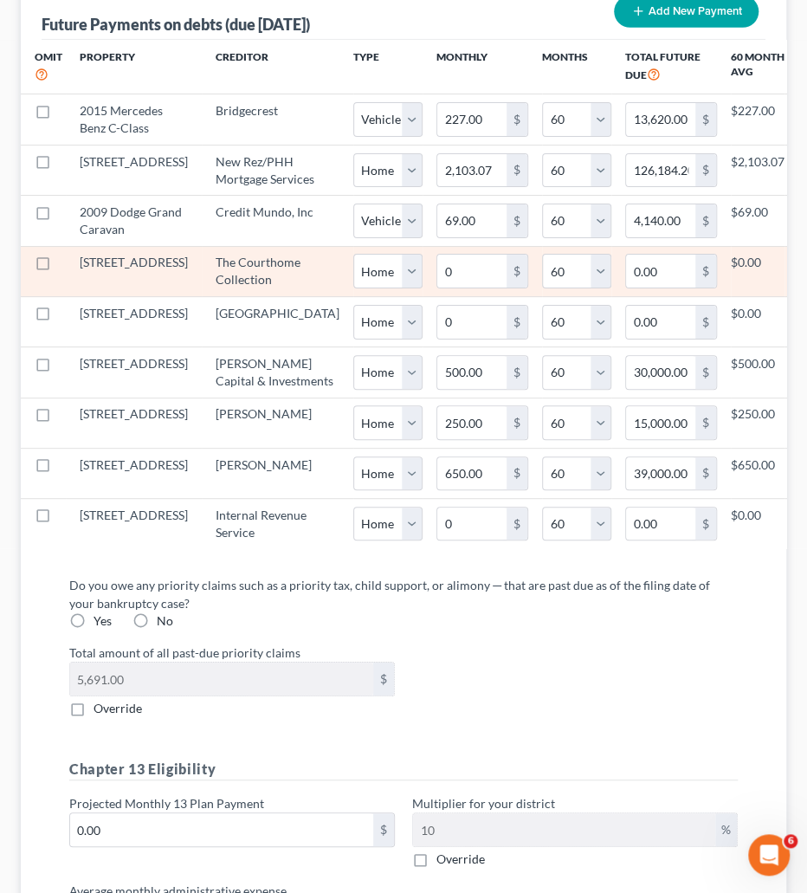
click at [731, 296] on td "$0.00" at bounding box center [758, 271] width 54 height 50
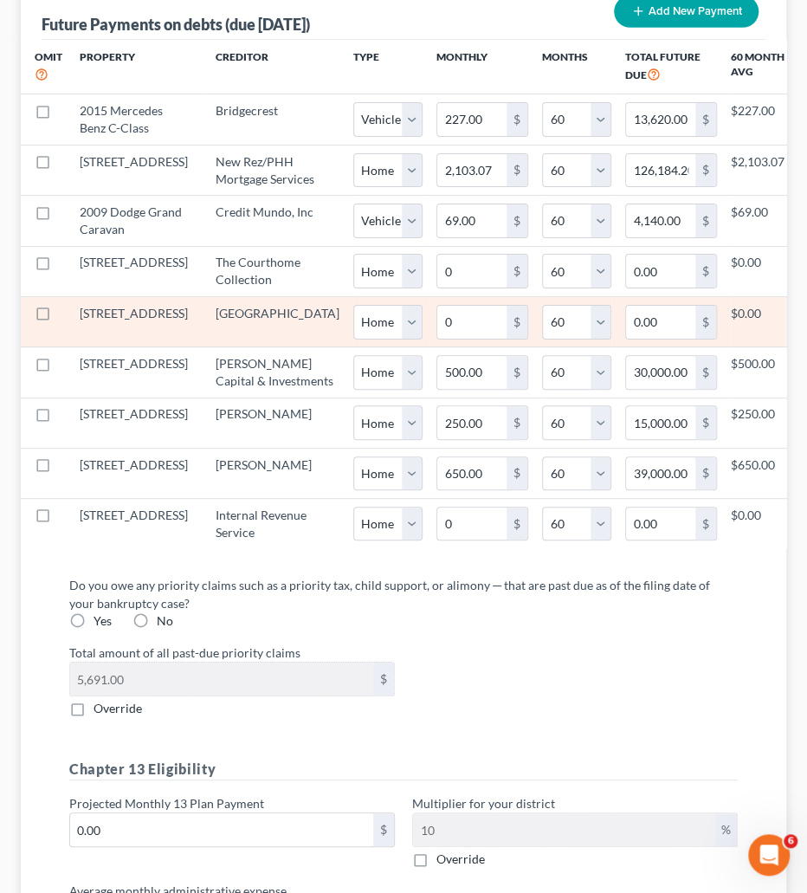
type input "1,256"
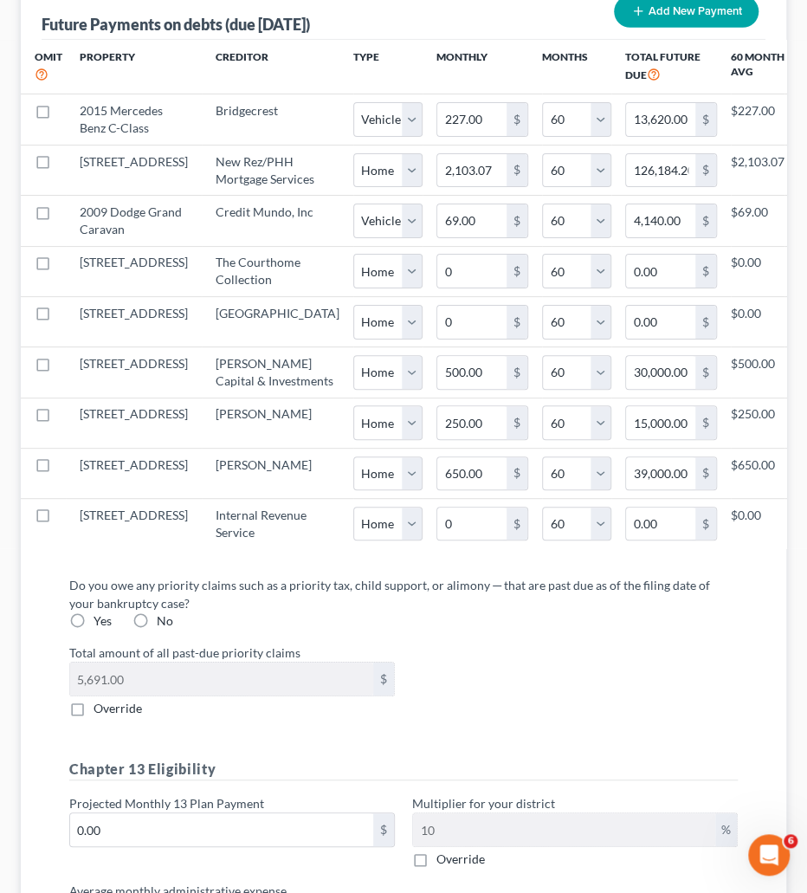
select select "0"
select select "60"
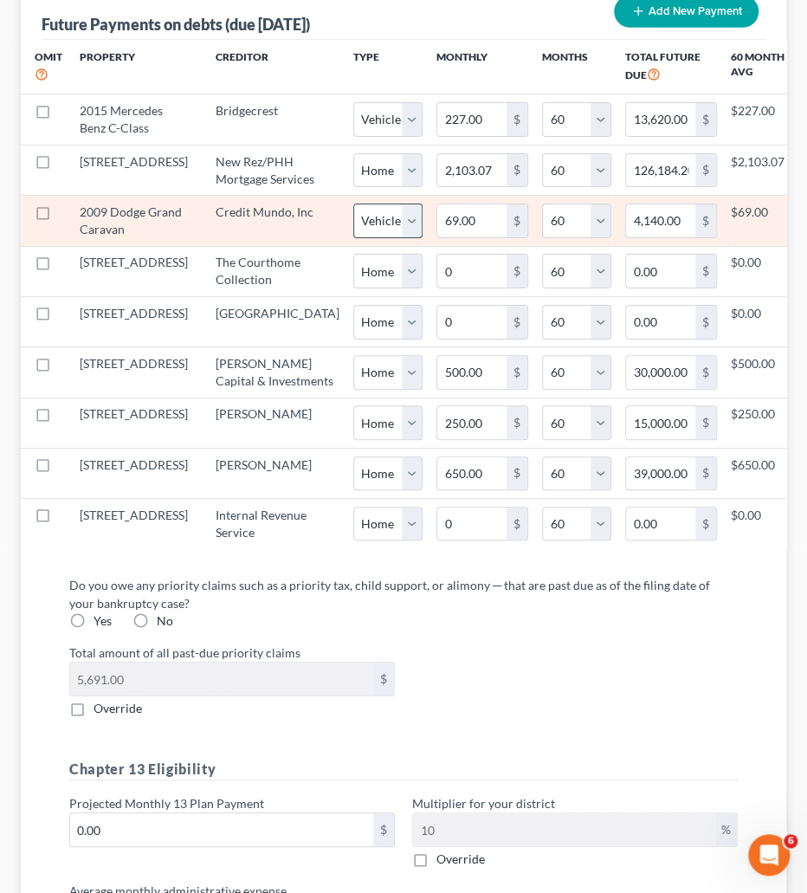
select select "0"
select select "60"
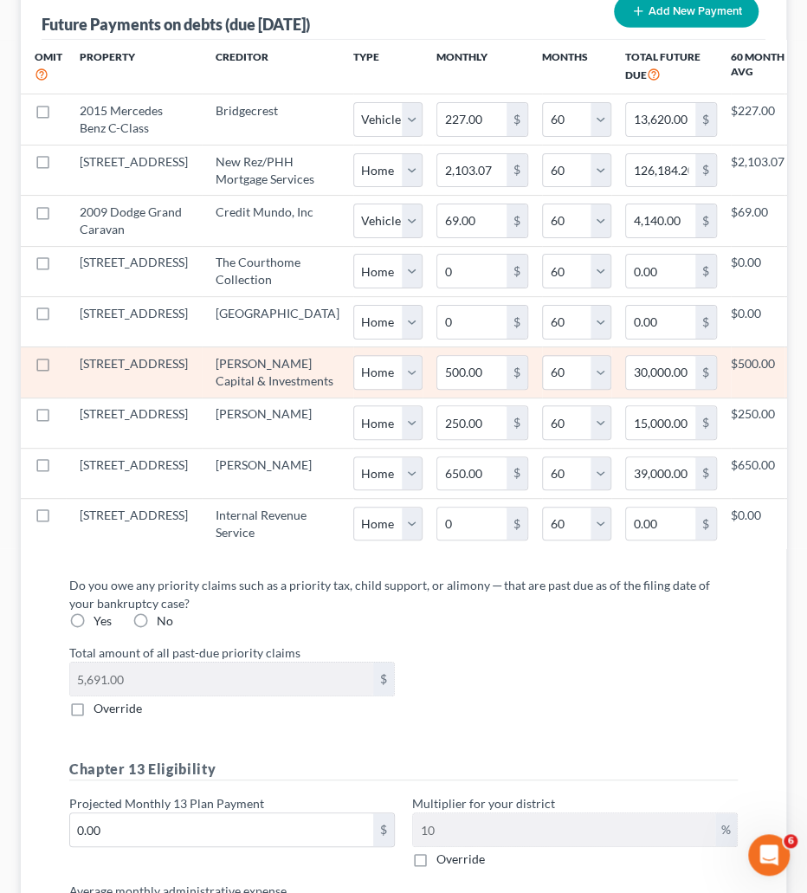
type input "50,000"
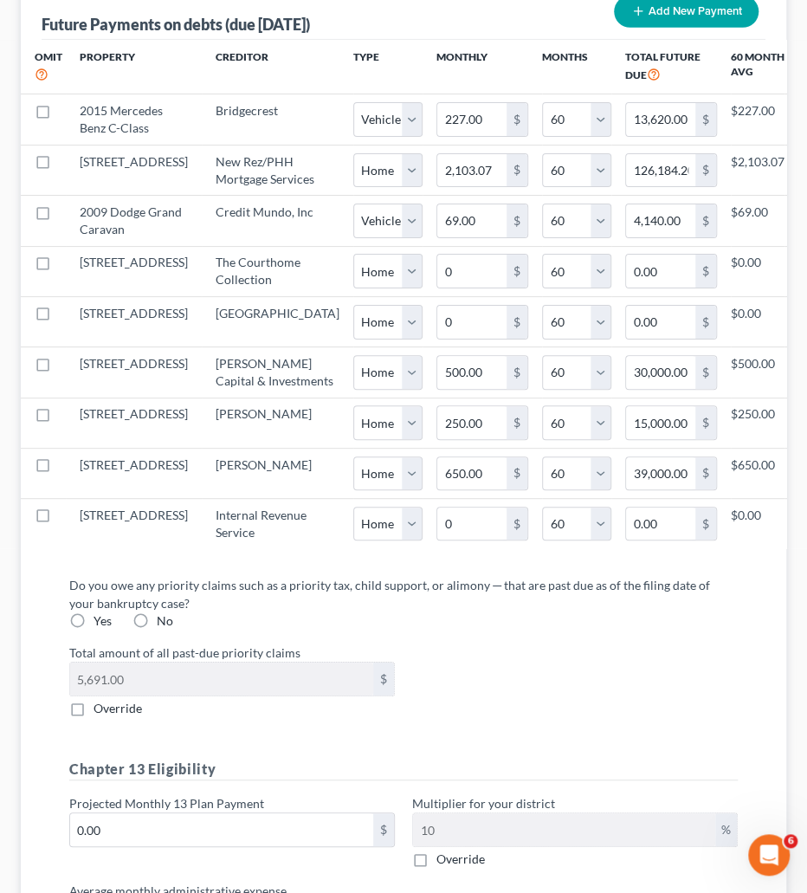
select select "0"
select select "60"
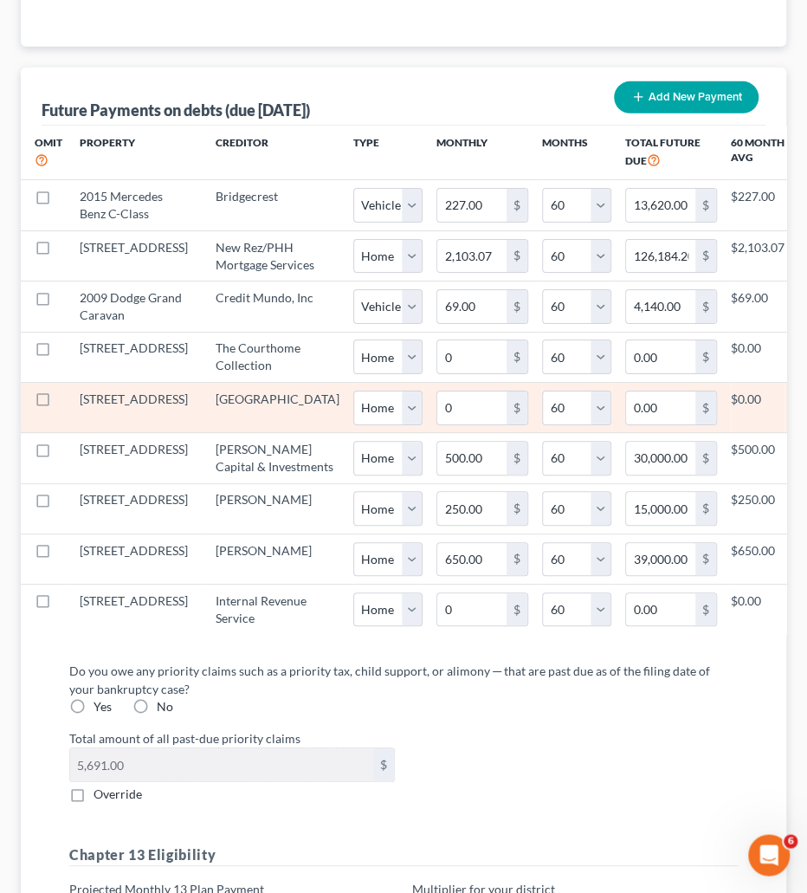
select select "0"
select select "60"
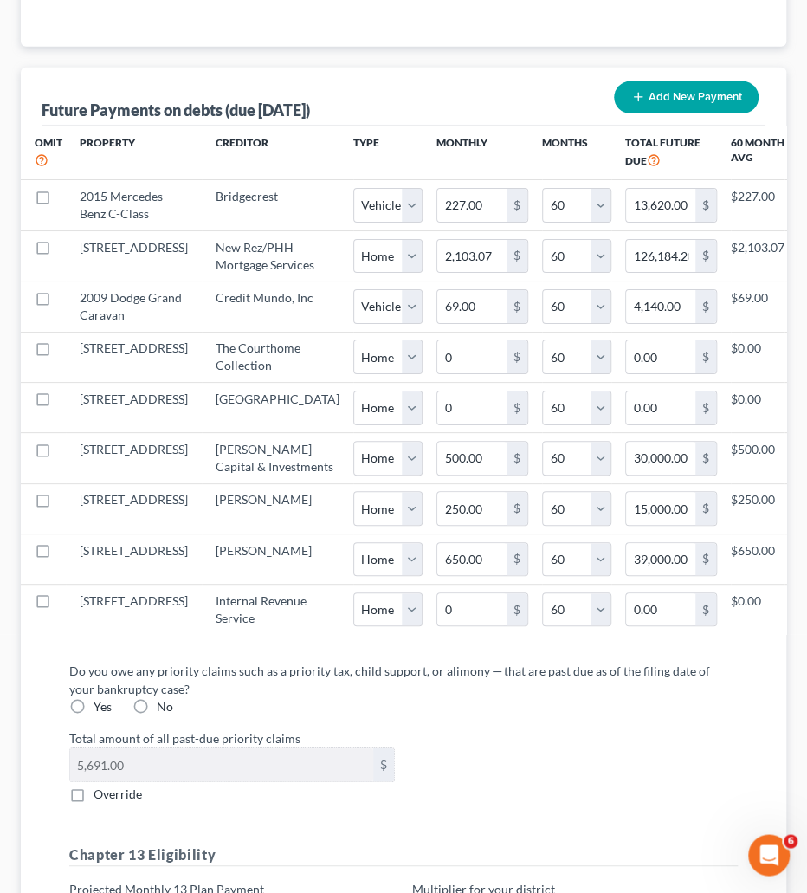
scroll to position [1967, 0]
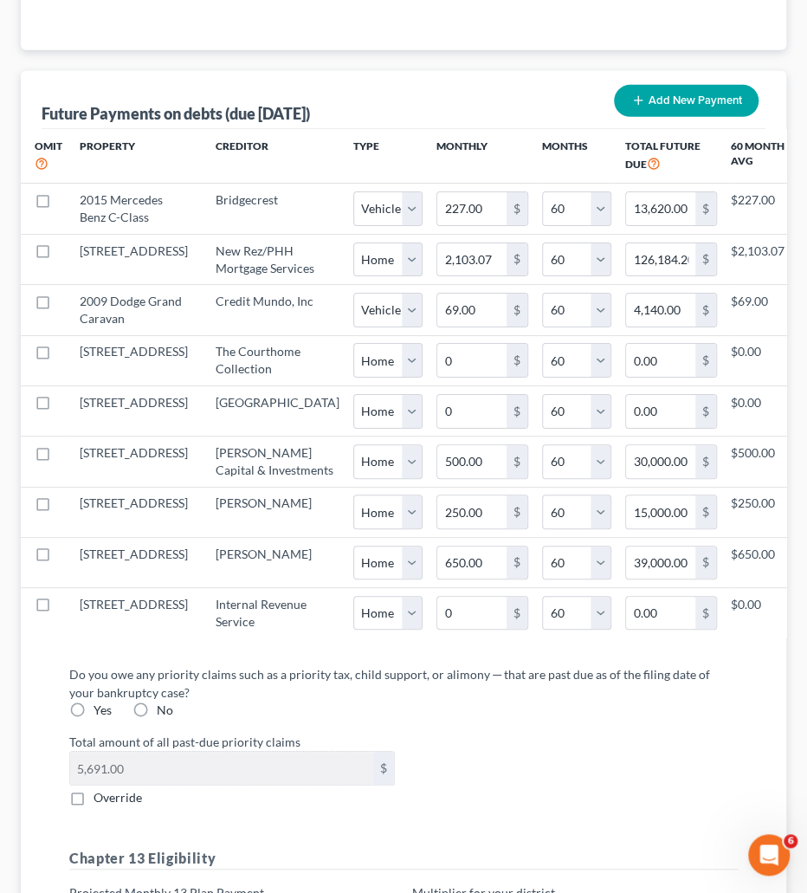
select select "0"
select select "60"
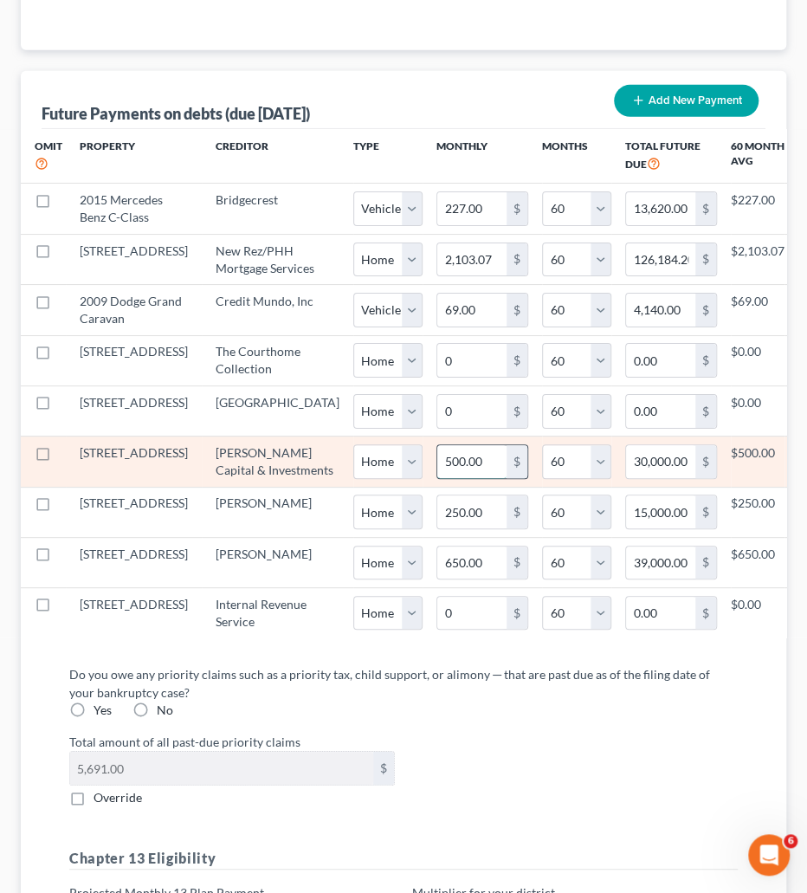
drag, startPoint x: 384, startPoint y: 645, endPoint x: 269, endPoint y: 647, distance: 115.2
click at [438, 478] on input "500.00" at bounding box center [472, 461] width 69 height 33
drag, startPoint x: 367, startPoint y: 645, endPoint x: 321, endPoint y: 645, distance: 46.8
click at [423, 487] on td "500.00 $" at bounding box center [483, 462] width 120 height 50
type input "0"
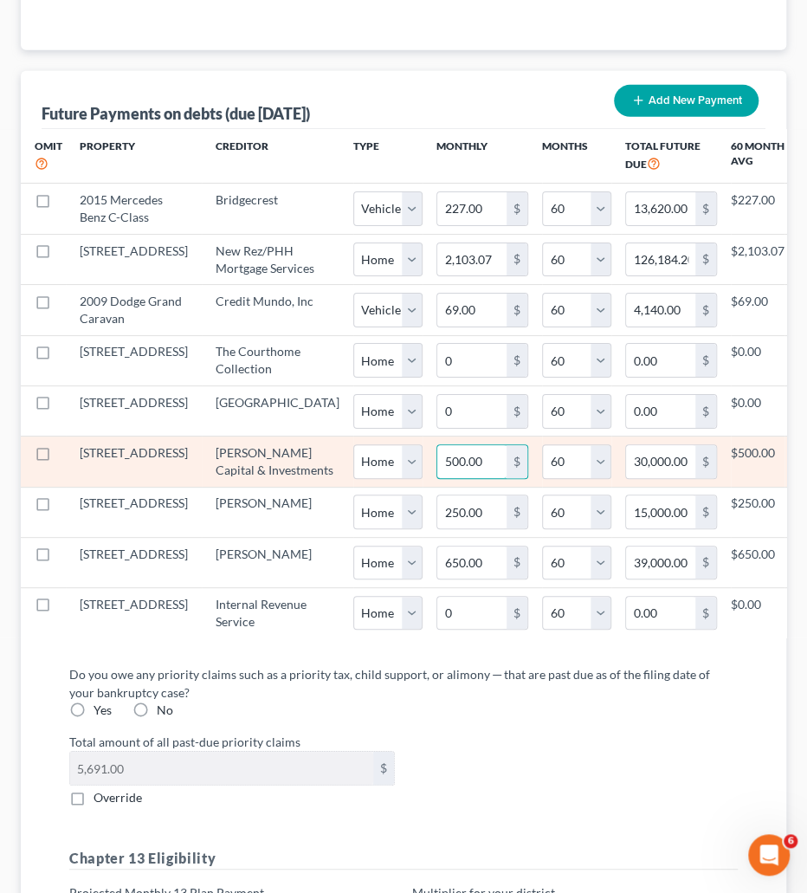
type input "0.00"
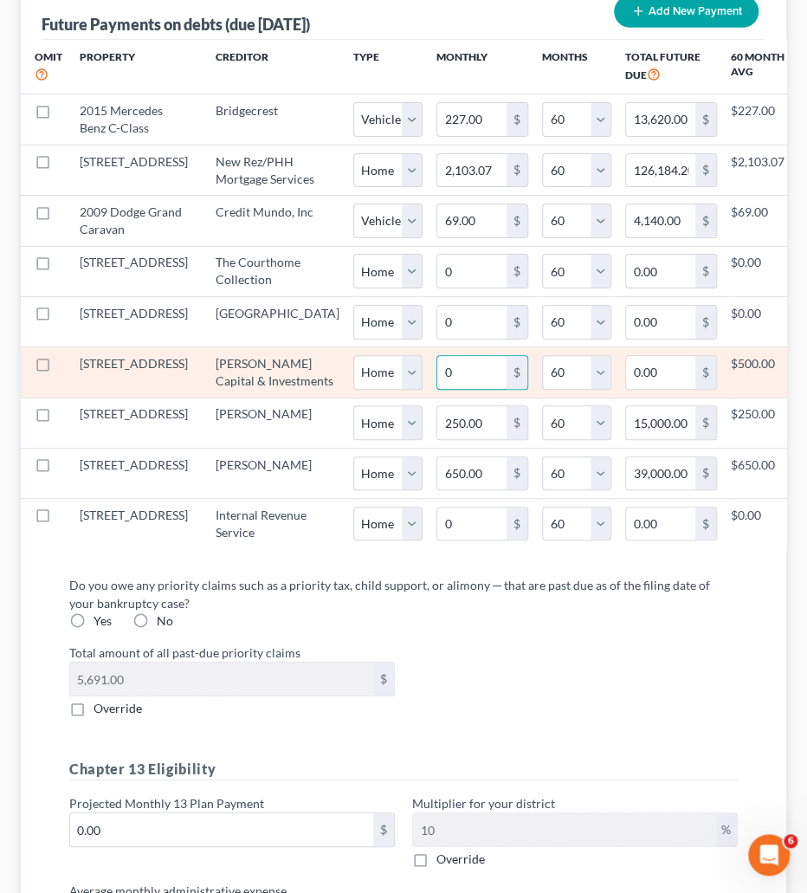
select select "0"
select select "60"
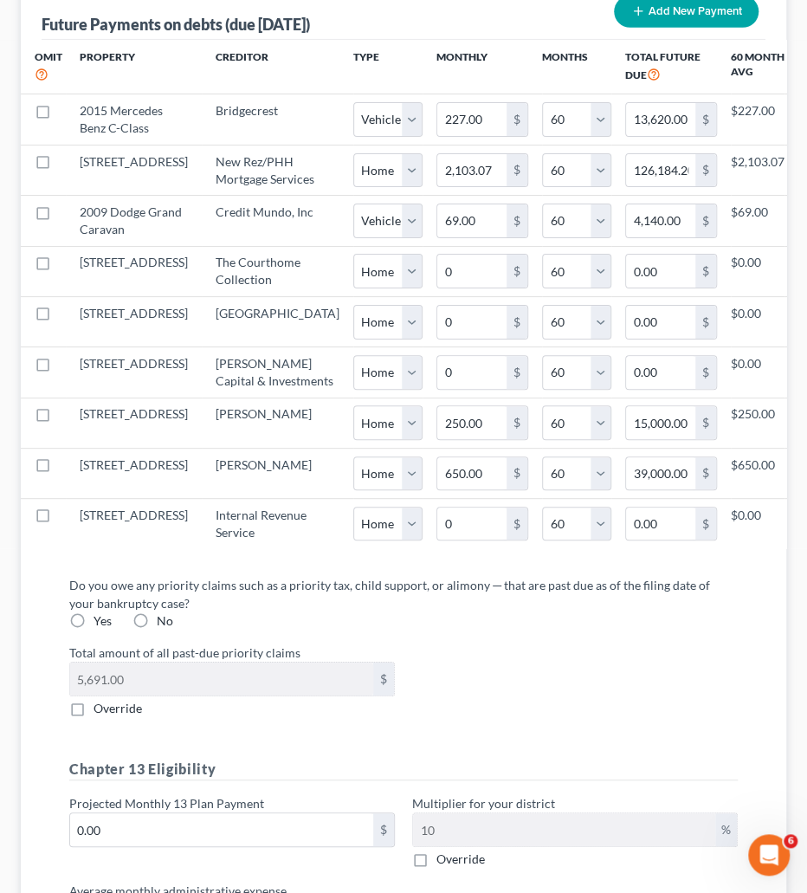
scroll to position [2235, 0]
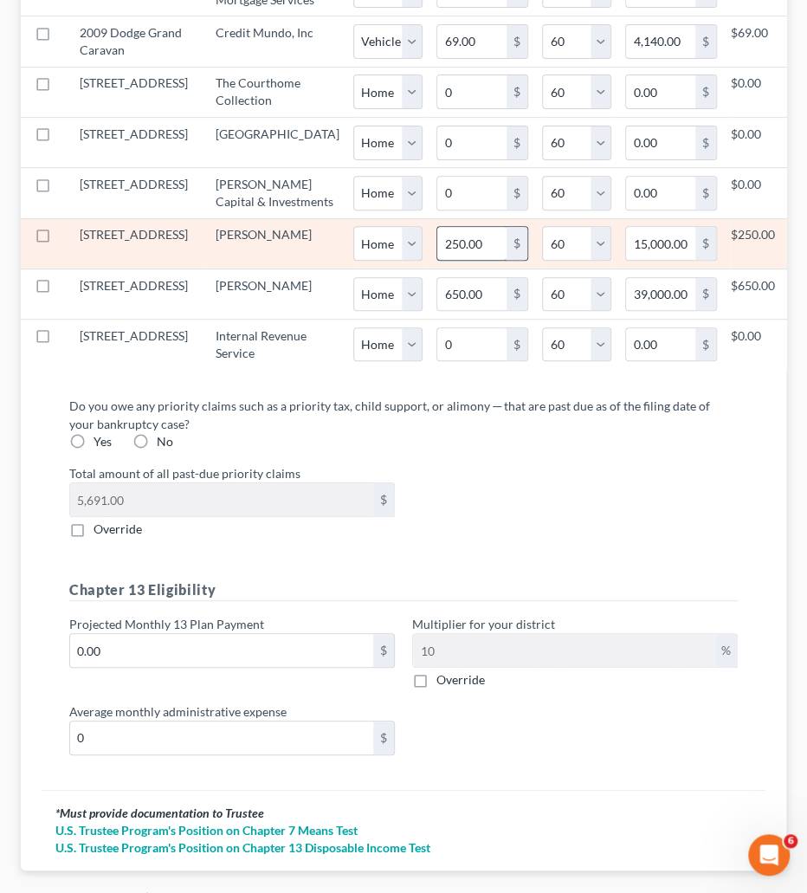
click at [438, 260] on input "250.00" at bounding box center [472, 243] width 69 height 33
type input "0"
type input "0.00"
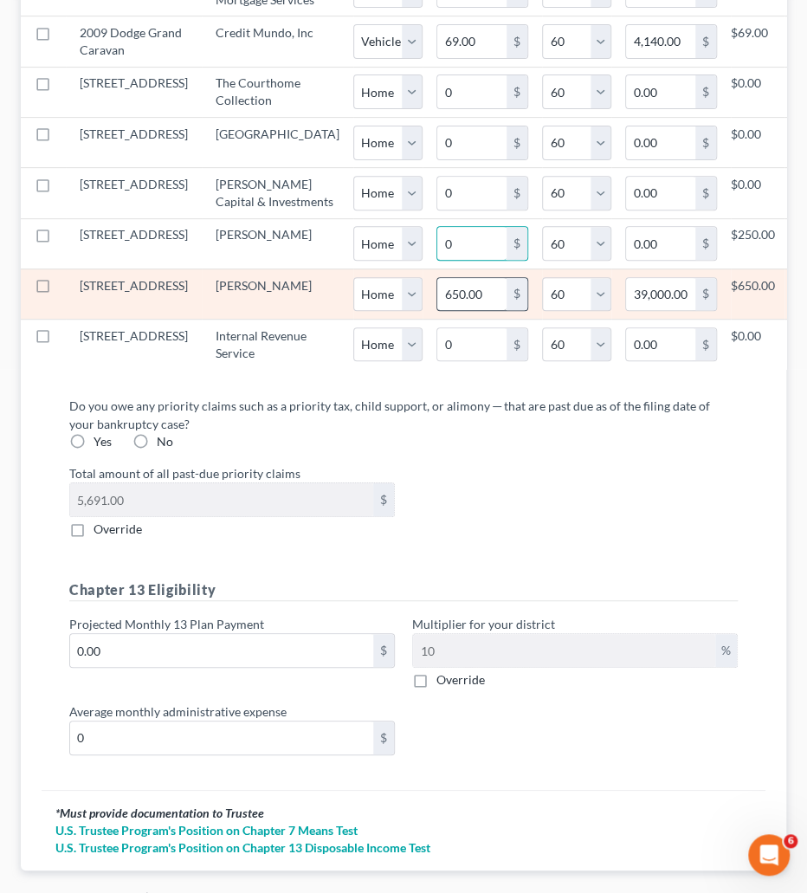
type input "0"
click at [438, 311] on input "650.00" at bounding box center [472, 294] width 69 height 33
select select "0"
select select "60"
type input "0"
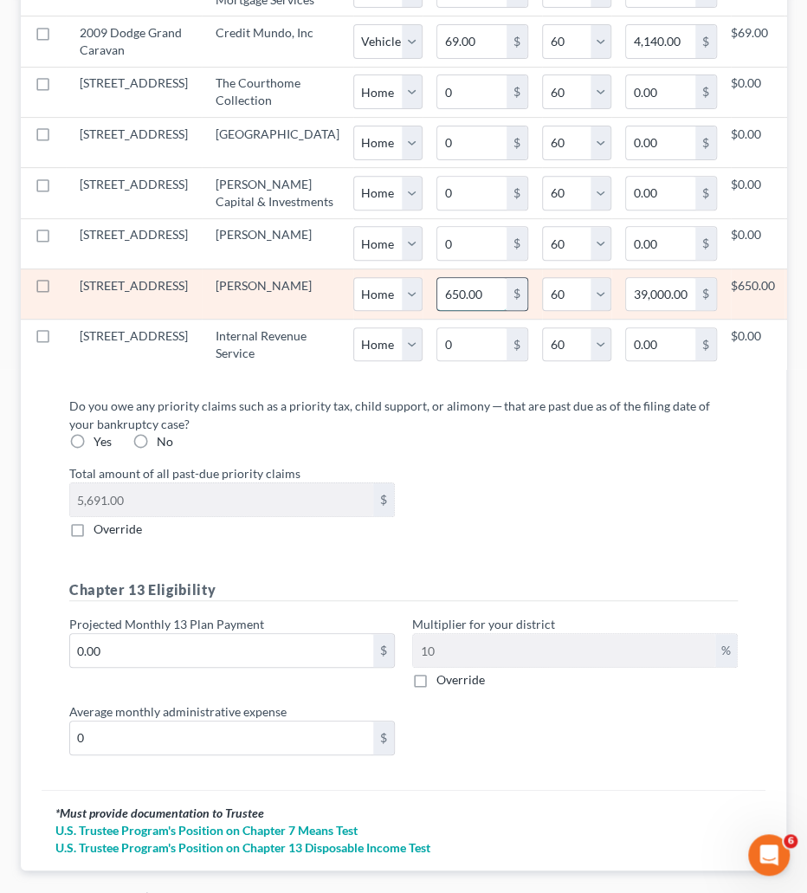
type input "0.00"
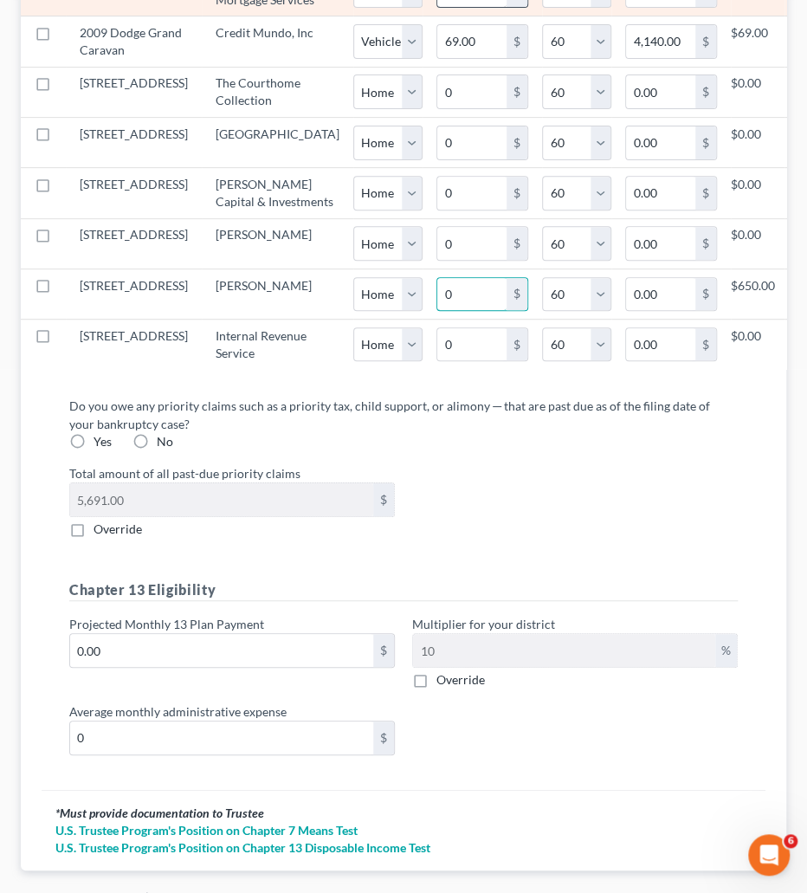
select select "0"
select select "60"
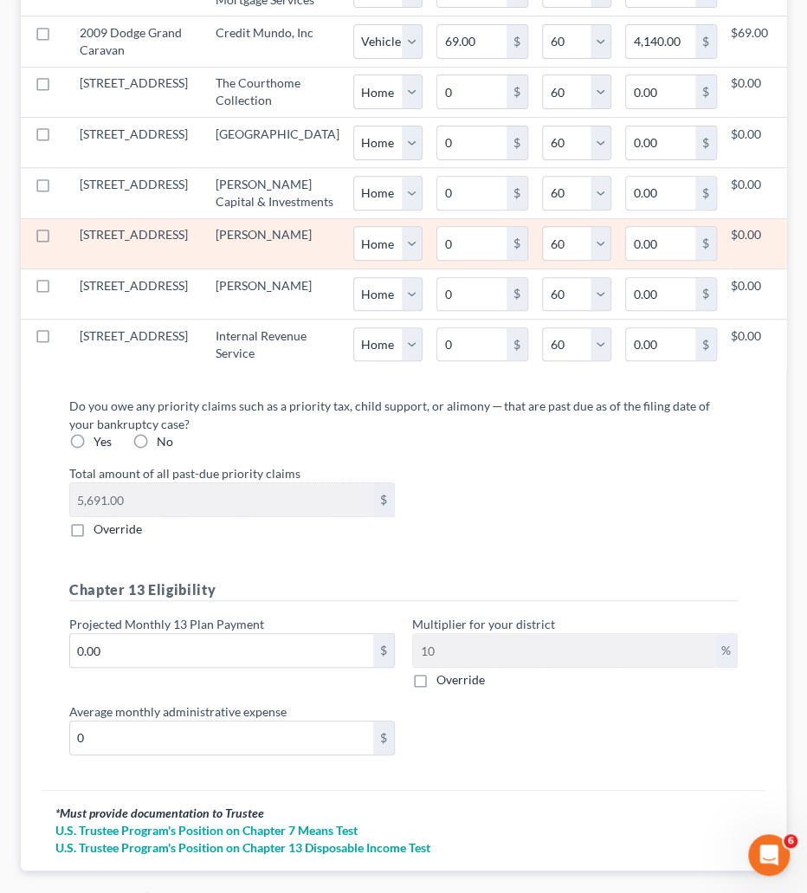
type input "65,000"
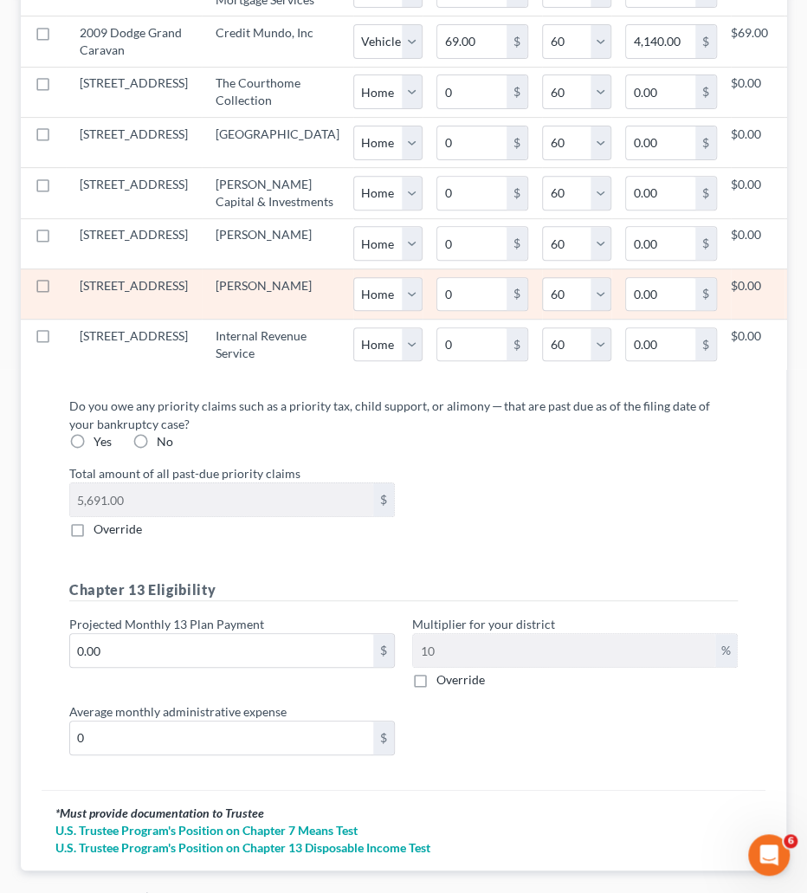
select select "0"
select select "60"
type input "25,000"
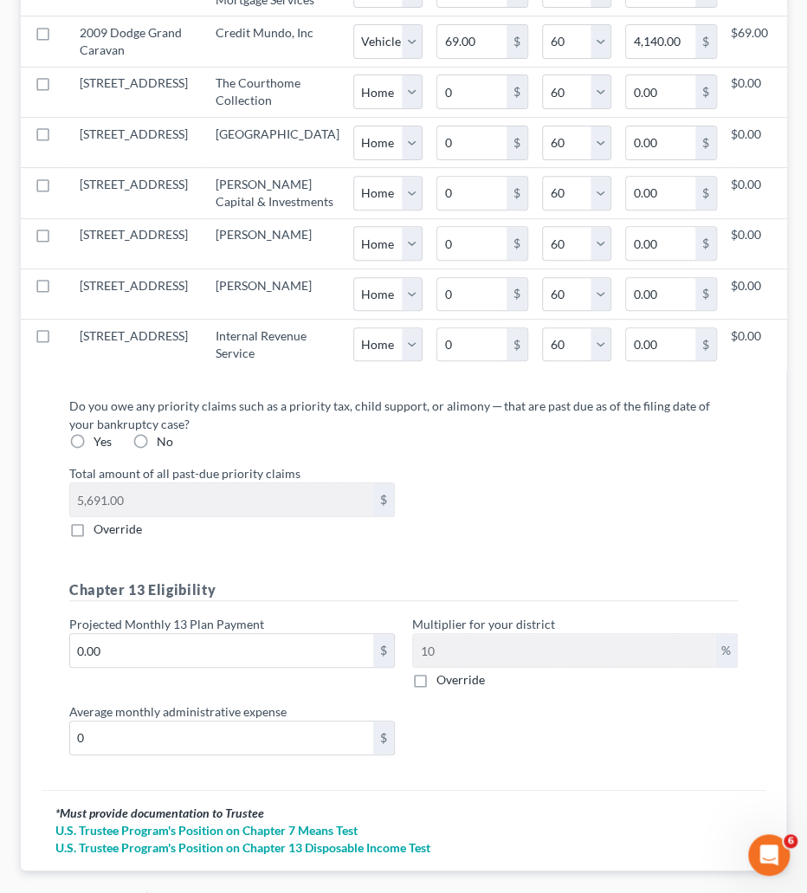
select select "0"
select select "60"
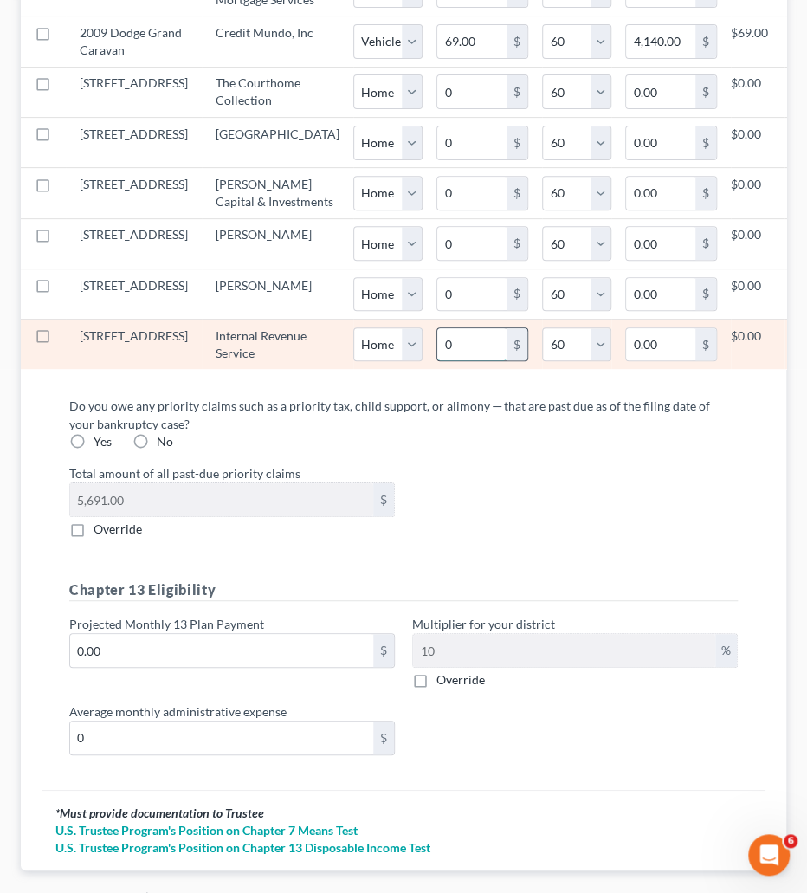
drag, startPoint x: 356, startPoint y: 636, endPoint x: 366, endPoint y: 621, distance: 18.0
click at [438, 361] on input "0" at bounding box center [472, 344] width 69 height 33
type input "9"
type input "540.00"
type input "94"
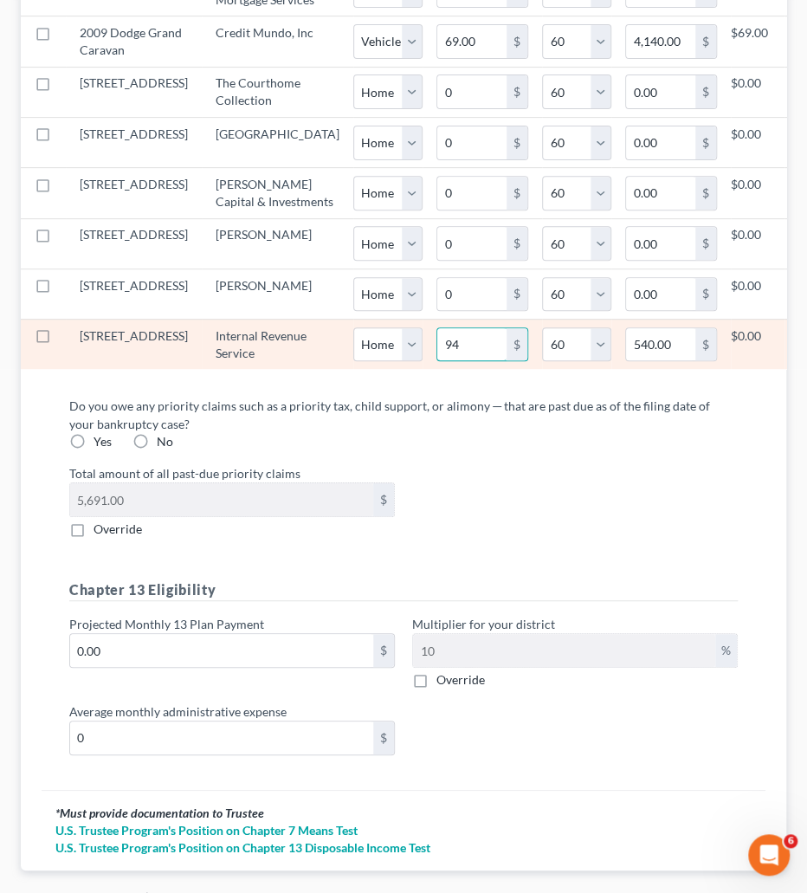
type input "5,640.00"
type input "949"
type input "56,940.00"
type input "949.78"
type input "56,986.80"
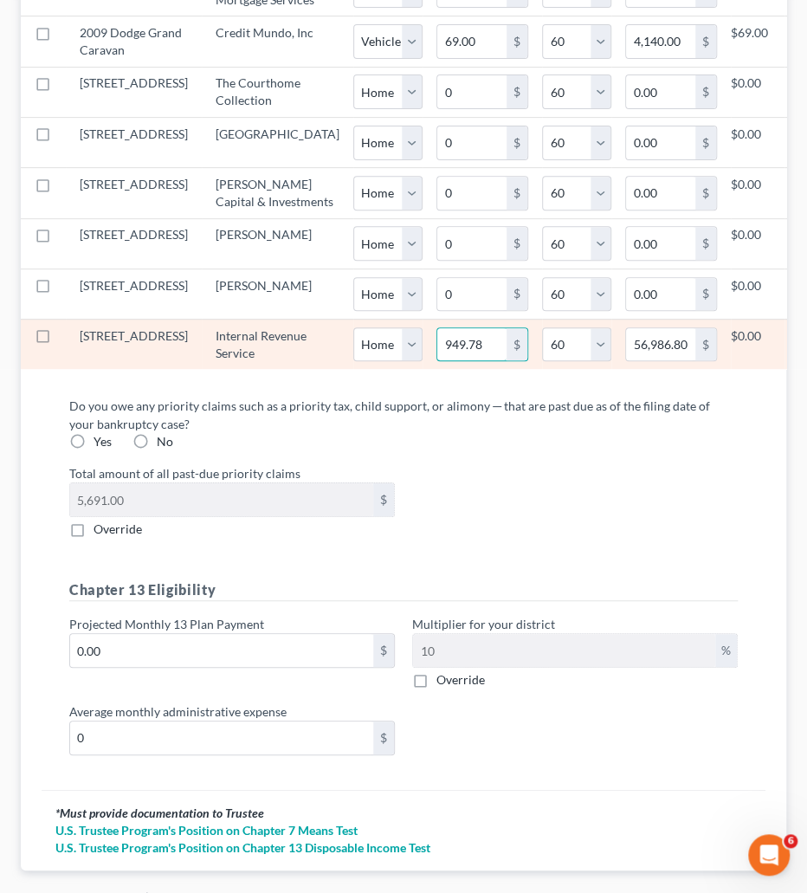
select select "0"
select select "60"
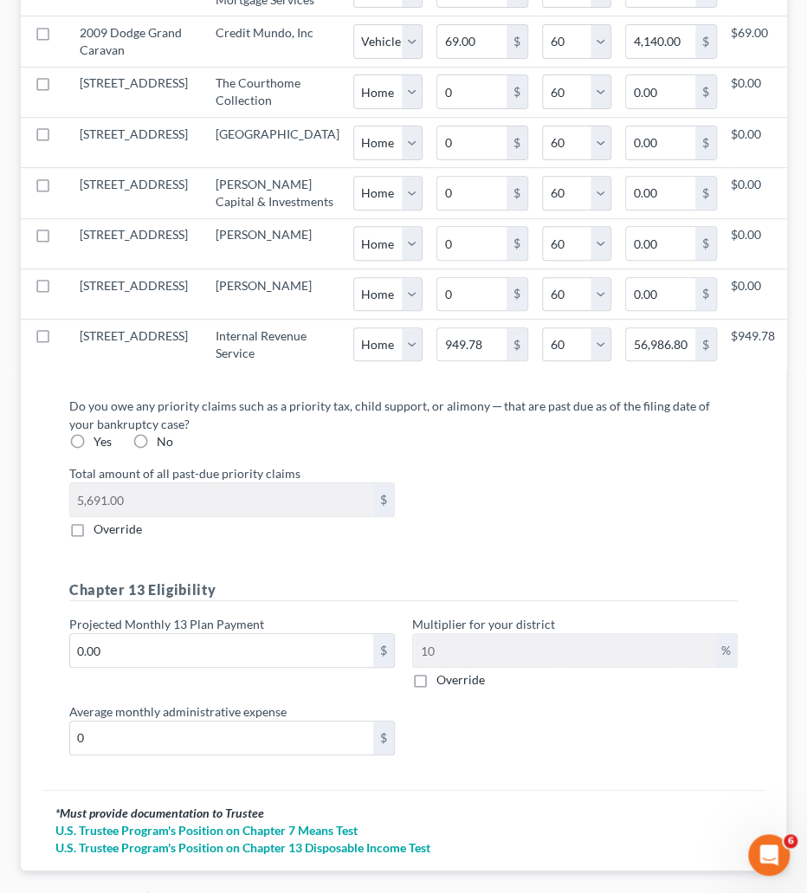
select select "0"
select select "60"
select select "0"
select select "60"
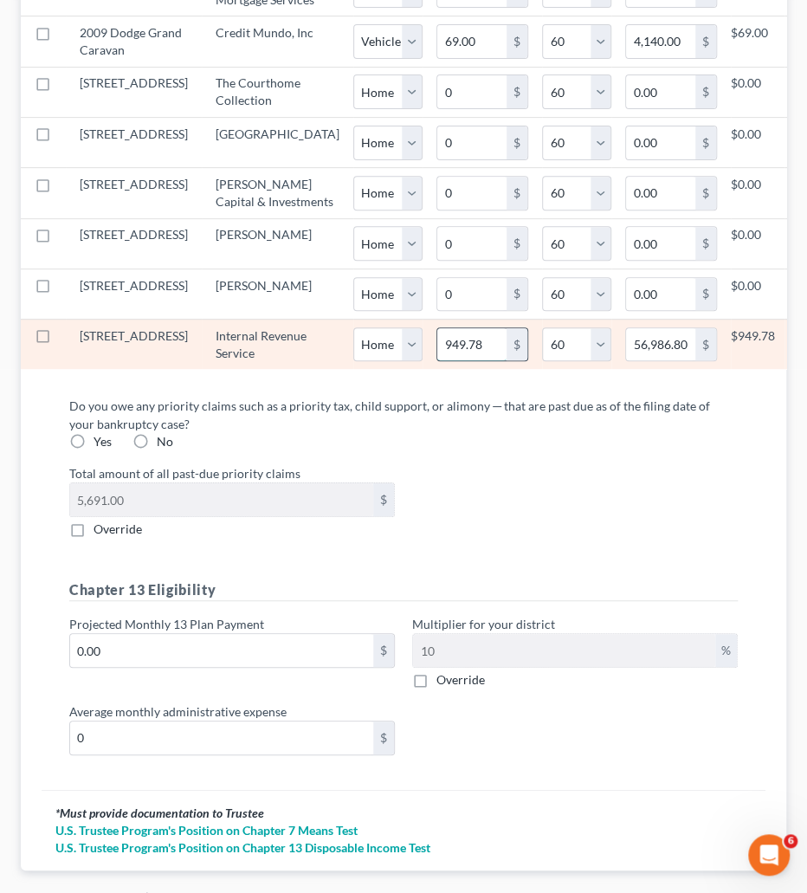
click at [438, 361] on input "949.78" at bounding box center [472, 344] width 69 height 33
type input "949.7"
type input "56,982.00"
type input "949.76"
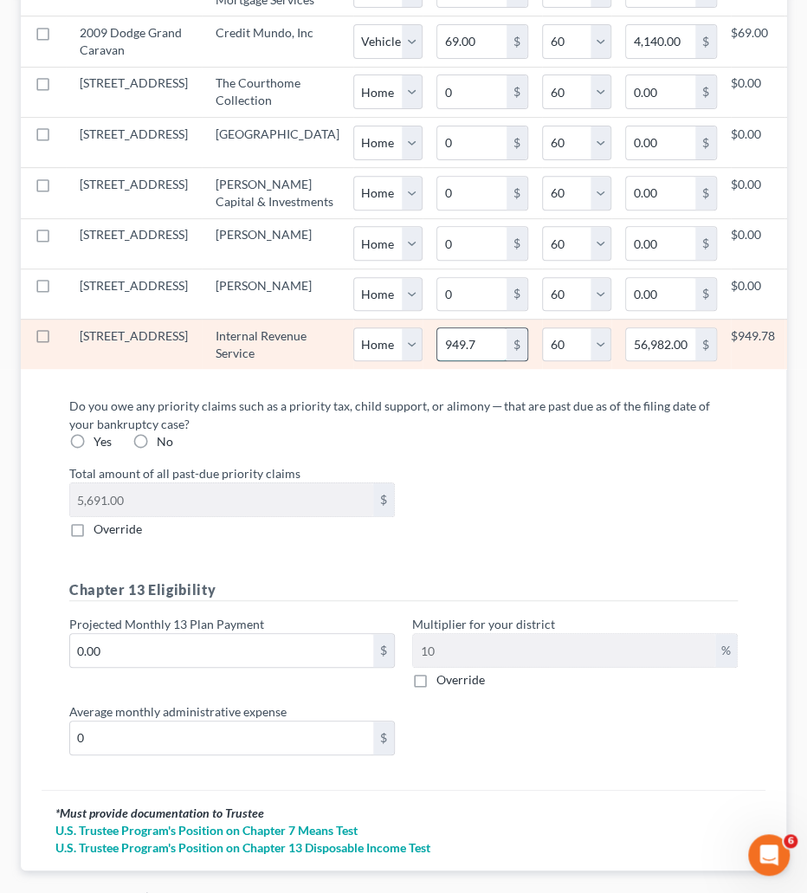
type input "56,985.60"
select select "0"
select select "60"
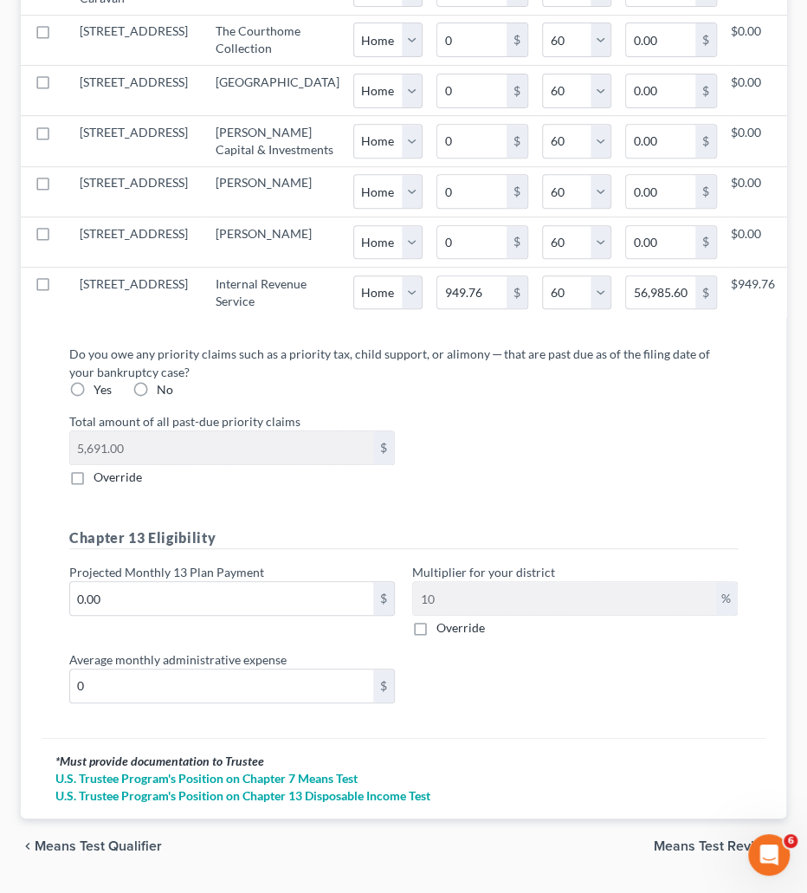
scroll to position [2324, 0]
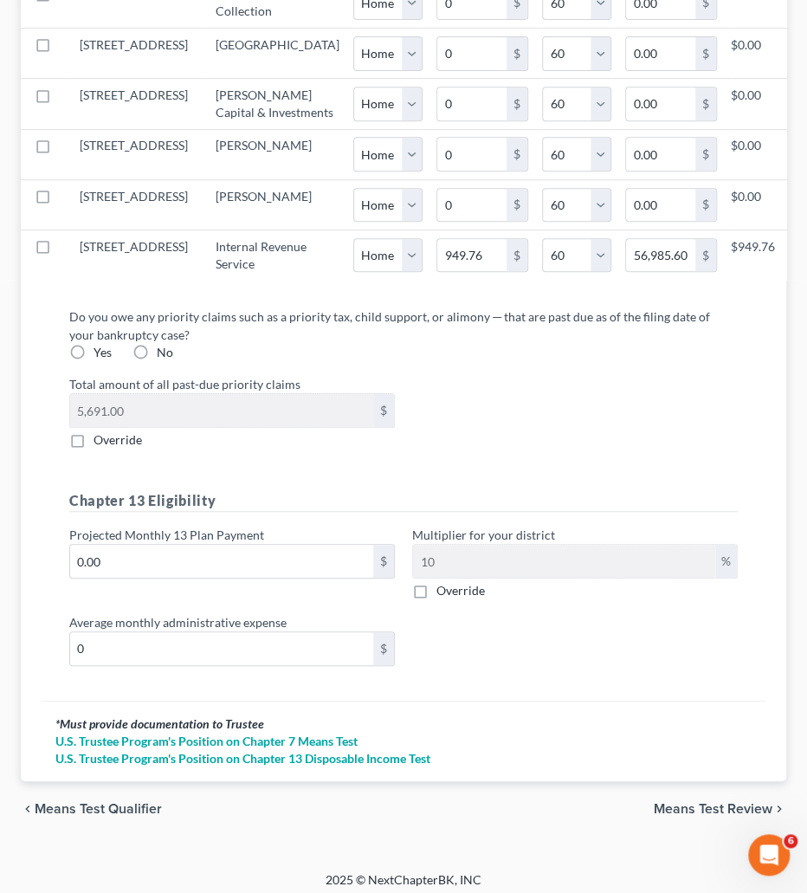
click at [94, 361] on label "Yes" at bounding box center [103, 352] width 18 height 17
click at [100, 355] on input "Yes" at bounding box center [105, 349] width 11 height 11
radio input "true"
click at [308, 449] on div "Do you owe any priority claims such as a priority tax, child support, or alimon…" at bounding box center [403, 378] width 669 height 141
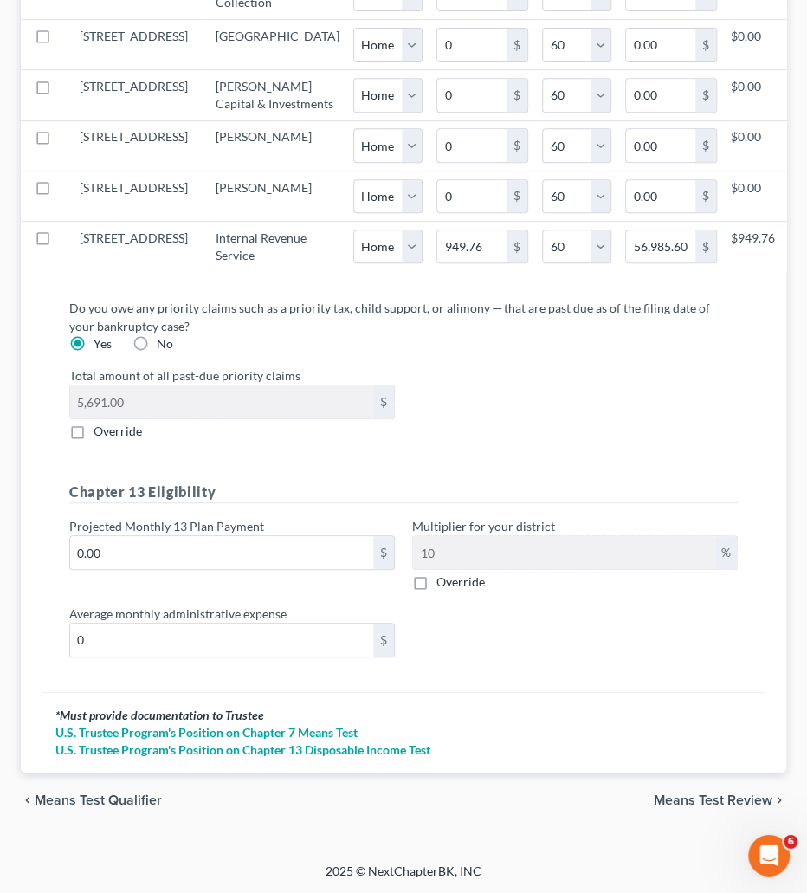
scroll to position [2592, 0]
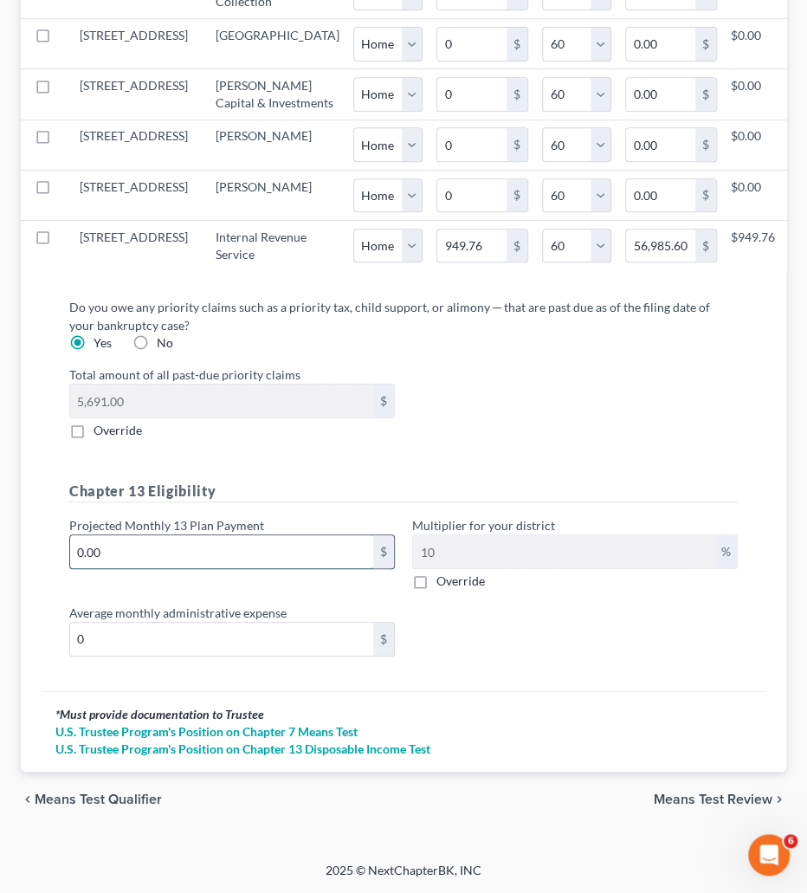
click at [262, 568] on input "0.00" at bounding box center [221, 551] width 303 height 33
type input "5"
type input "0.50"
type input "53"
type input "5.30"
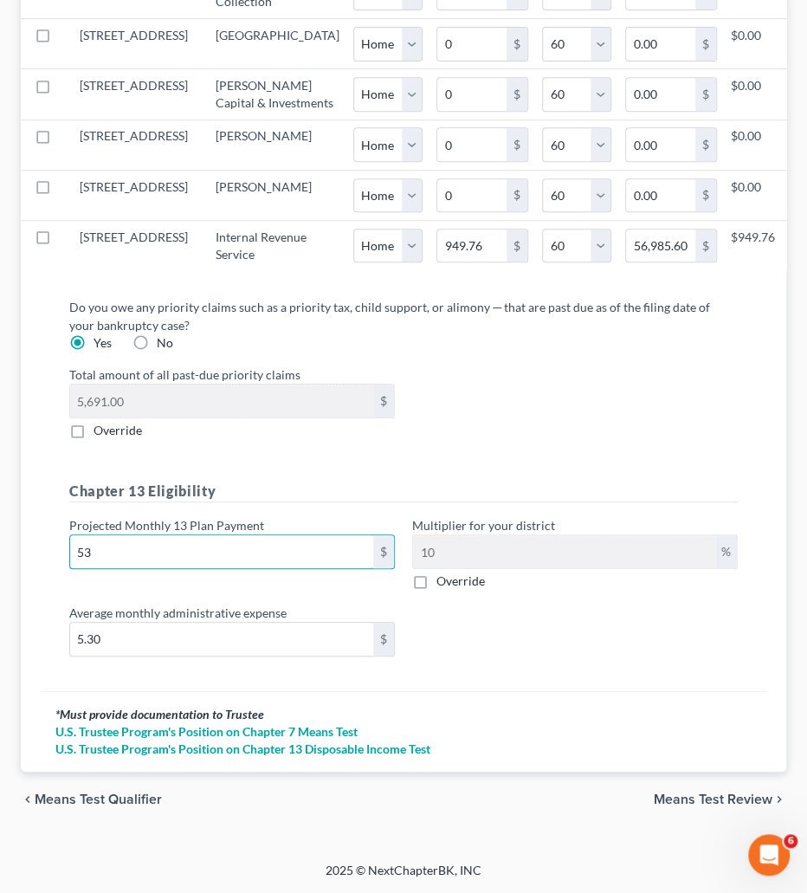
type input "536"
type input "53.60"
type input "5363"
type input "536.30"
type input "5,363"
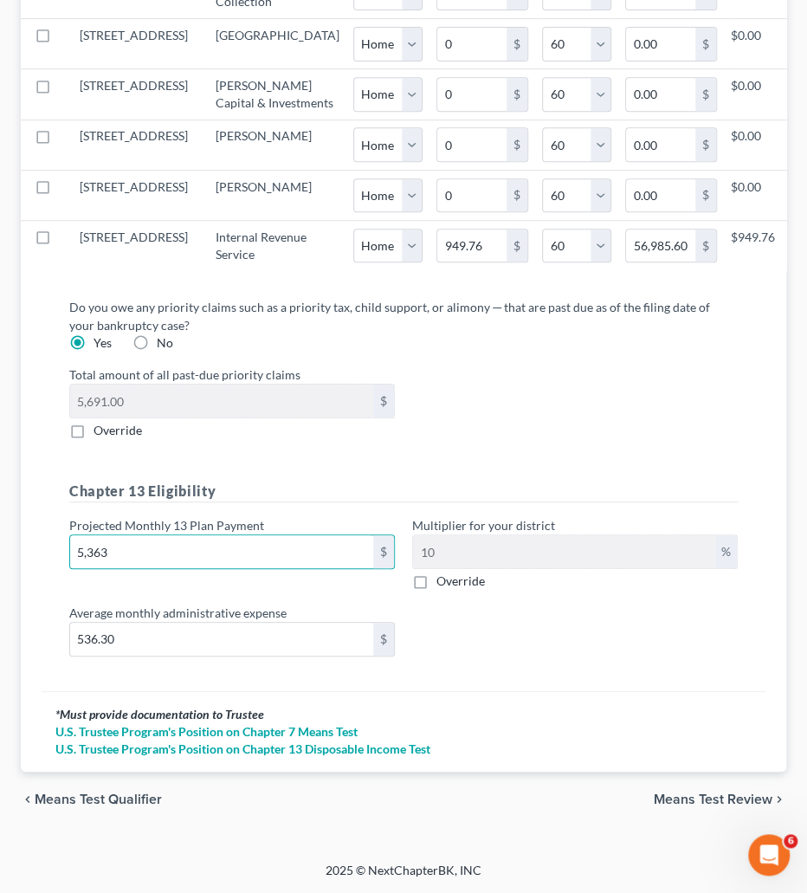
click at [453, 671] on div "Chapter 13 Eligibility Projected Monthly 13 Plan Payment 5,363 $ Multiplier for…" at bounding box center [404, 576] width 686 height 190
click at [437, 590] on label "Override" at bounding box center [461, 581] width 49 height 17
click at [444, 584] on input "Override" at bounding box center [449, 578] width 11 height 11
checkbox input "true"
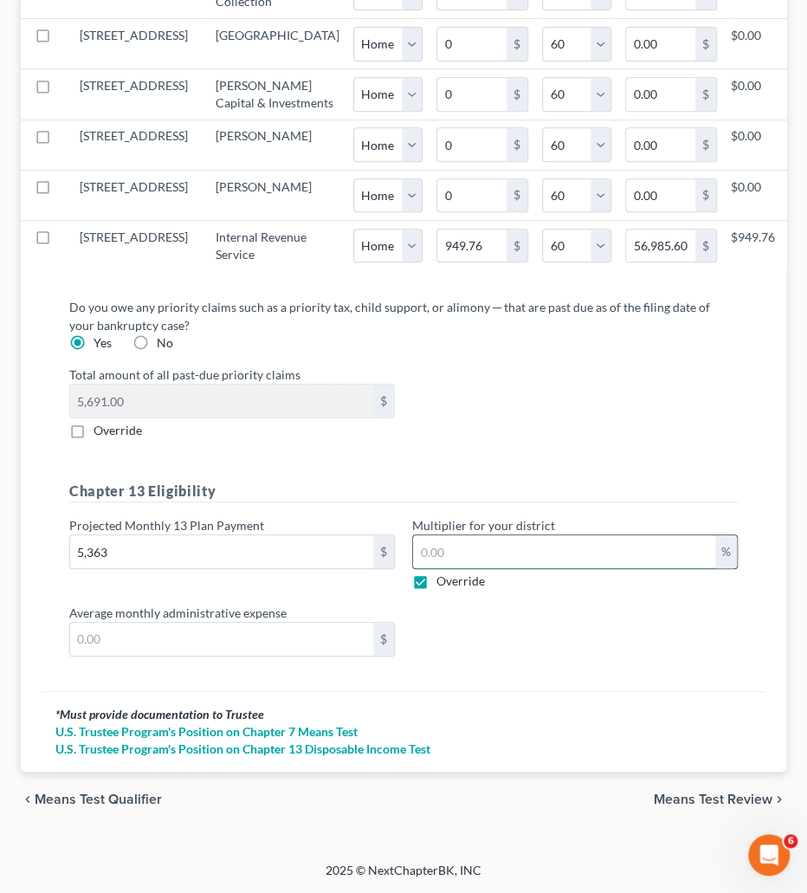
click at [455, 568] on input "text" at bounding box center [564, 551] width 302 height 33
type input "53.63"
type input "1"
type input "589.93"
type input "11"
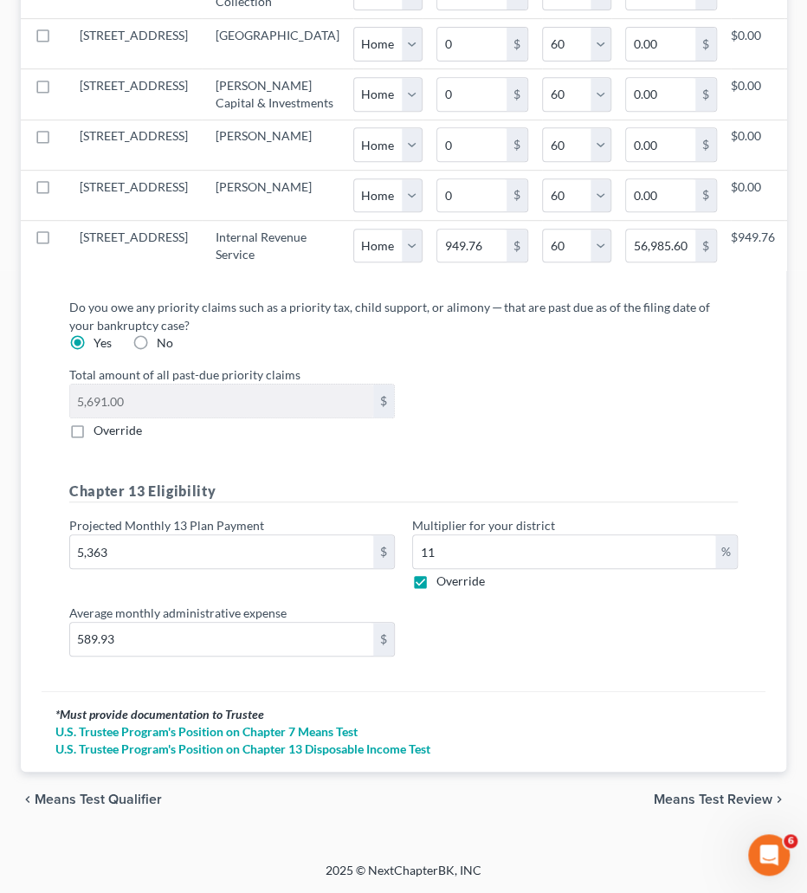
click at [468, 671] on div "Chapter 13 Eligibility Projected Monthly 13 Plan Payment 5,363 $ Multiplier for…" at bounding box center [404, 576] width 686 height 190
click at [723, 797] on span "Means Test Review" at bounding box center [713, 800] width 119 height 14
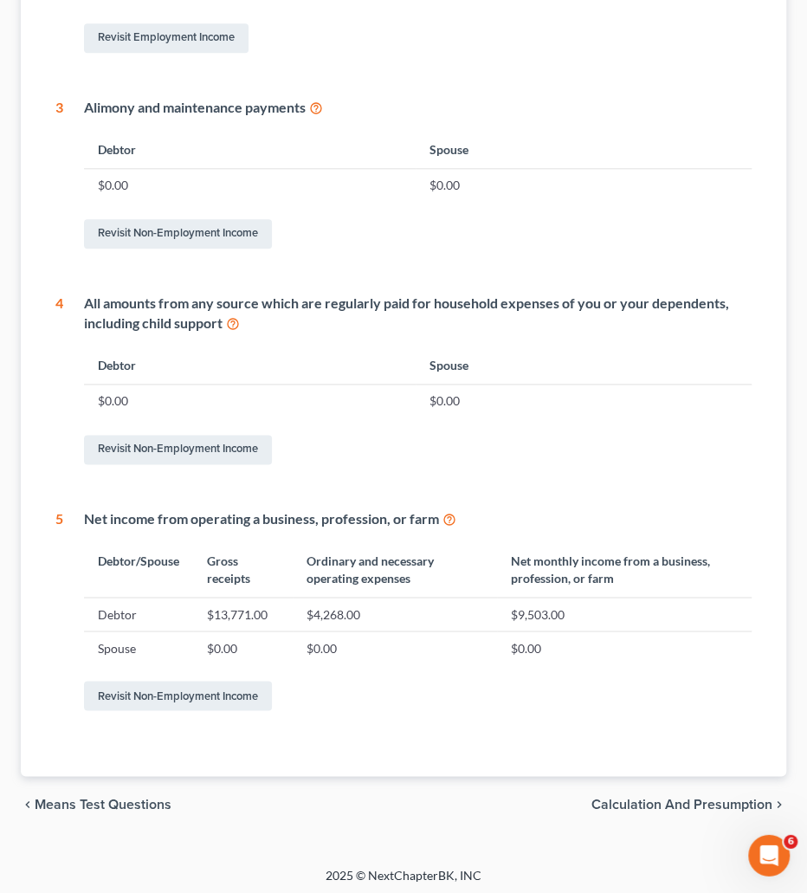
scroll to position [626, 0]
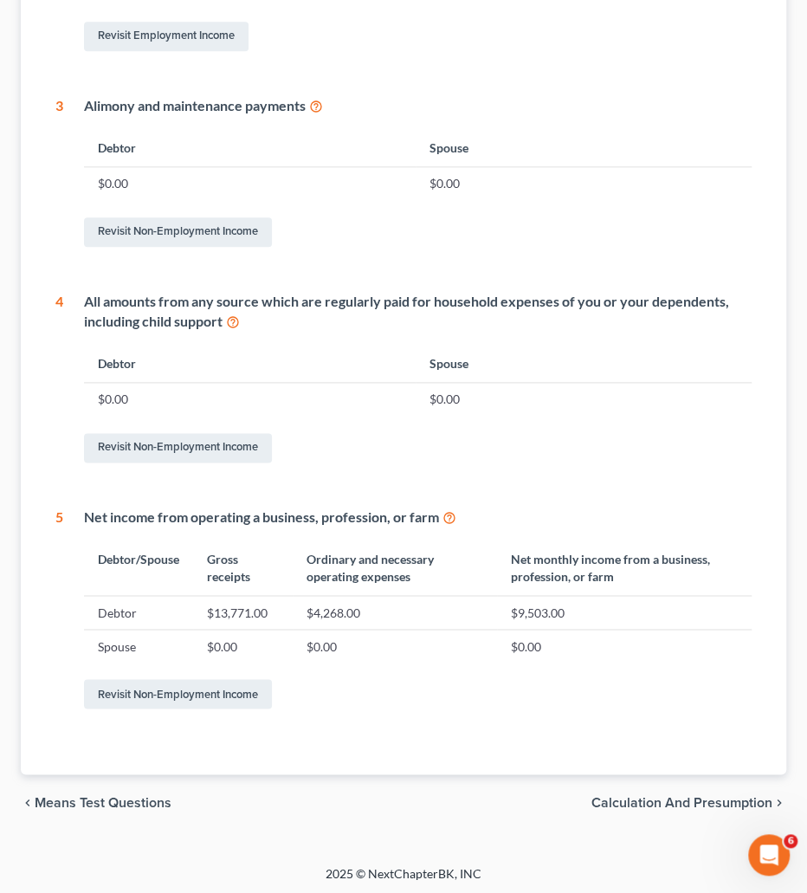
click at [723, 797] on span "Calculation and Presumption" at bounding box center [682, 802] width 181 height 14
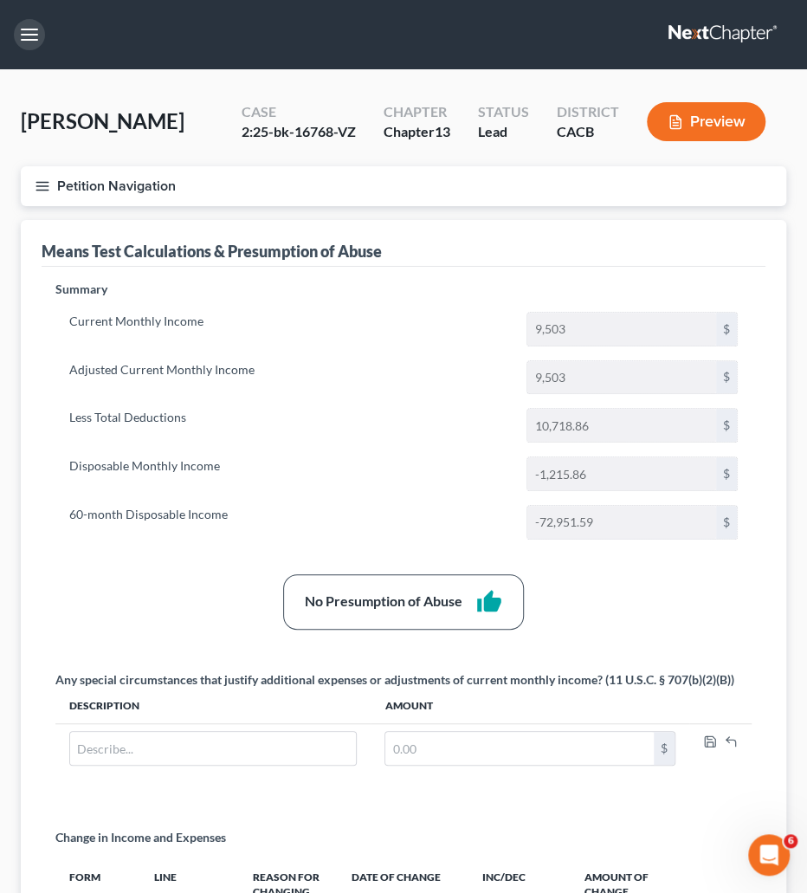
click at [26, 37] on button "button" at bounding box center [29, 34] width 31 height 31
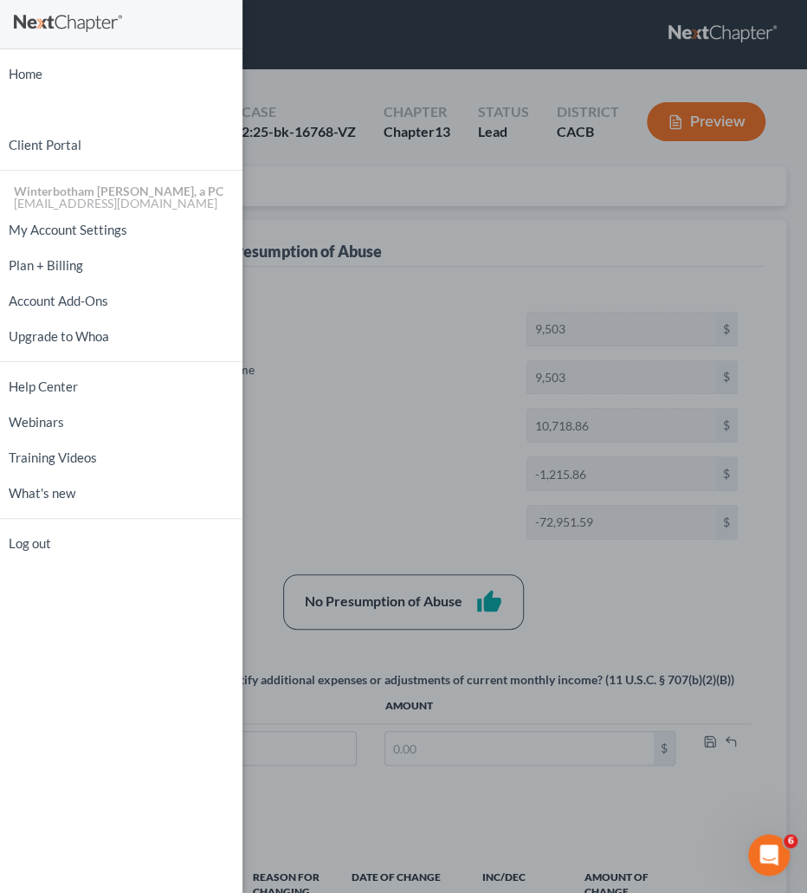
click at [26, 37] on link at bounding box center [121, 24] width 215 height 31
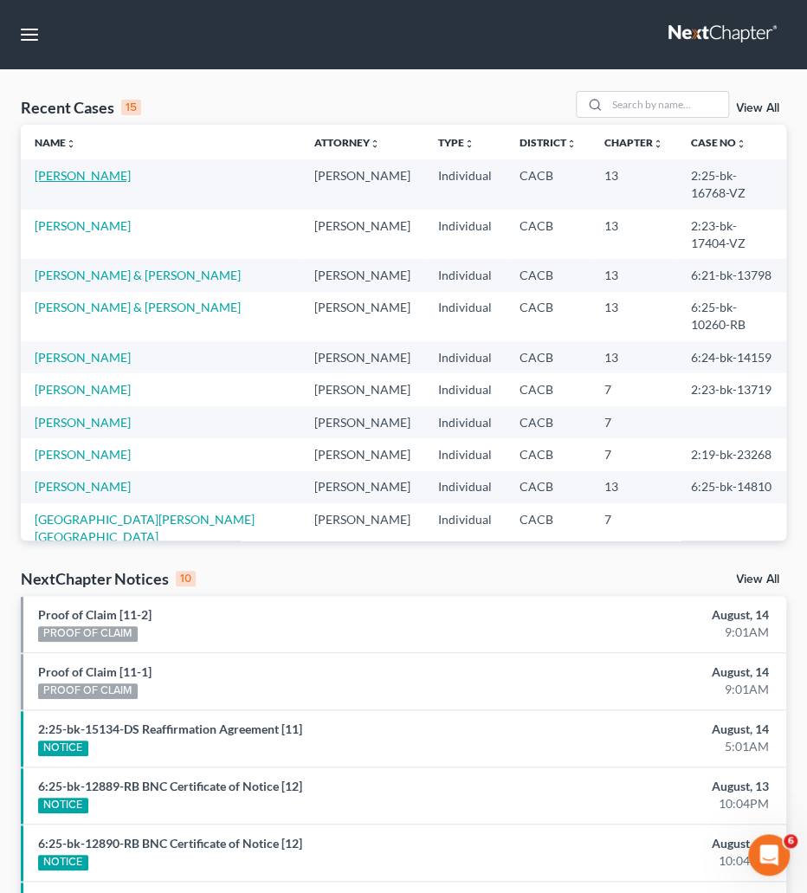
click at [77, 170] on link "[PERSON_NAME]" at bounding box center [83, 175] width 96 height 15
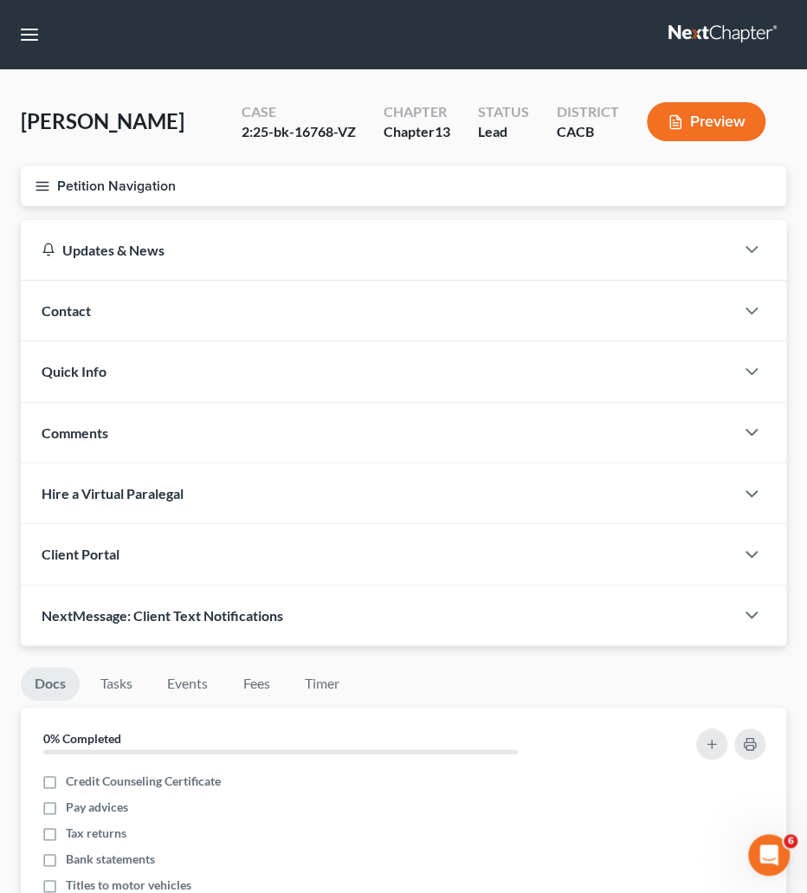
click at [49, 177] on button "Petition Navigation" at bounding box center [404, 186] width 766 height 40
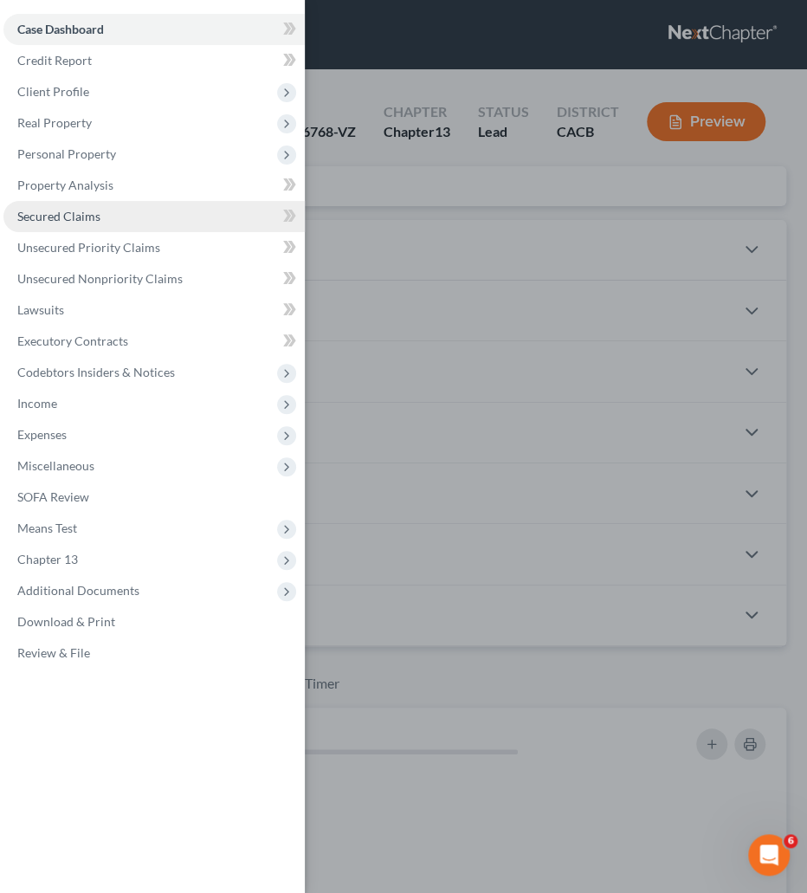
click at [47, 218] on span "Secured Claims" at bounding box center [58, 216] width 83 height 15
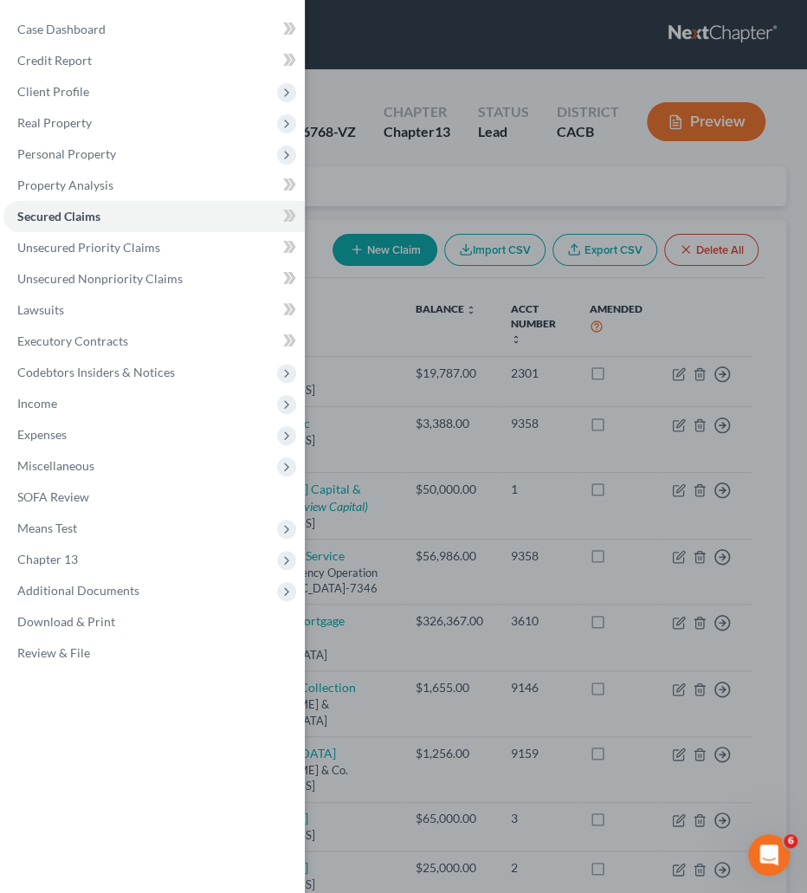
click at [334, 209] on div "Case Dashboard Payments Invoices Payments Payments Credit Report Client Profile" at bounding box center [403, 446] width 807 height 893
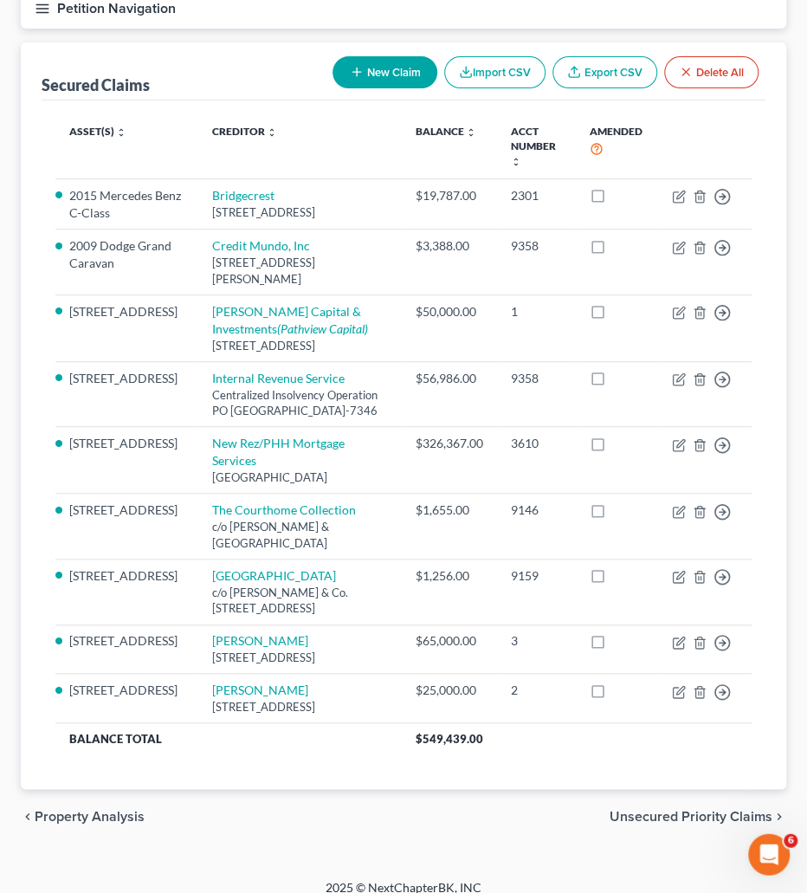
scroll to position [178, 0]
